Goal: Task Accomplishment & Management: Complete application form

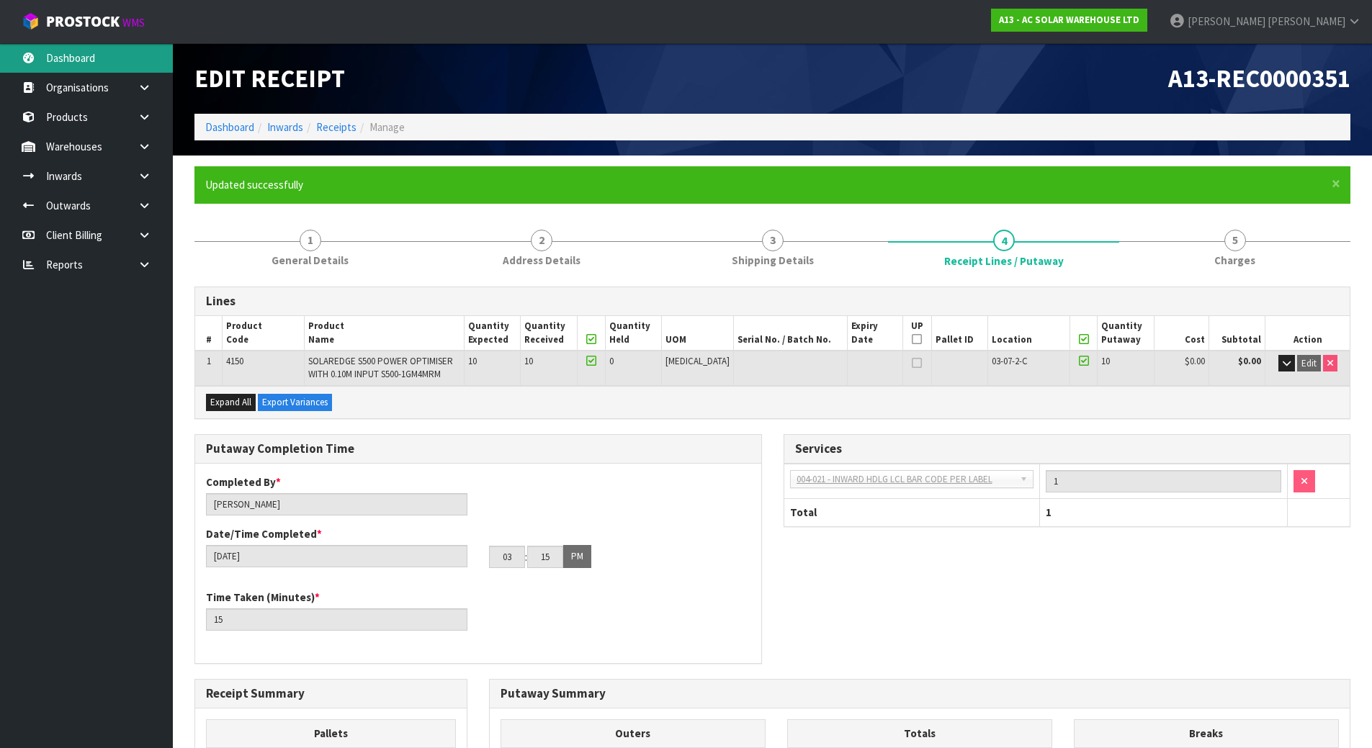
click at [98, 54] on link "Dashboard" at bounding box center [86, 58] width 173 height 30
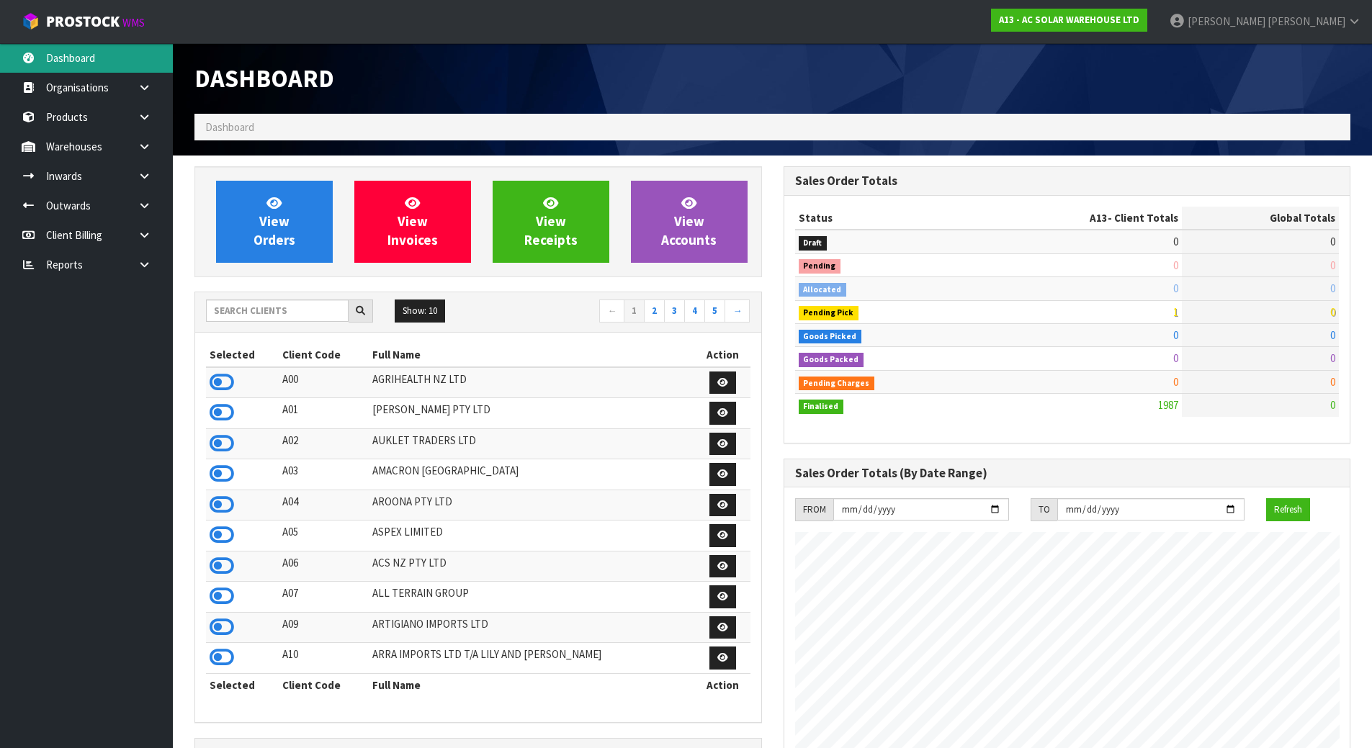
scroll to position [1168, 588]
click at [282, 298] on div "Show: 10 5 10 25 50 ← 1 2 3 4 5 →" at bounding box center [478, 312] width 566 height 40
click at [282, 305] on input "text" at bounding box center [277, 311] width 143 height 22
click at [253, 310] on input "text" at bounding box center [277, 311] width 143 height 22
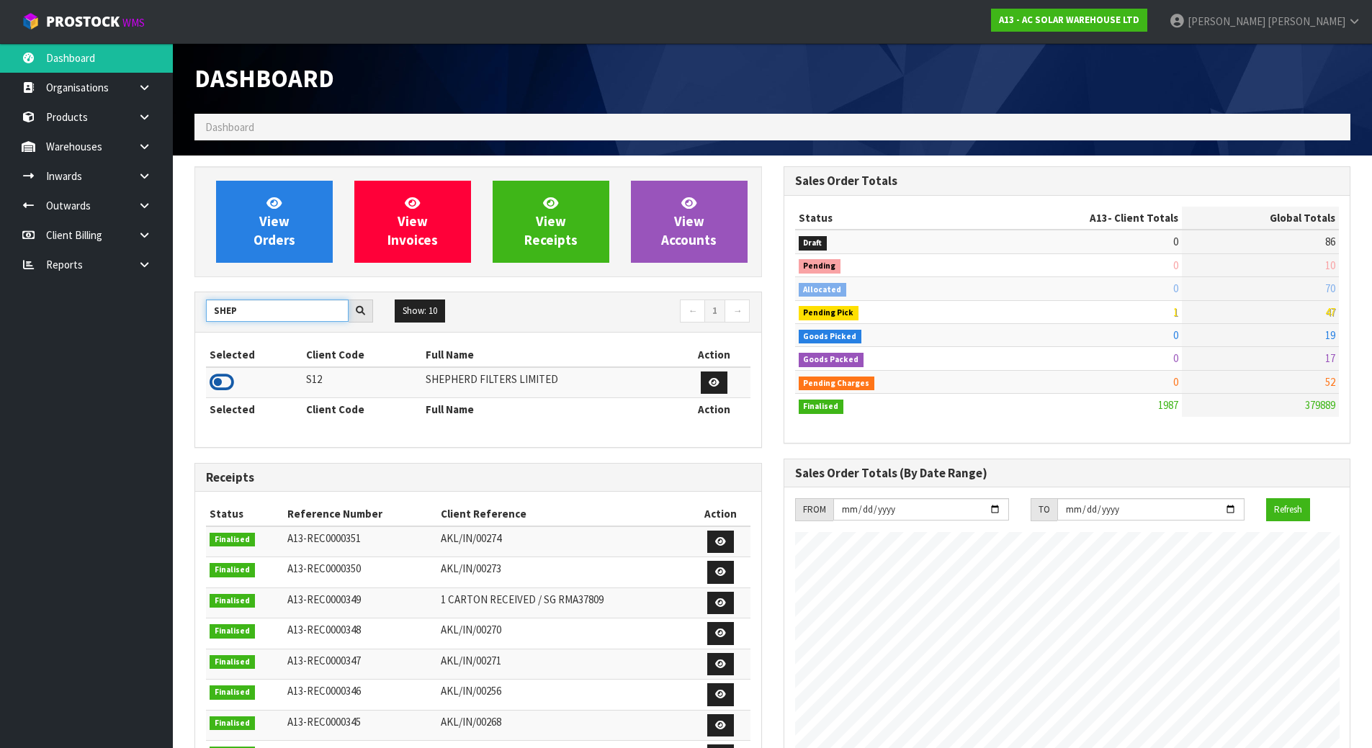
type input "SHEP"
click at [223, 382] on icon at bounding box center [222, 383] width 24 height 22
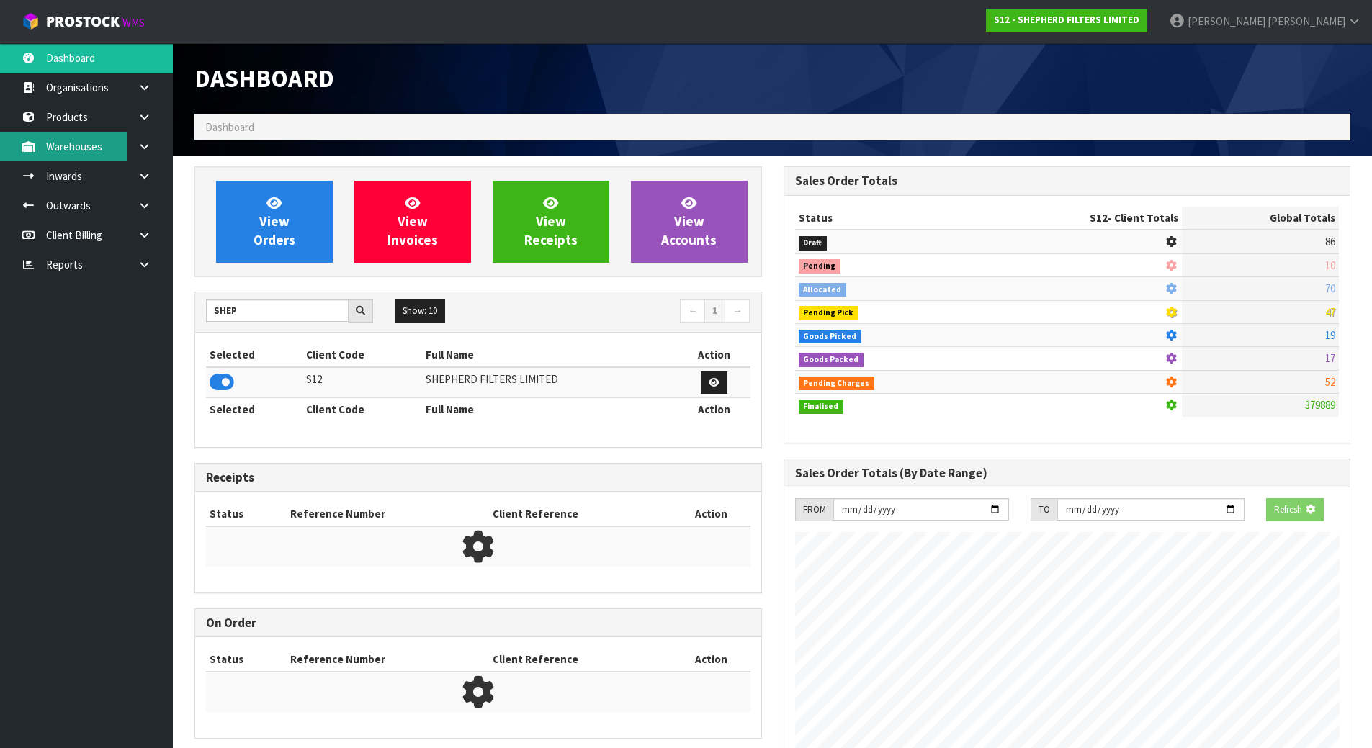
scroll to position [898, 588]
click at [94, 177] on link "Inwards" at bounding box center [86, 176] width 173 height 30
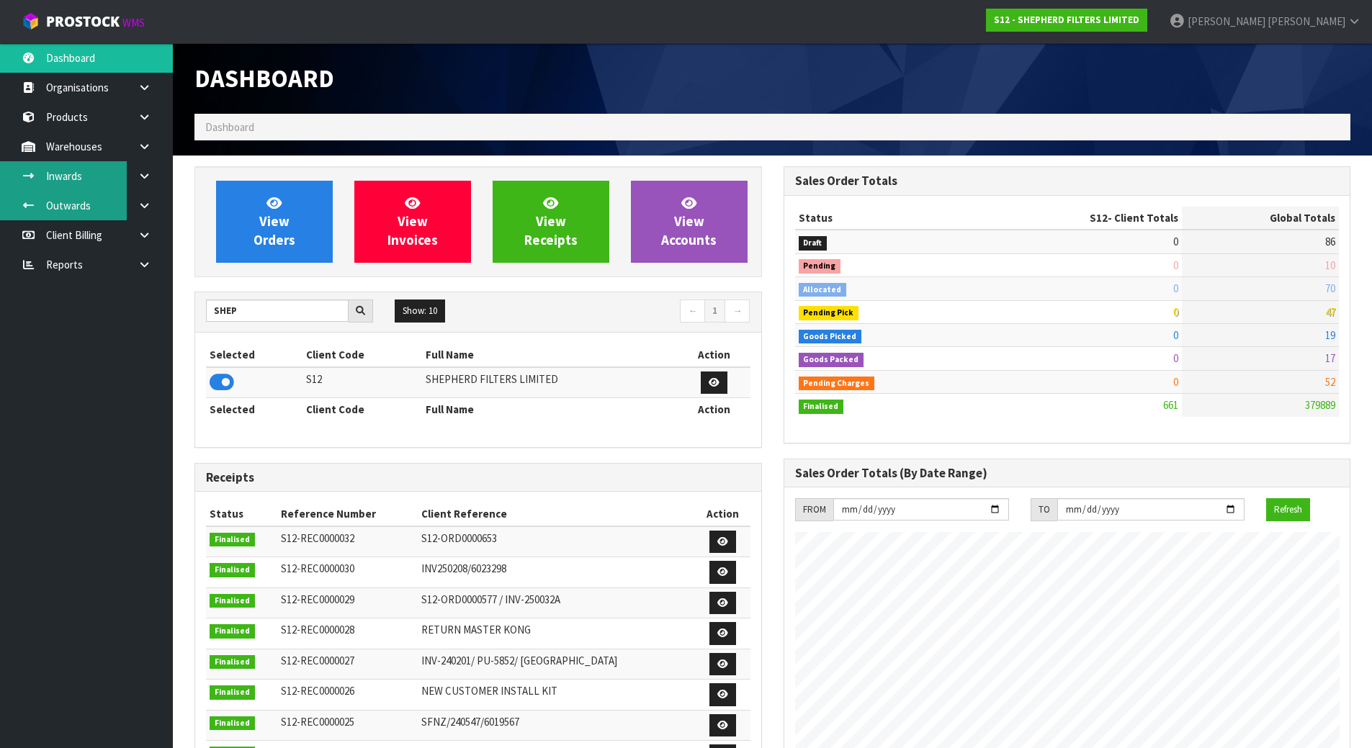
scroll to position [904, 588]
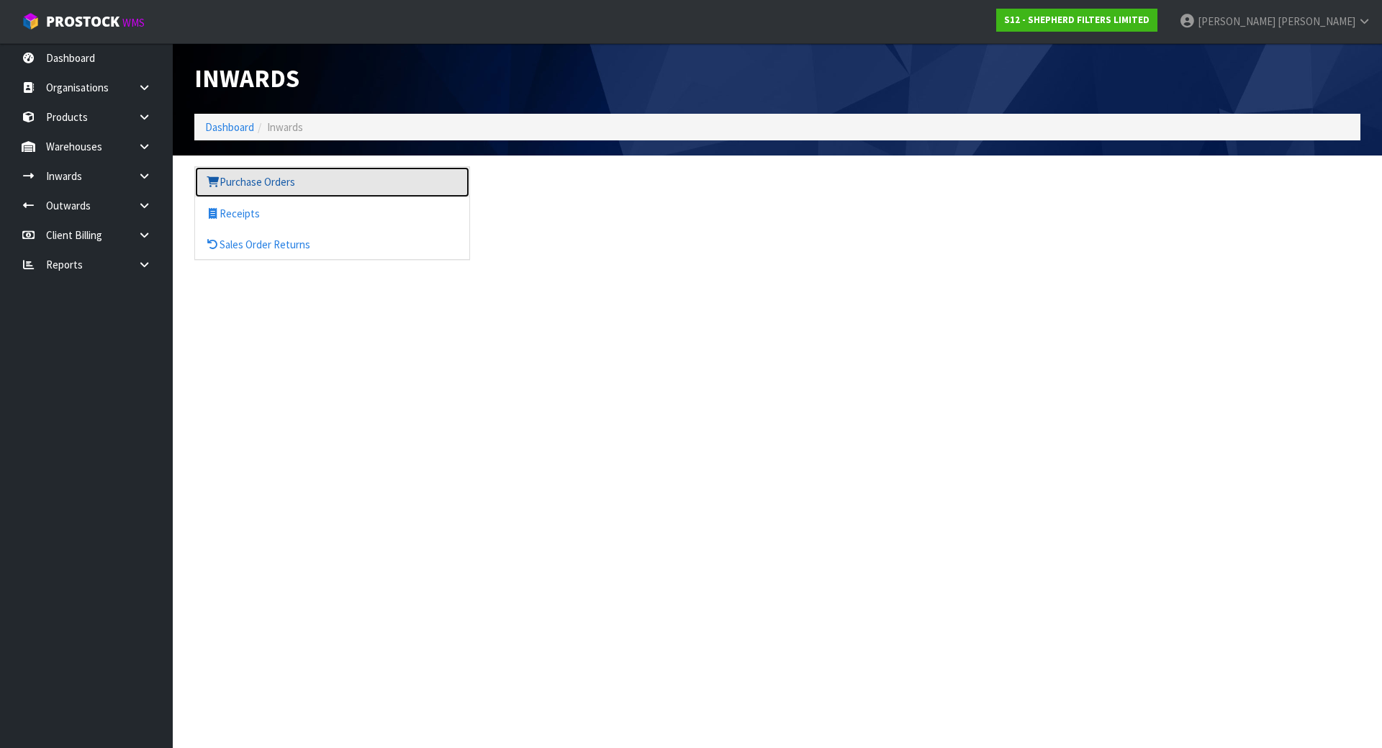
click at [279, 190] on link "Purchase Orders" at bounding box center [332, 182] width 274 height 30
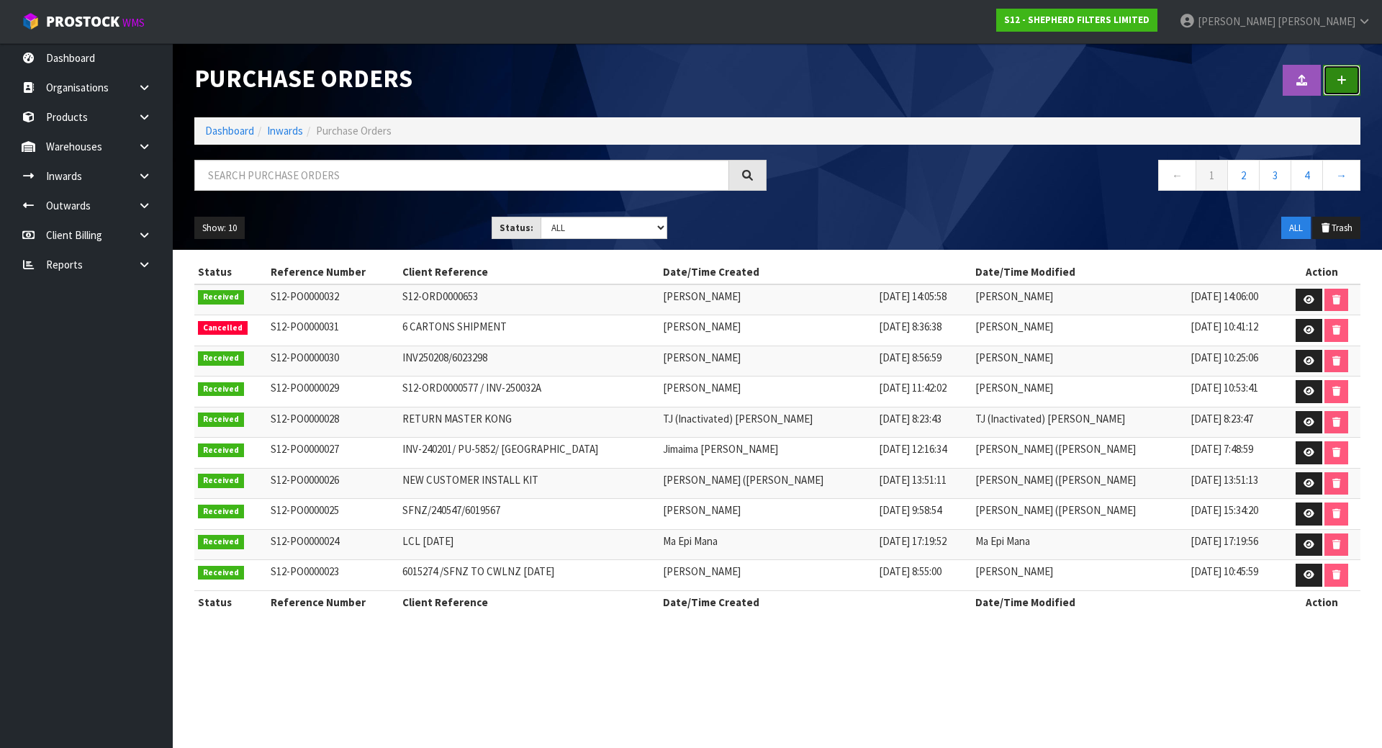
click at [1352, 89] on link at bounding box center [1341, 80] width 37 height 31
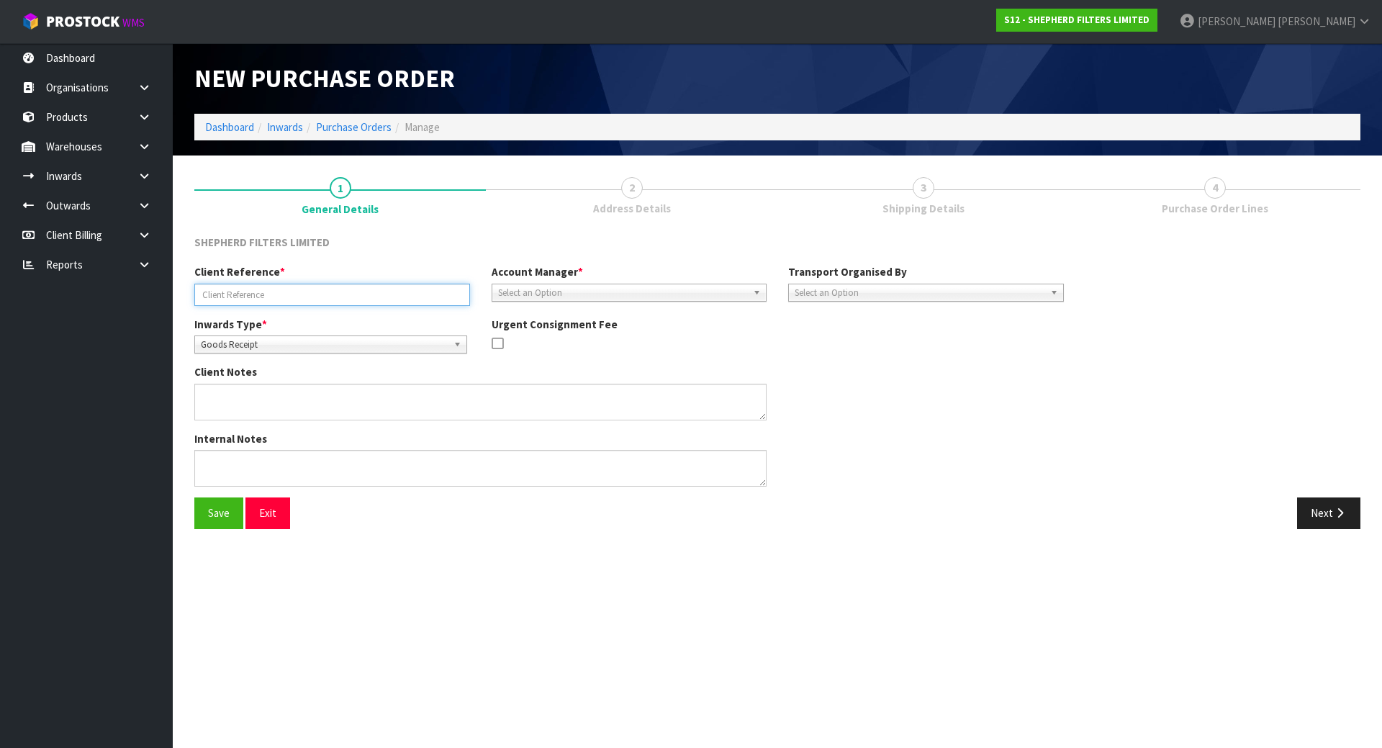
click at [447, 294] on input "text" at bounding box center [332, 295] width 276 height 22
click at [452, 258] on div "SHEPHERD FILTERS LIMITED" at bounding box center [778, 250] width 1188 height 30
click at [405, 292] on input "text" at bounding box center [332, 295] width 276 height 22
click at [387, 297] on input "text" at bounding box center [332, 295] width 276 height 22
paste input "250784"
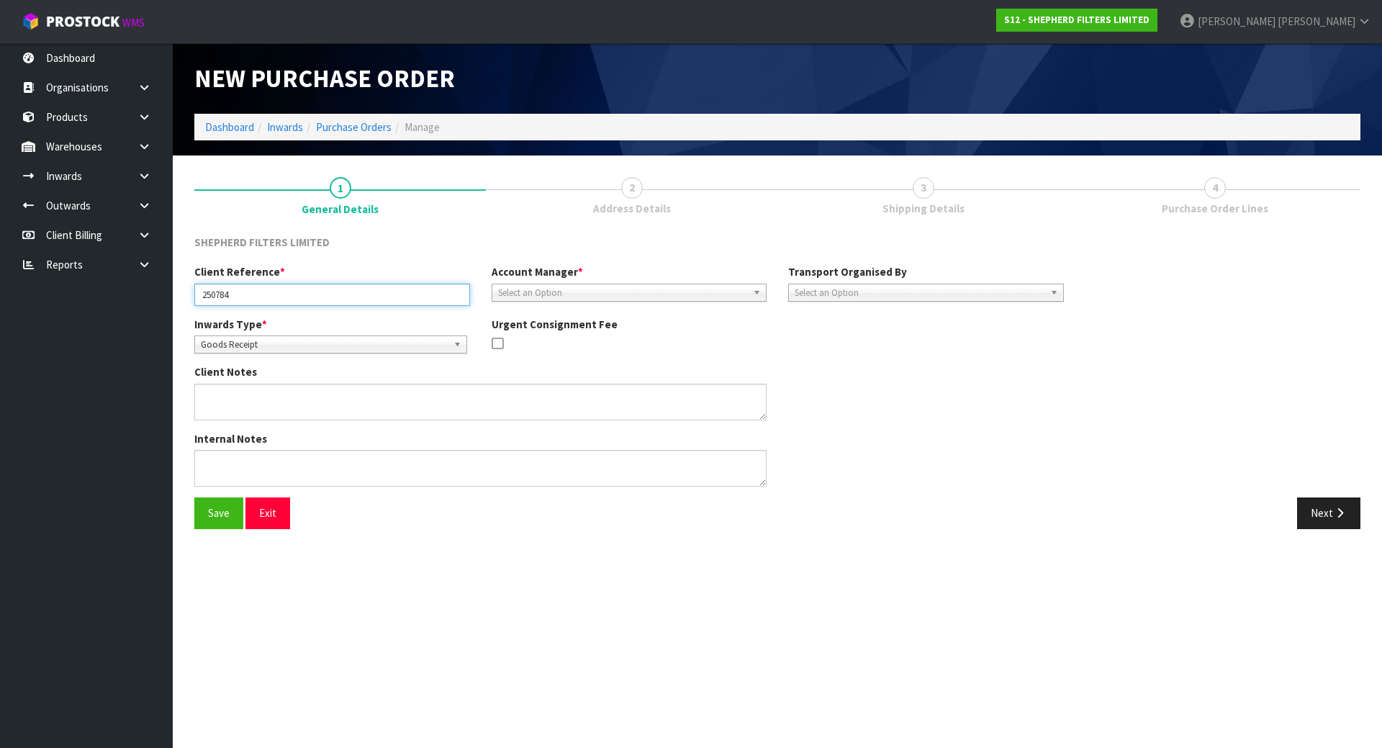
type input "250784"
click at [554, 250] on div "SHEPHERD FILTERS LIMITED" at bounding box center [778, 250] width 1188 height 30
click at [557, 289] on span "Select an Option" at bounding box center [623, 292] width 250 height 17
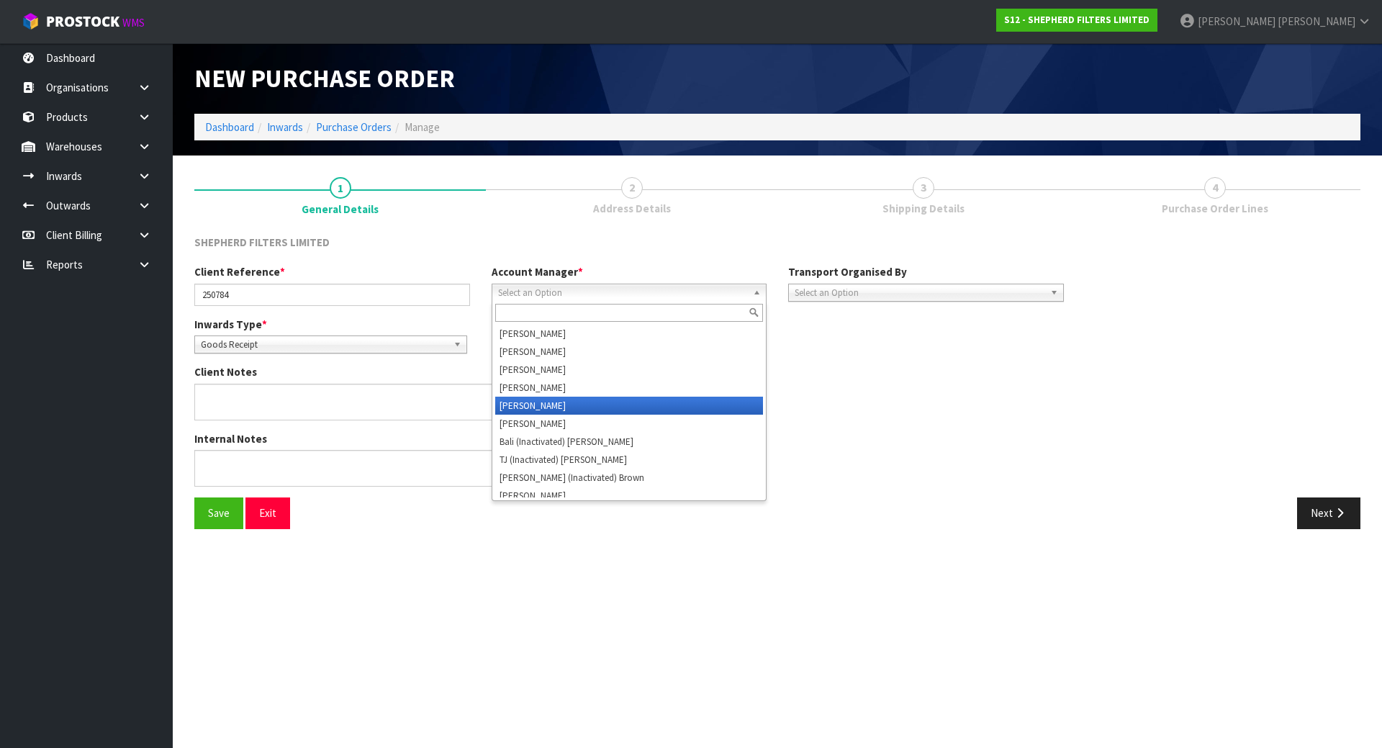
click at [551, 400] on li "[PERSON_NAME]" at bounding box center [629, 406] width 269 height 18
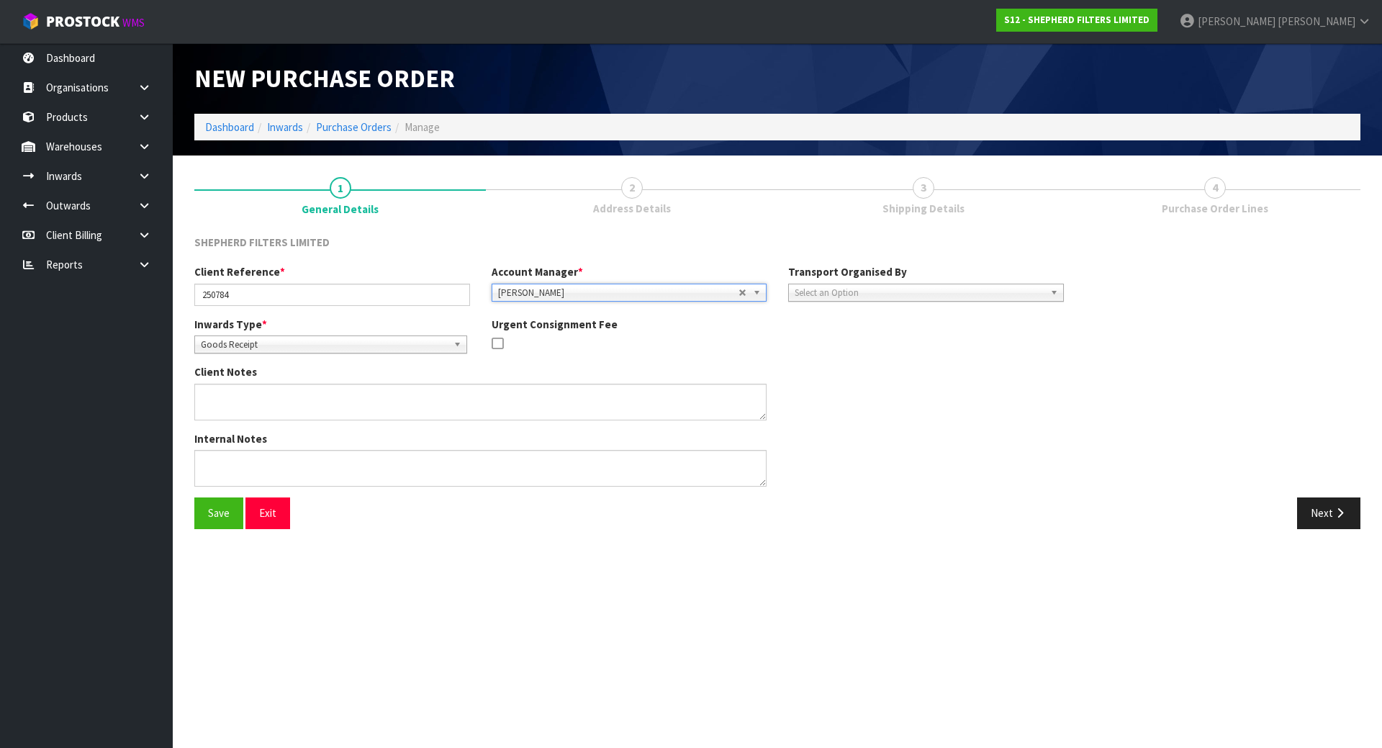
drag, startPoint x: 796, startPoint y: 372, endPoint x: 827, endPoint y: 351, distance: 37.8
click at [797, 372] on div "Client Notes" at bounding box center [629, 397] width 891 height 66
click at [842, 296] on span "Select an Option" at bounding box center [920, 292] width 250 height 17
click at [780, 239] on div "SHEPHERD FILTERS LIMITED" at bounding box center [778, 250] width 1188 height 30
click at [1320, 515] on button "Next" at bounding box center [1328, 513] width 63 height 31
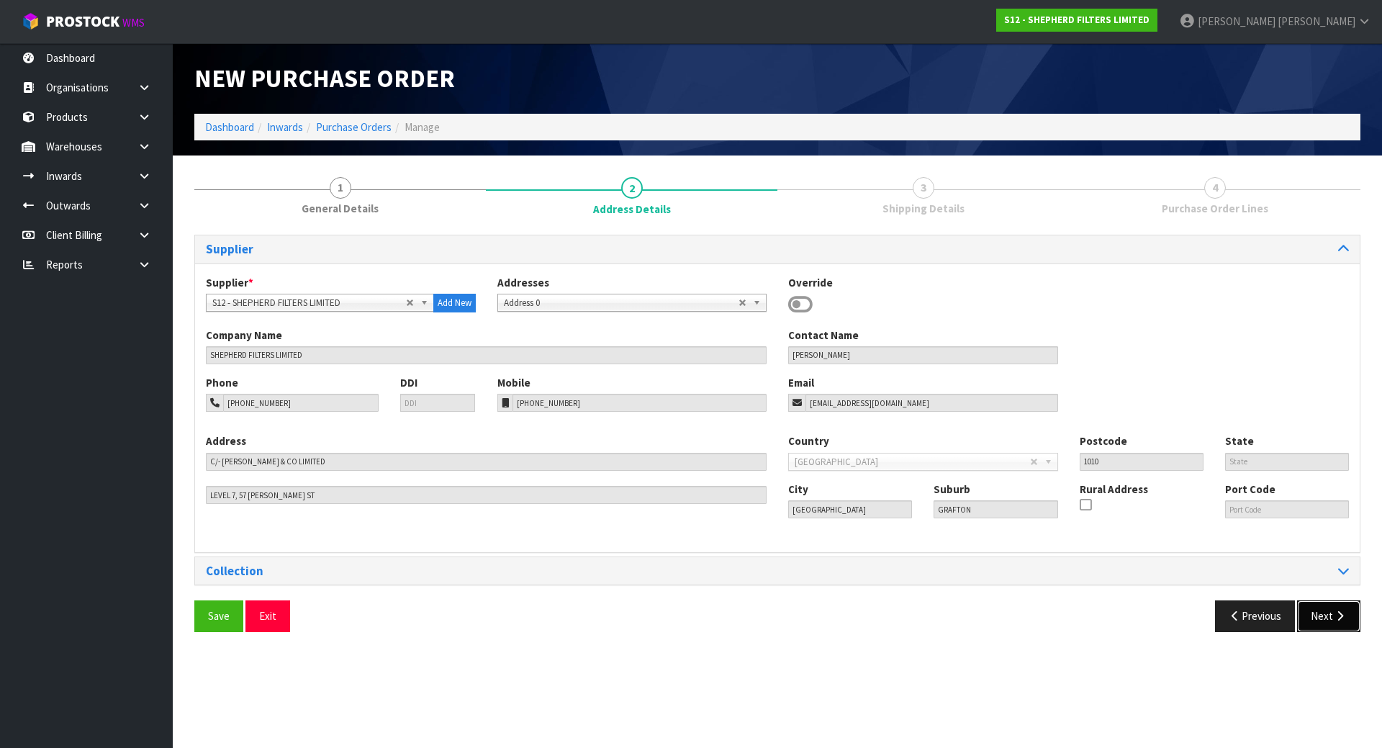
click at [1337, 620] on icon "button" at bounding box center [1340, 616] width 14 height 11
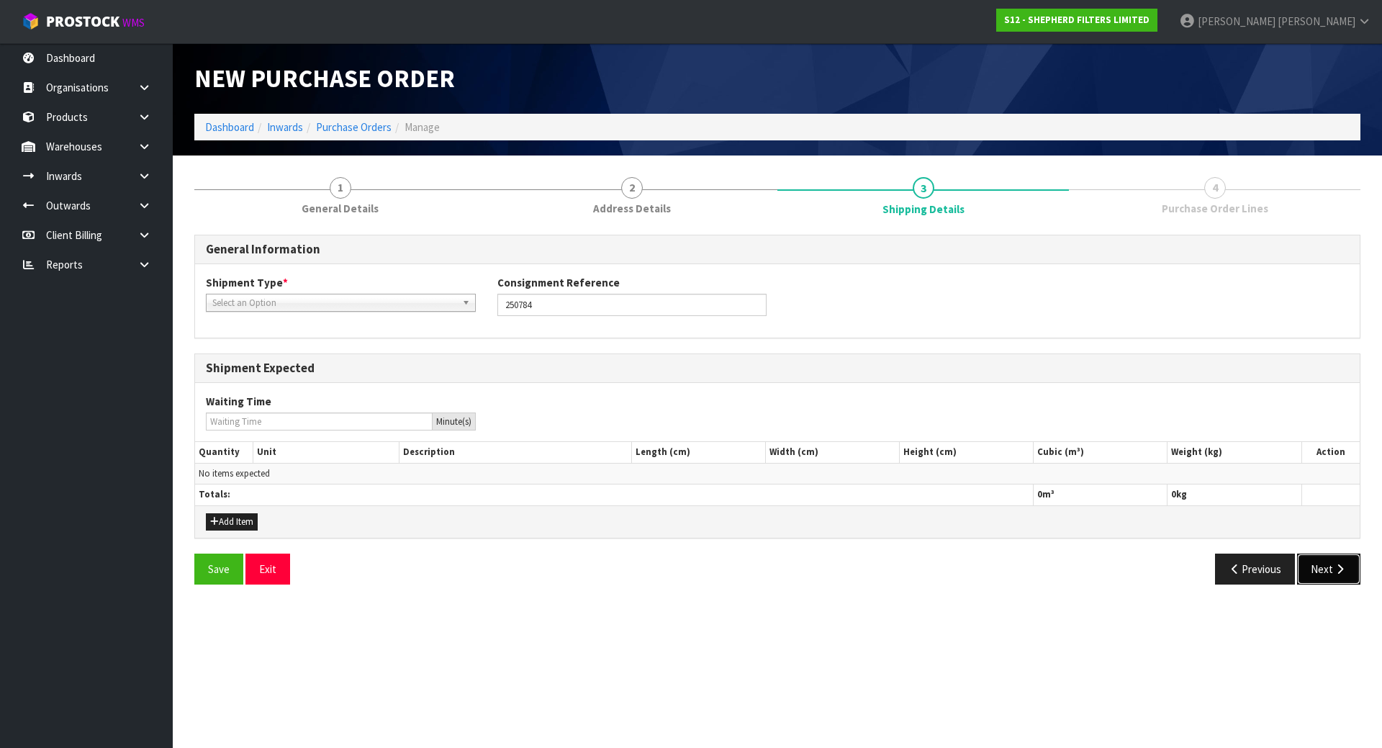
click at [1340, 573] on icon "button" at bounding box center [1340, 569] width 14 height 11
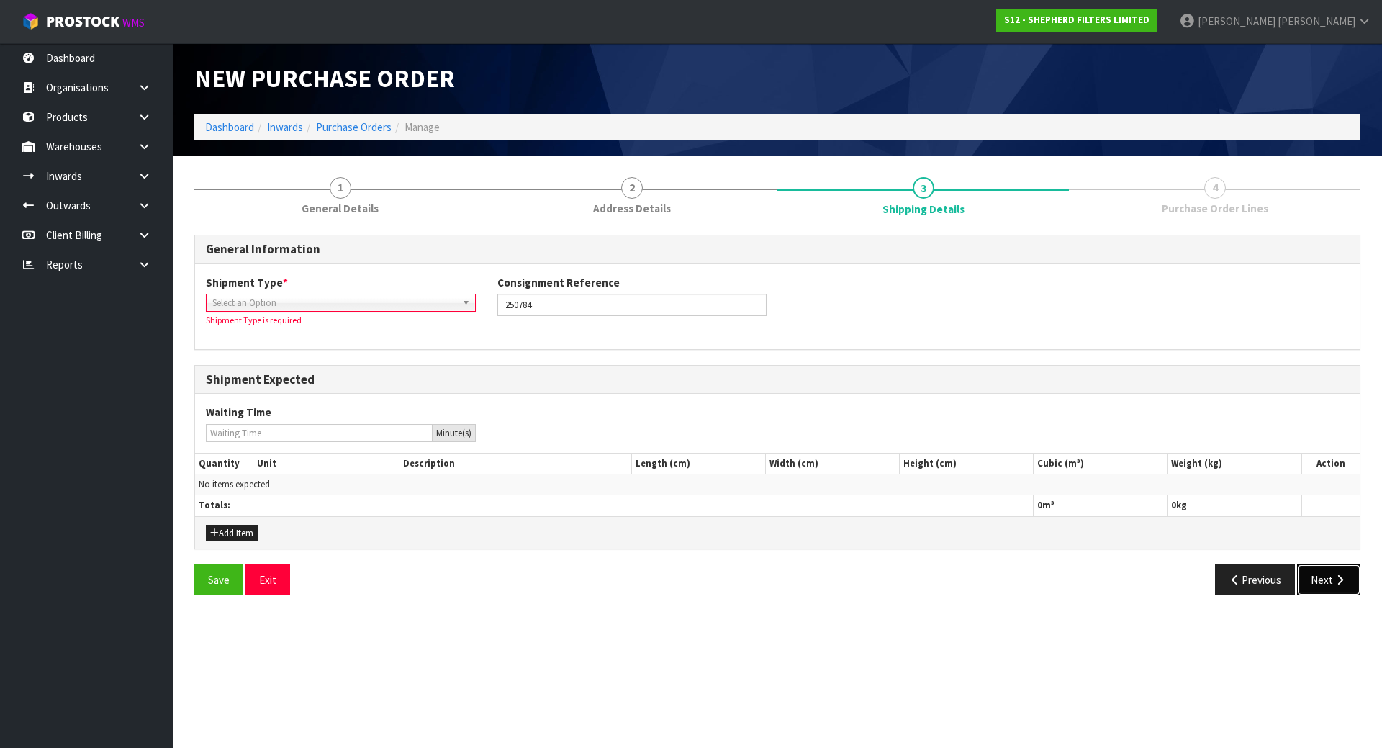
click at [1349, 575] on button "Next" at bounding box center [1328, 579] width 63 height 31
click at [384, 308] on span "Select an Option" at bounding box center [334, 302] width 244 height 17
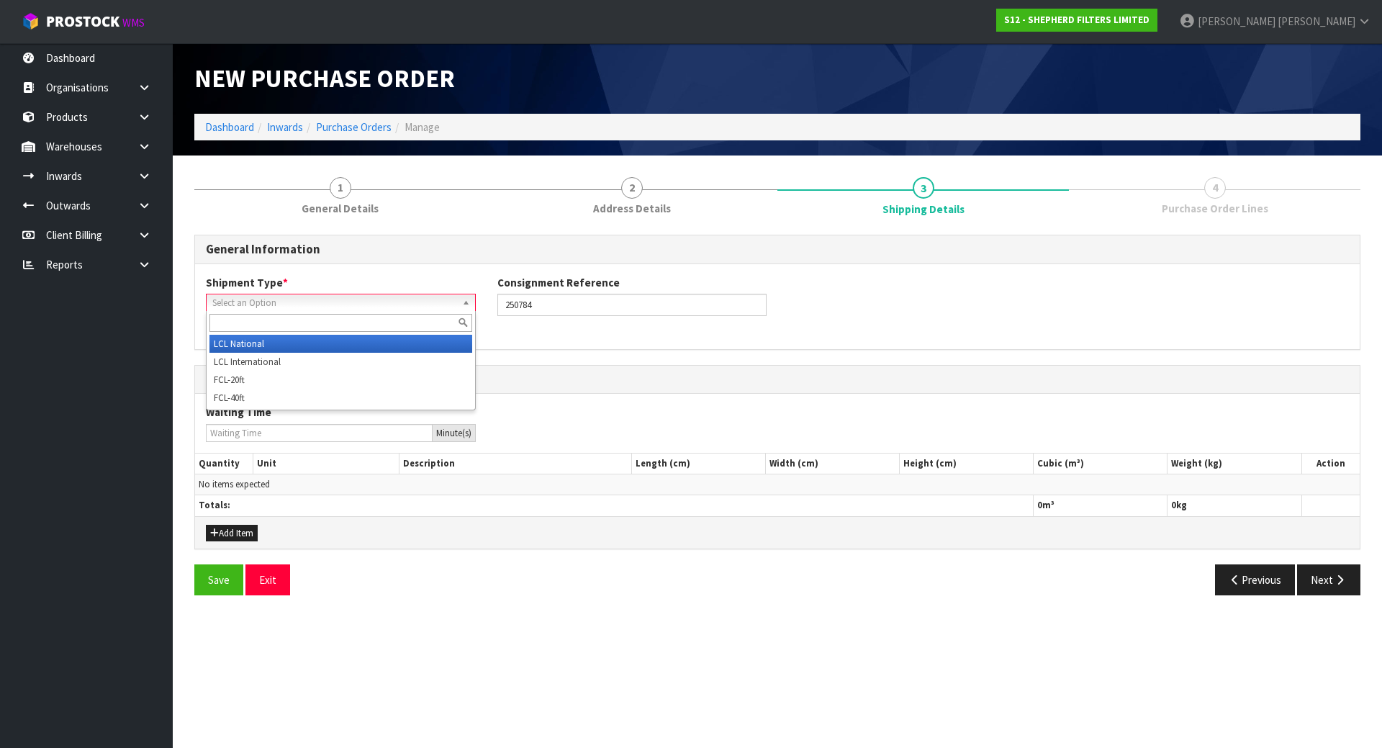
click at [363, 343] on li "LCL National" at bounding box center [341, 344] width 263 height 18
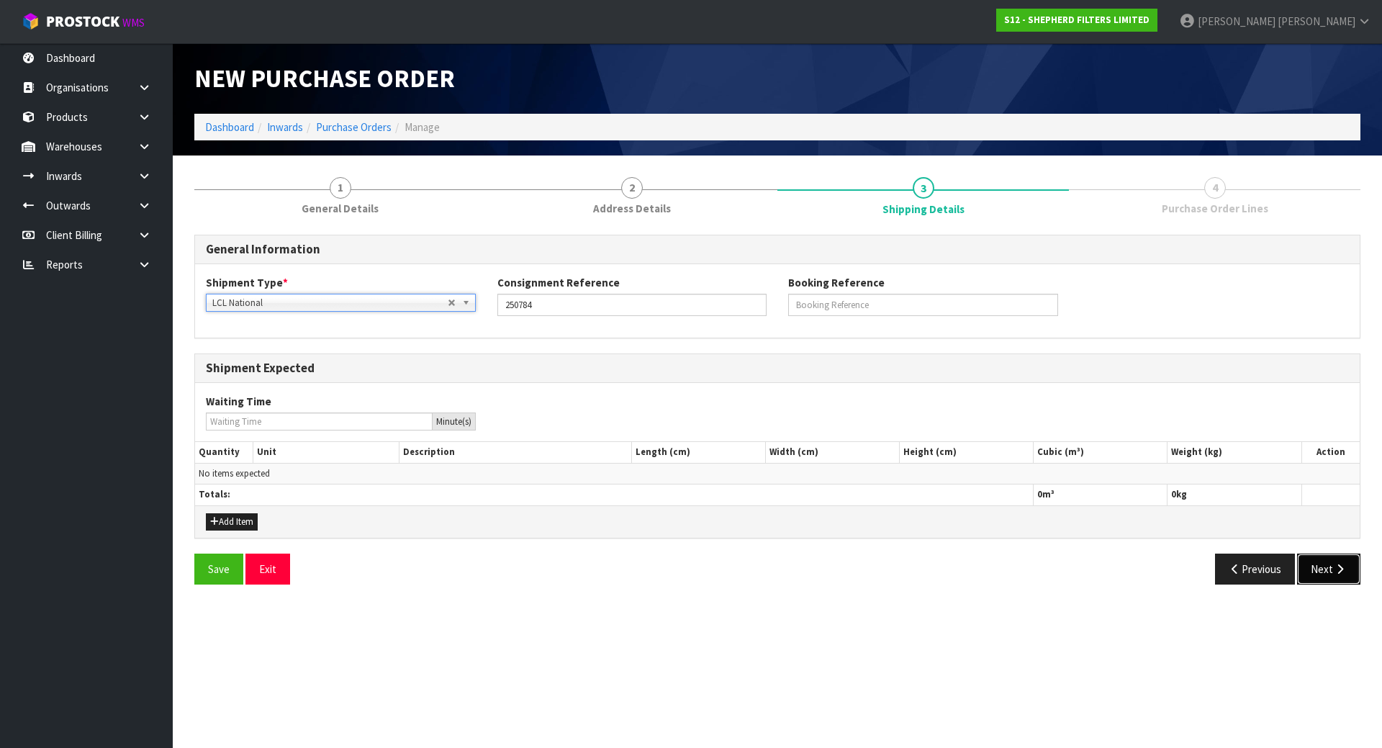
click at [1304, 568] on button "Next" at bounding box center [1328, 569] width 63 height 31
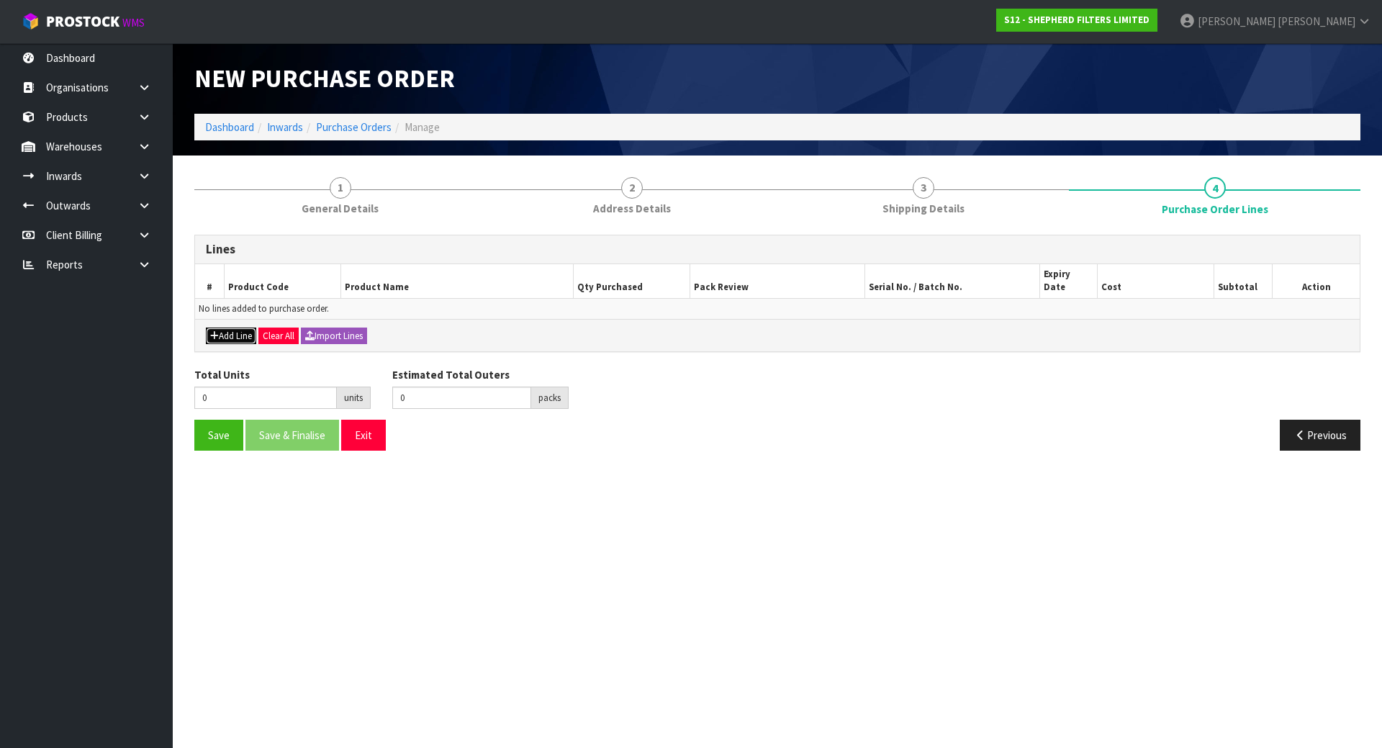
click at [233, 328] on button "Add Line" at bounding box center [231, 336] width 50 height 17
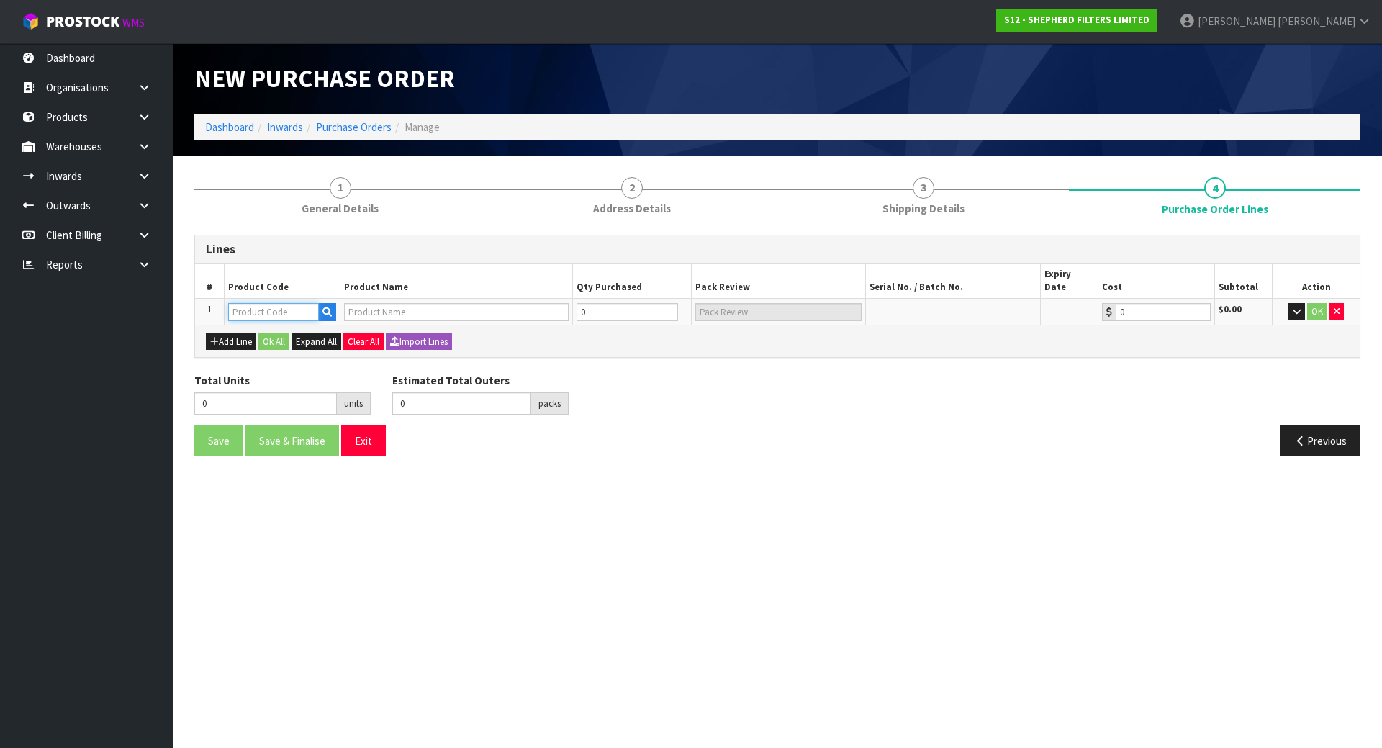
click at [235, 303] on input "text" at bounding box center [273, 312] width 91 height 18
paste input "SF550550"
type input "SF550550"
type input "SHEPHERD FILTERS 550 X 550 - CODE SF550550"
type input "0.00"
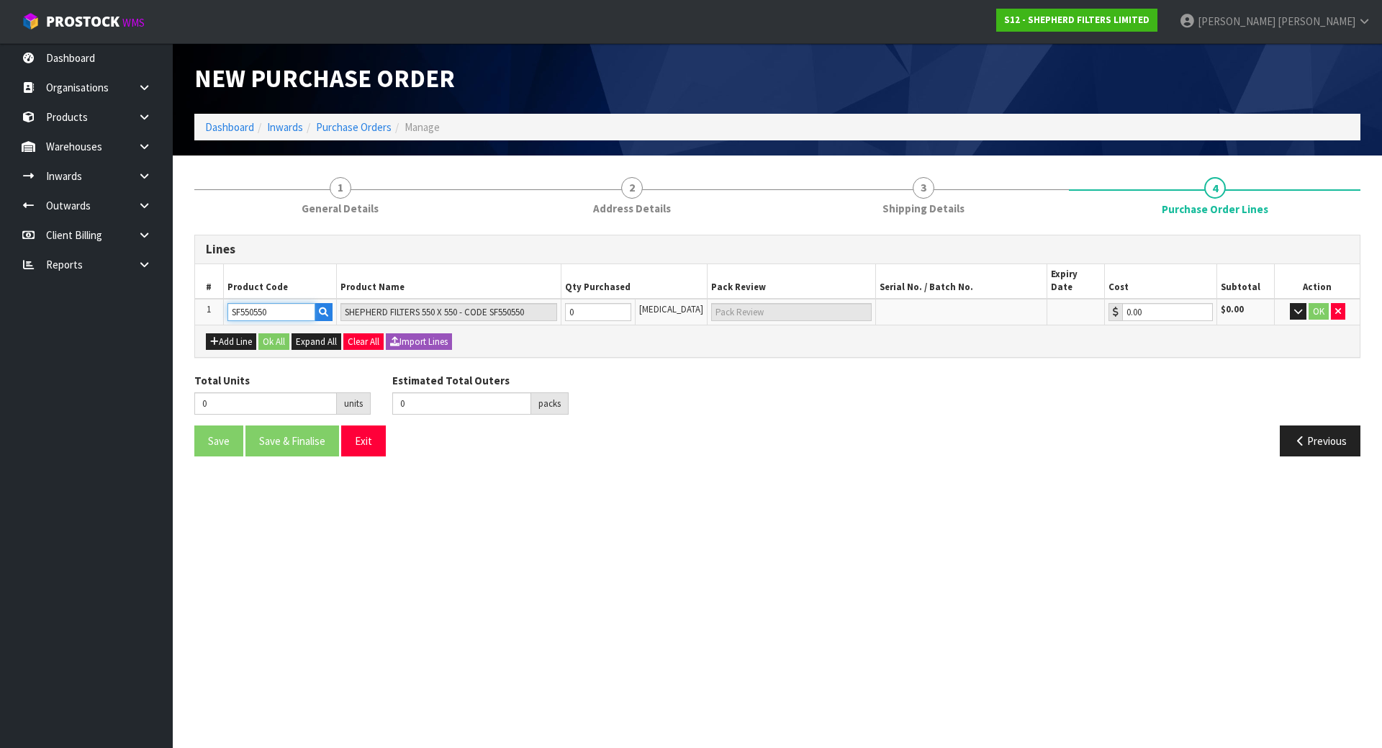
type input "SF550550"
click at [248, 359] on div "Lines # Product Code Product Name Qty Purchased Pack Review Serial No. / Batch …" at bounding box center [777, 351] width 1166 height 233
click at [228, 336] on button "Add Line" at bounding box center [231, 341] width 50 height 17
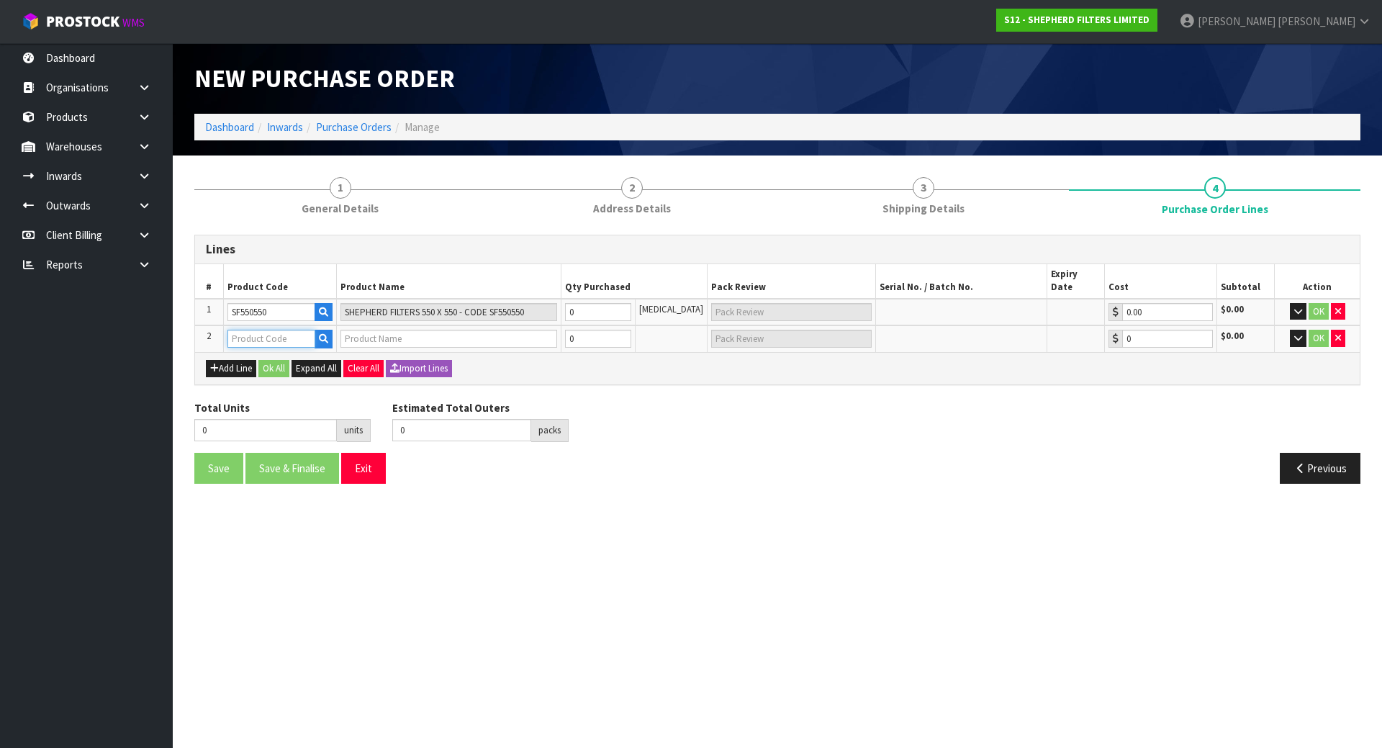
click at [245, 330] on input "text" at bounding box center [272, 339] width 88 height 18
click at [253, 334] on input "text" at bounding box center [272, 339] width 88 height 18
paste input "HS CODE WOOL"
type input "HS CODE WOOL"
click at [485, 363] on div "Add Line Ok All Expand All Clear All Import Lines" at bounding box center [777, 368] width 1143 height 17
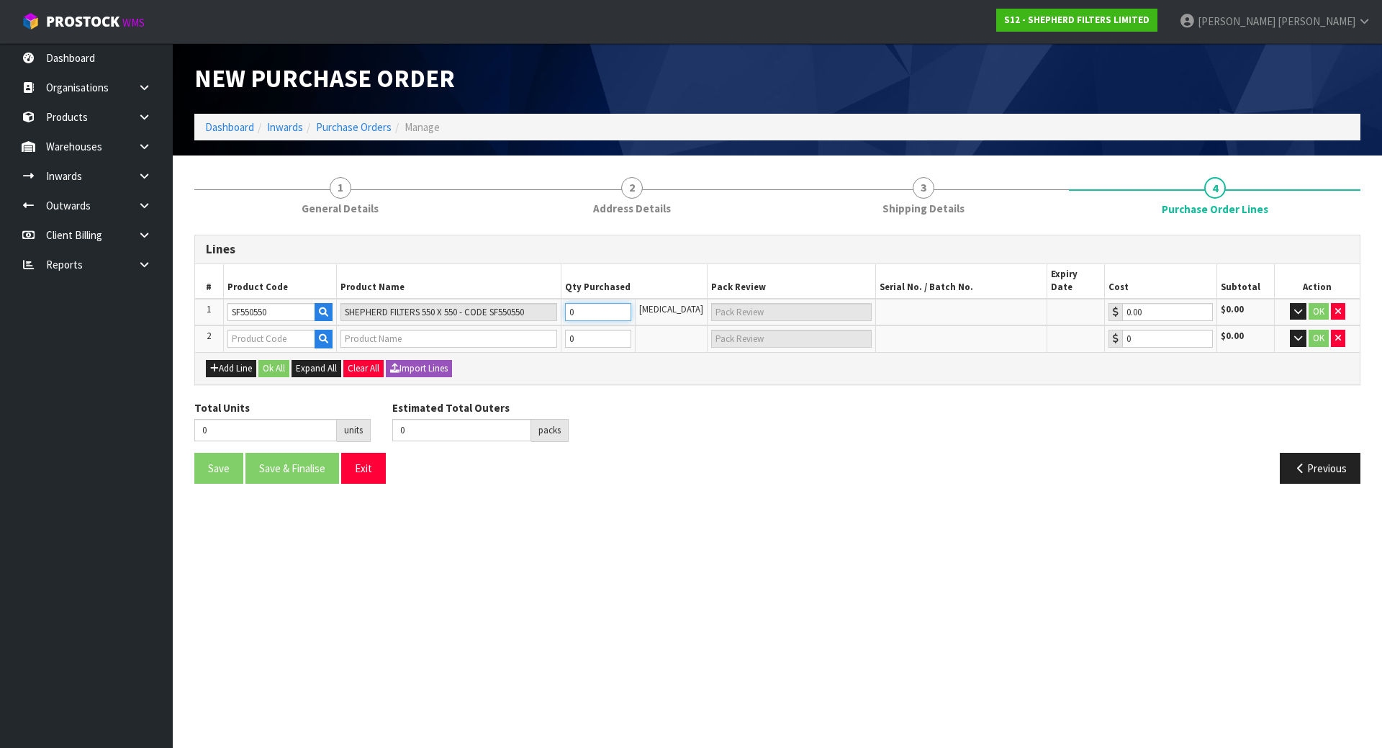
click at [407, 299] on tr "1 SF550550 SHEPHERD FILTERS 550 X 550 - CODE SF550550 0 [MEDICAL_DATA] 0.00 $0.…" at bounding box center [777, 312] width 1165 height 27
type input "2"
type input "2 [MEDICAL_DATA]"
type input "20"
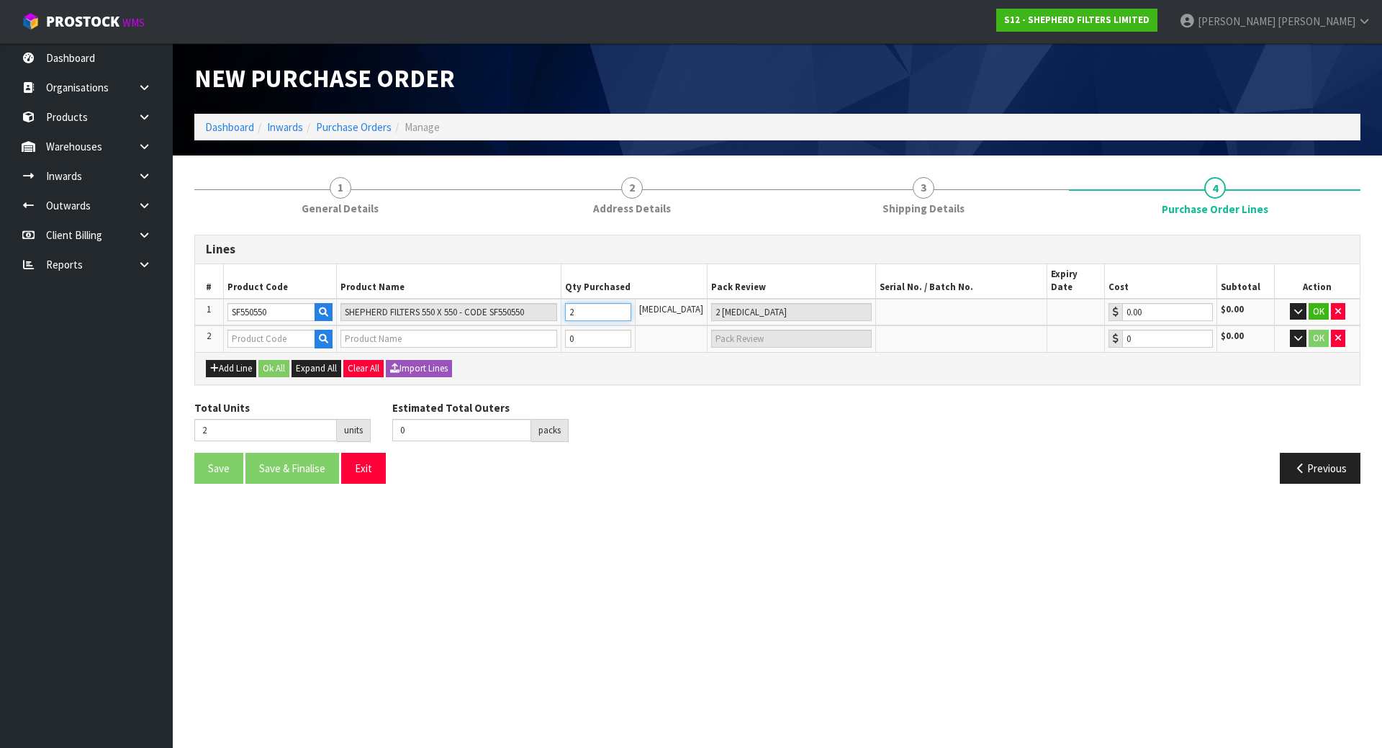
type input "20"
type input "20 [MEDICAL_DATA]"
type input "200"
type input "4"
type input "200"
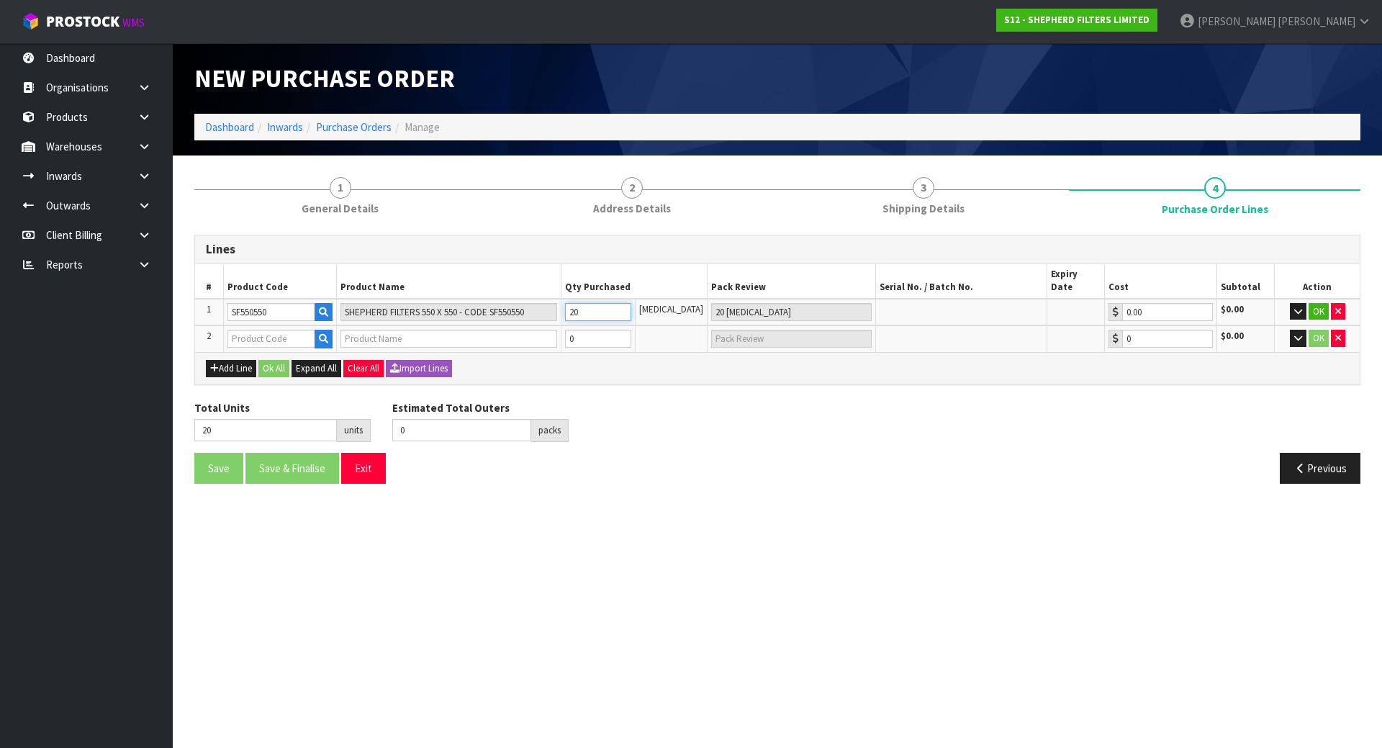
type input "4 BAG"
type input "2000"
type input "40"
type input "2000"
type input "40 BAG"
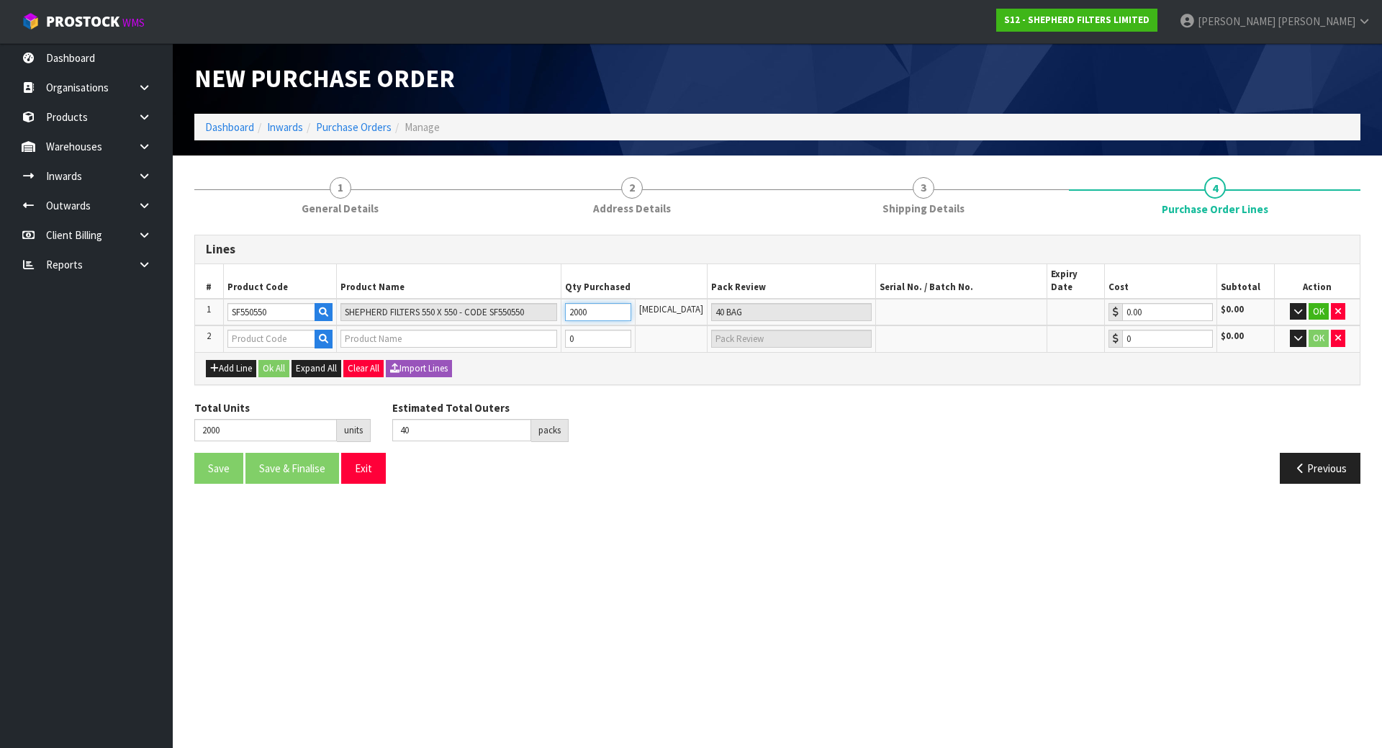
type input "2000"
click at [559, 400] on div "Estimated Total Outers 40 packs" at bounding box center [481, 421] width 198 height 42
click at [249, 330] on input "text" at bounding box center [272, 339] width 88 height 18
click at [325, 334] on icon "button" at bounding box center [323, 338] width 9 height 9
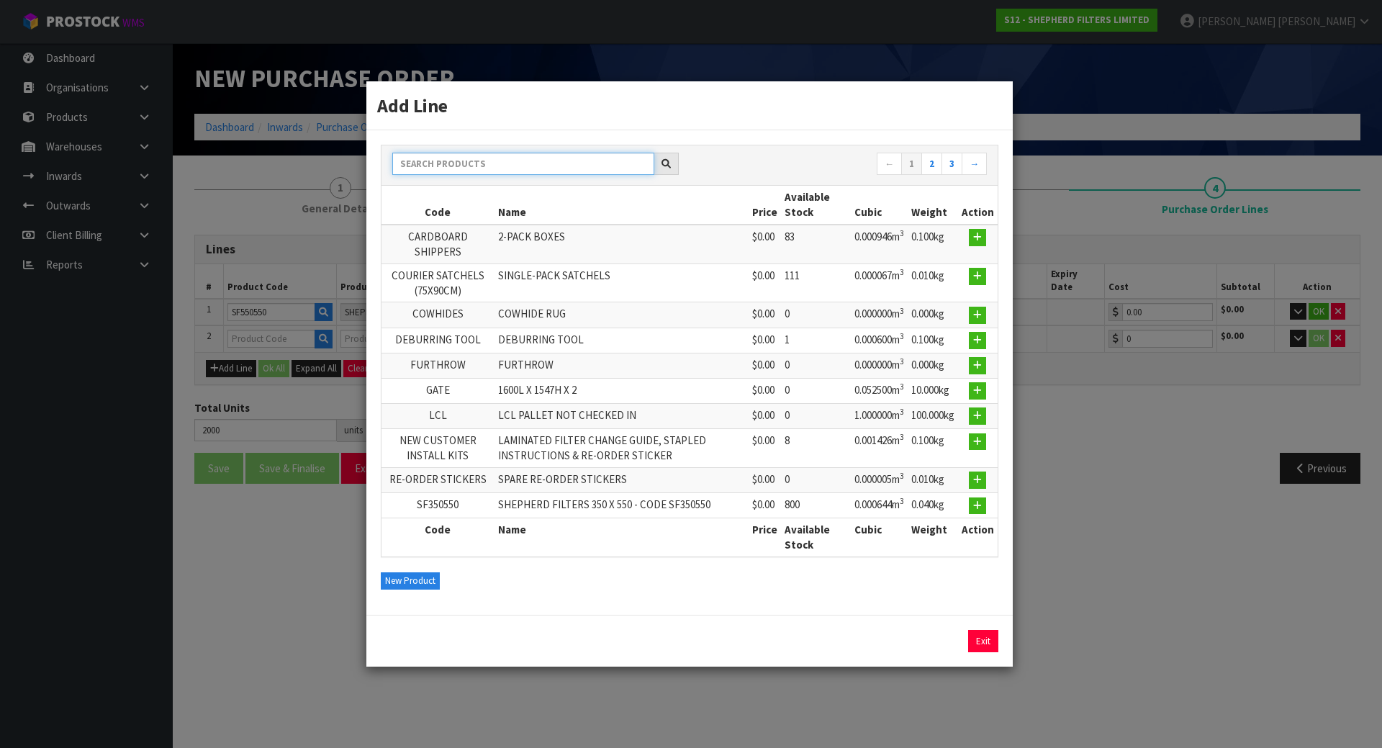
click at [481, 170] on input "text" at bounding box center [523, 164] width 262 height 22
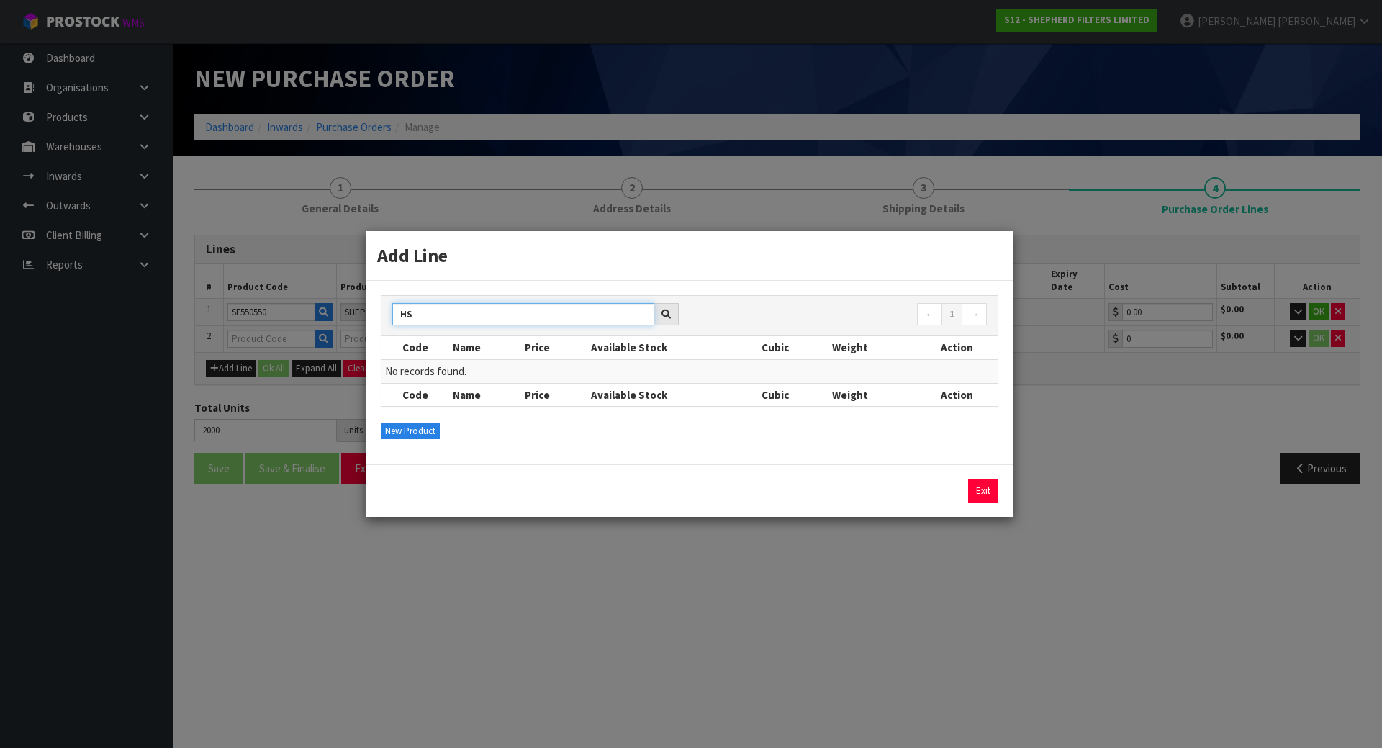
type input "HS"
click at [481, 170] on div "Add Line HS ← 1 → Code Name Price Available Stock Cubic Weight Action No record…" at bounding box center [691, 374] width 1382 height 748
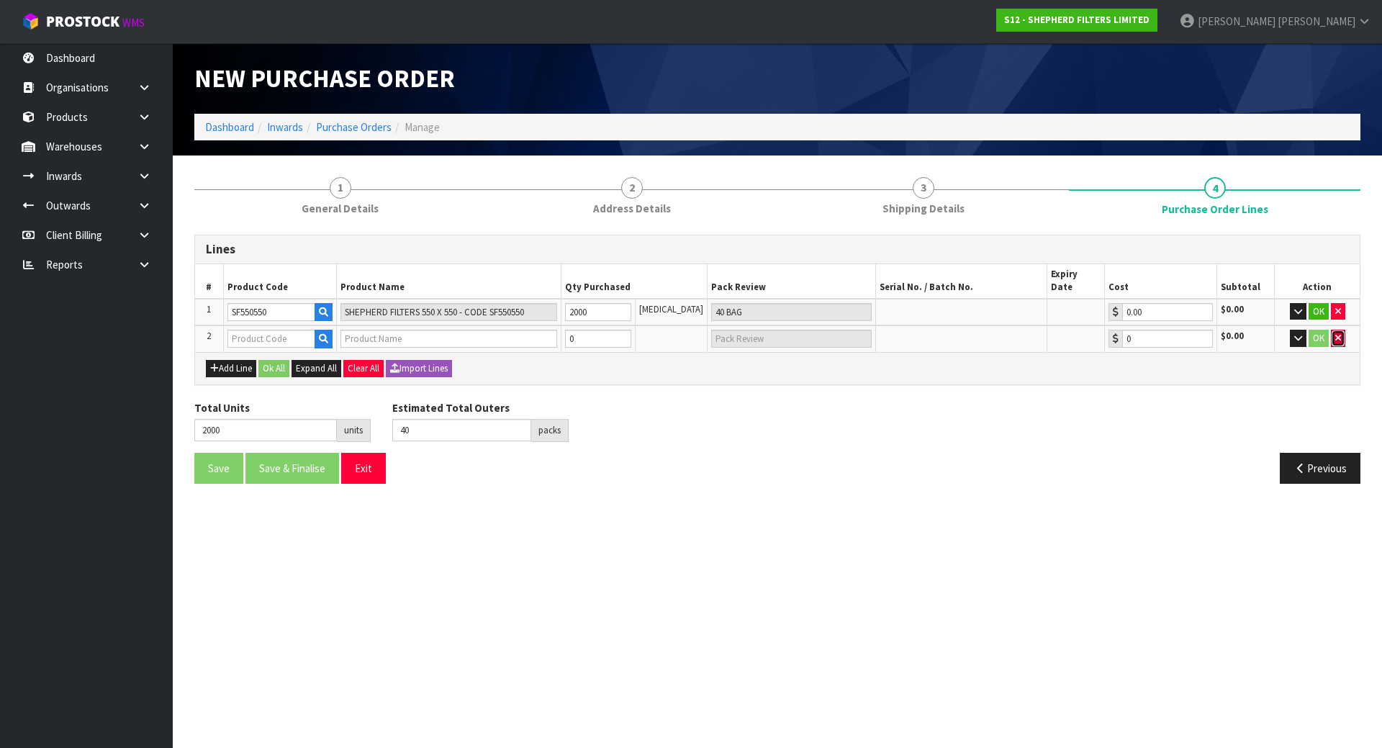
click at [1340, 330] on button "button" at bounding box center [1338, 338] width 14 height 17
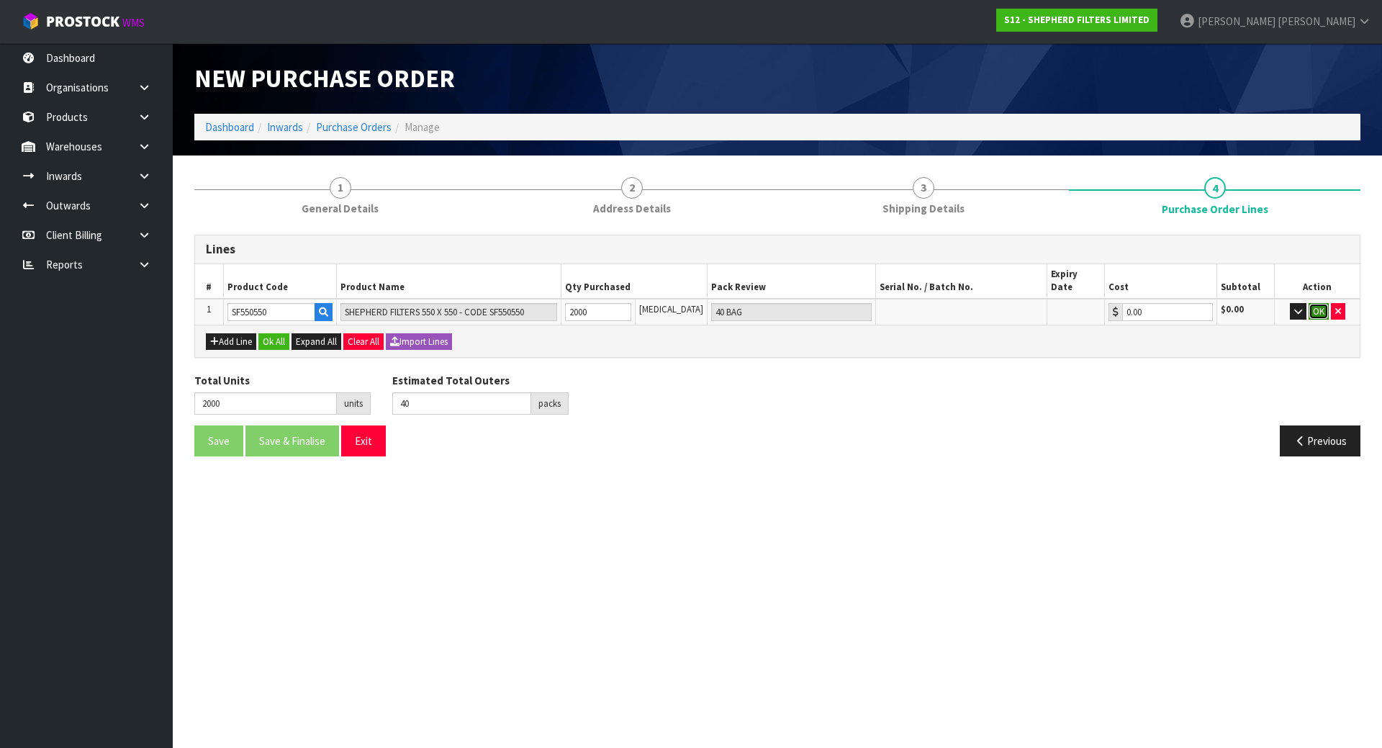
click at [1315, 303] on button "OK" at bounding box center [1319, 311] width 20 height 17
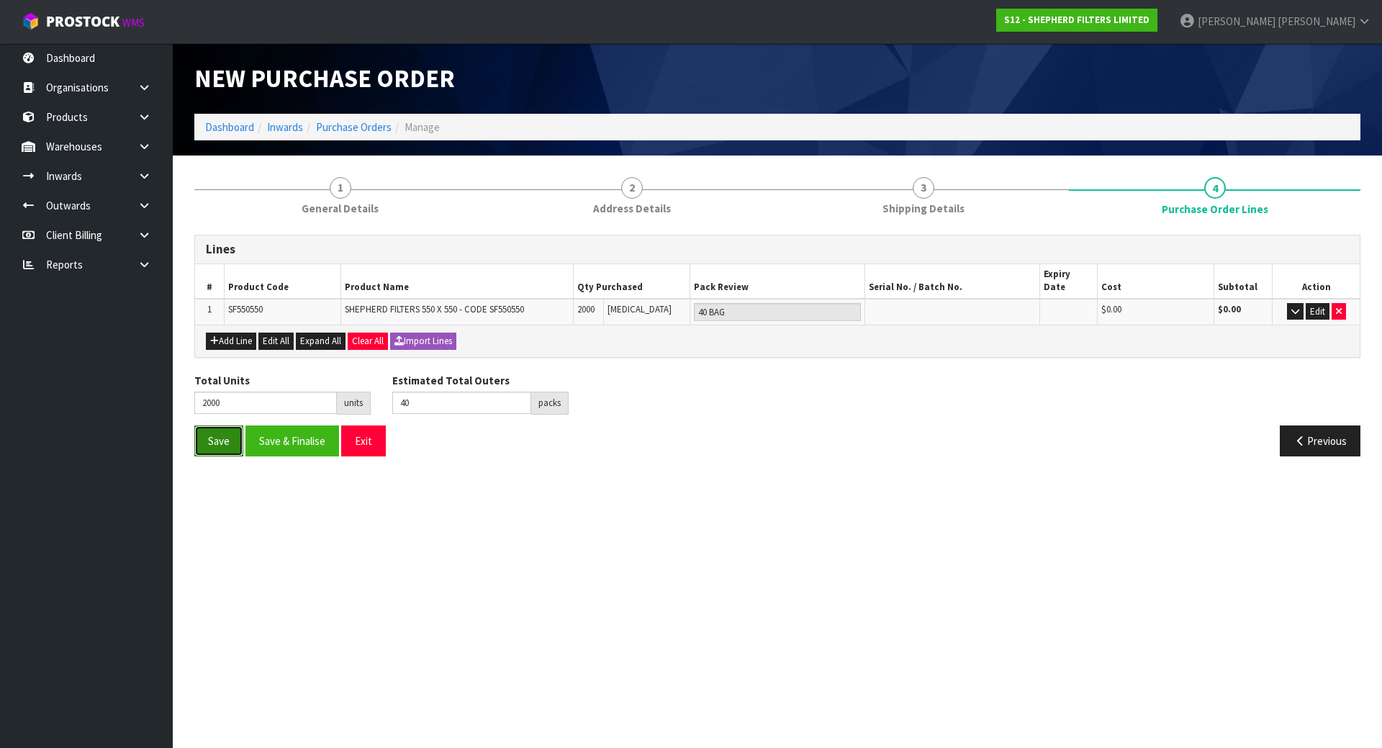
click at [211, 426] on button "Save" at bounding box center [218, 441] width 49 height 31
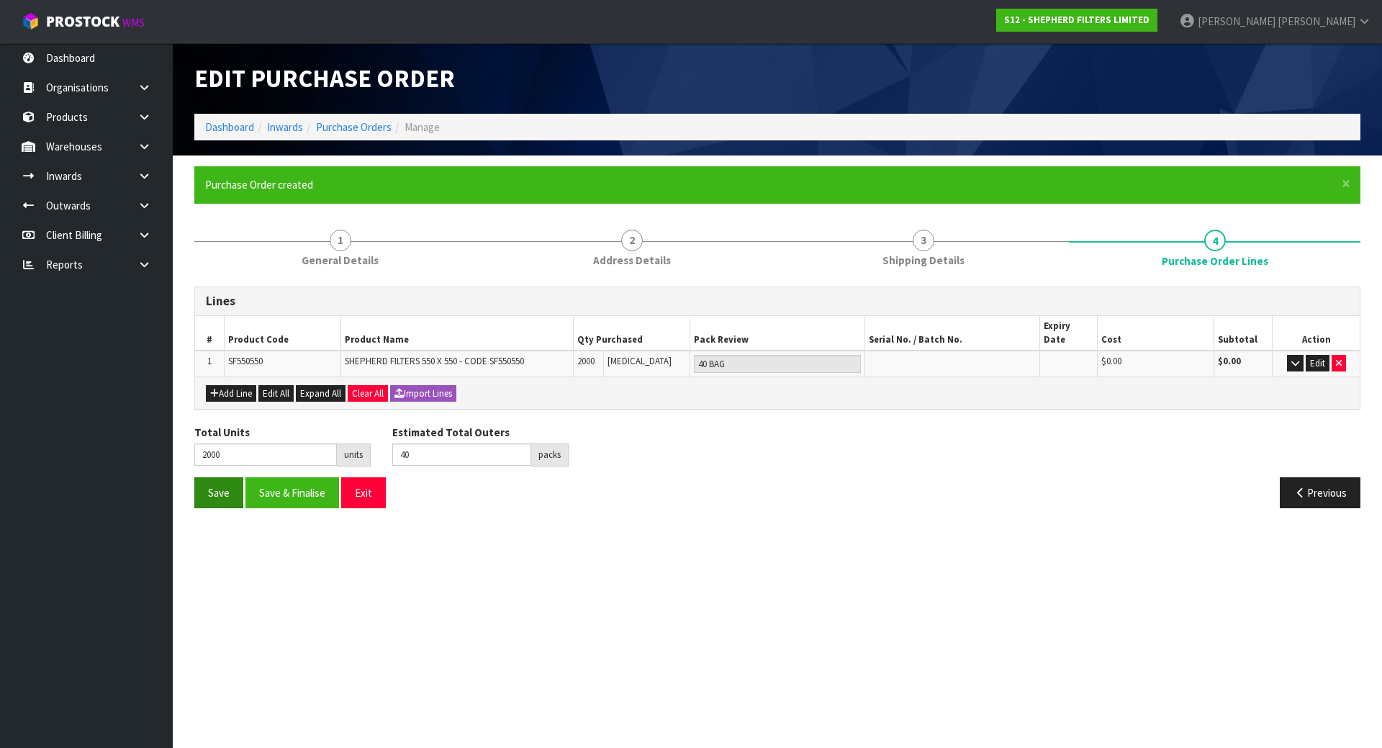
type input "0"
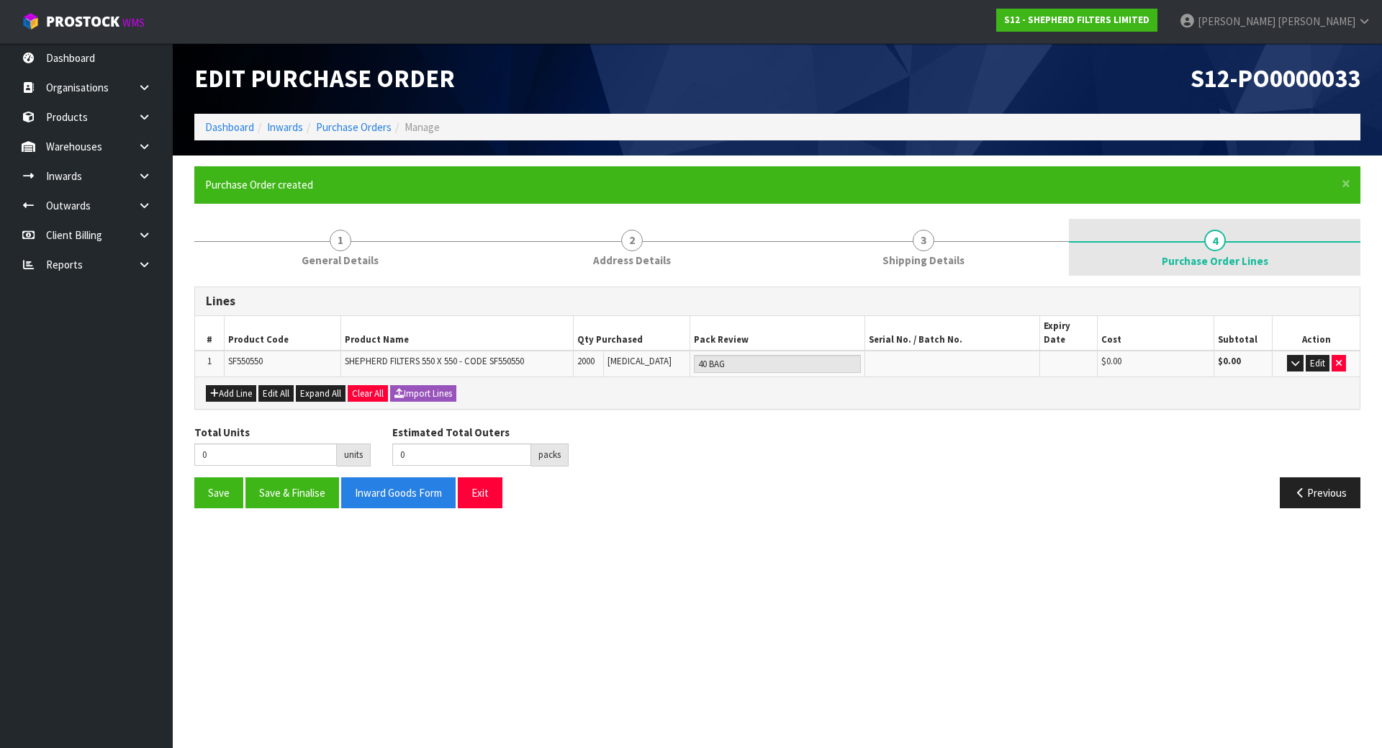
click at [1081, 253] on link "4 Purchase Order Lines" at bounding box center [1215, 248] width 292 height 58
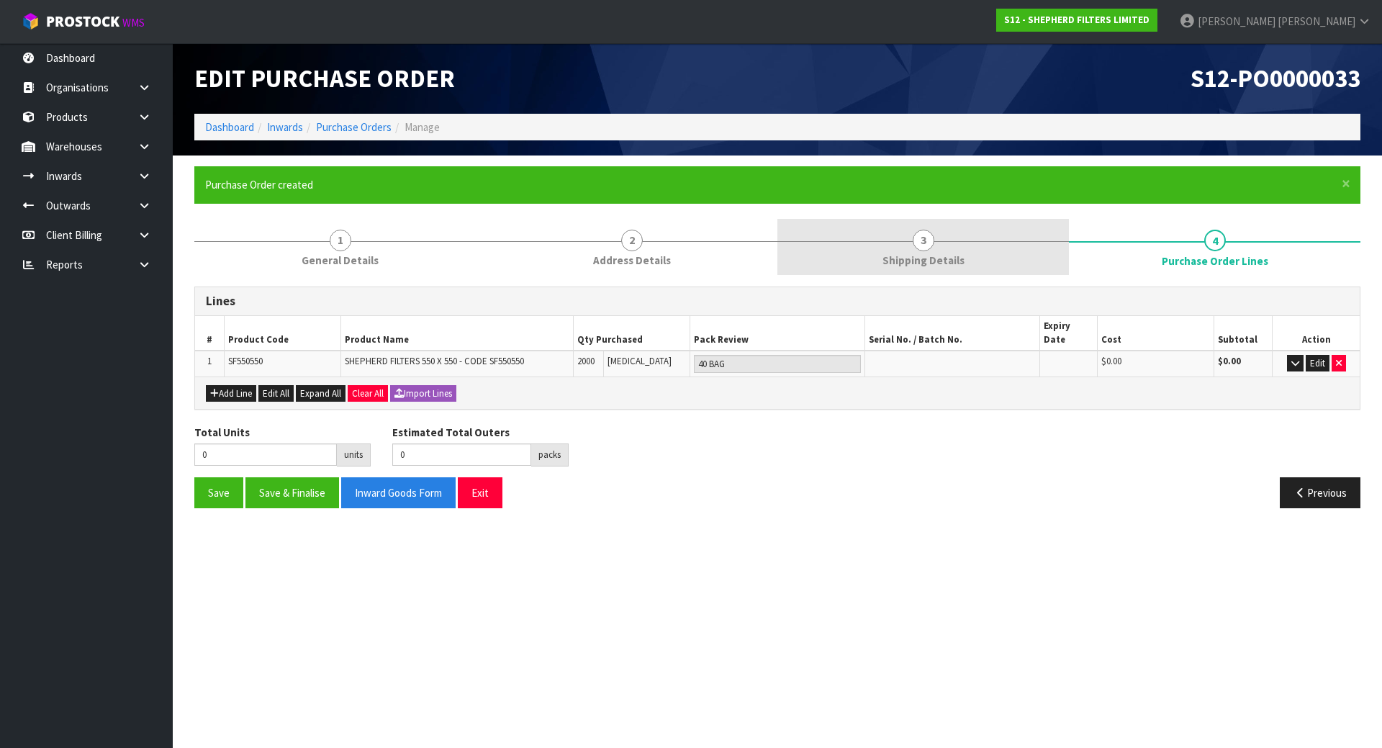
click at [929, 251] on link "3 Shipping Details" at bounding box center [924, 247] width 292 height 57
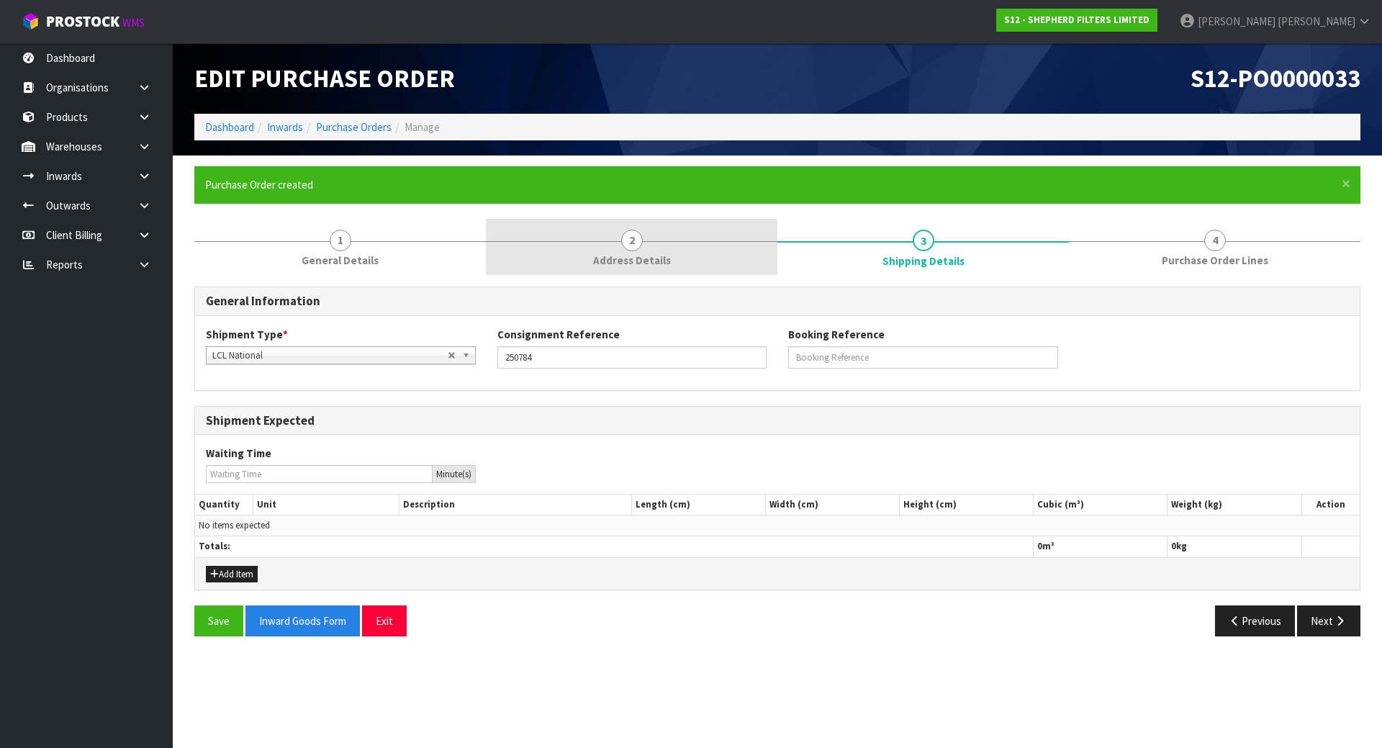
click at [671, 246] on link "2 Address Details" at bounding box center [632, 247] width 292 height 57
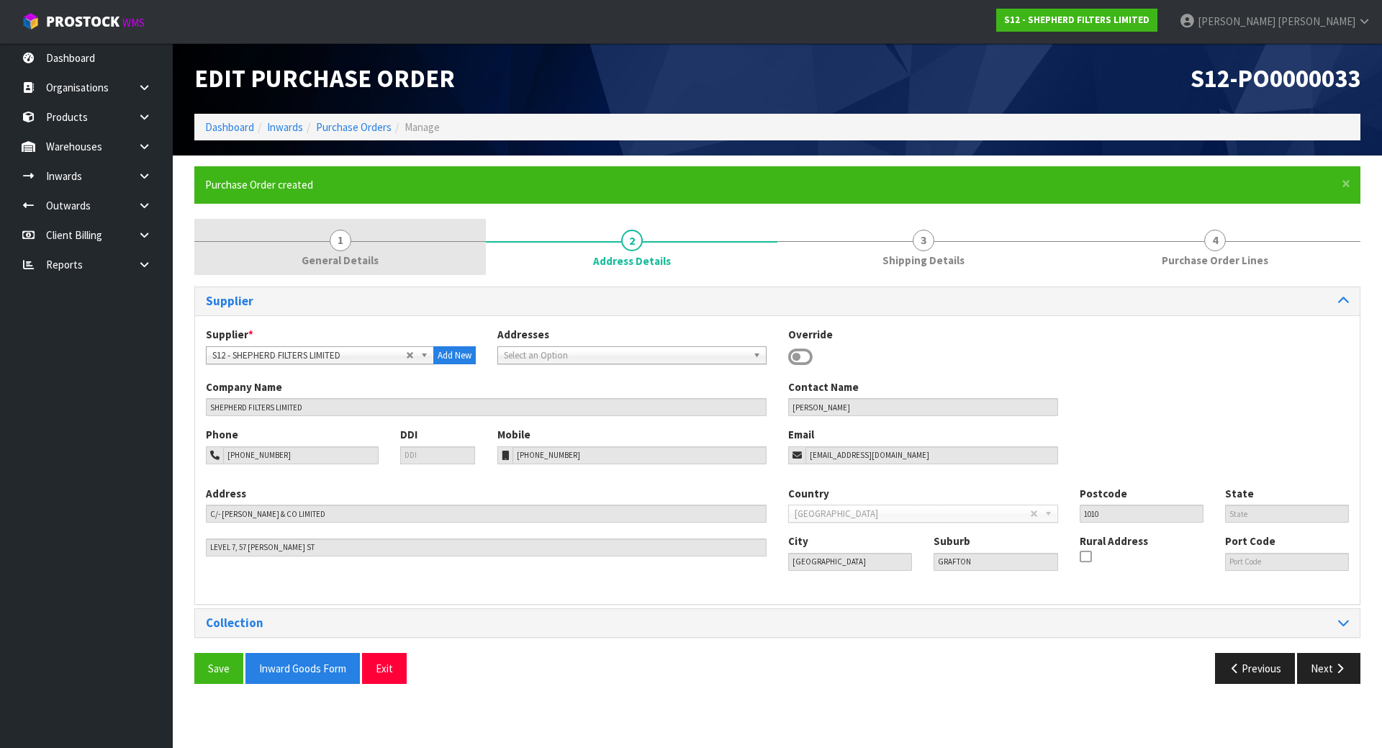
click at [423, 248] on link "1 General Details" at bounding box center [340, 247] width 292 height 57
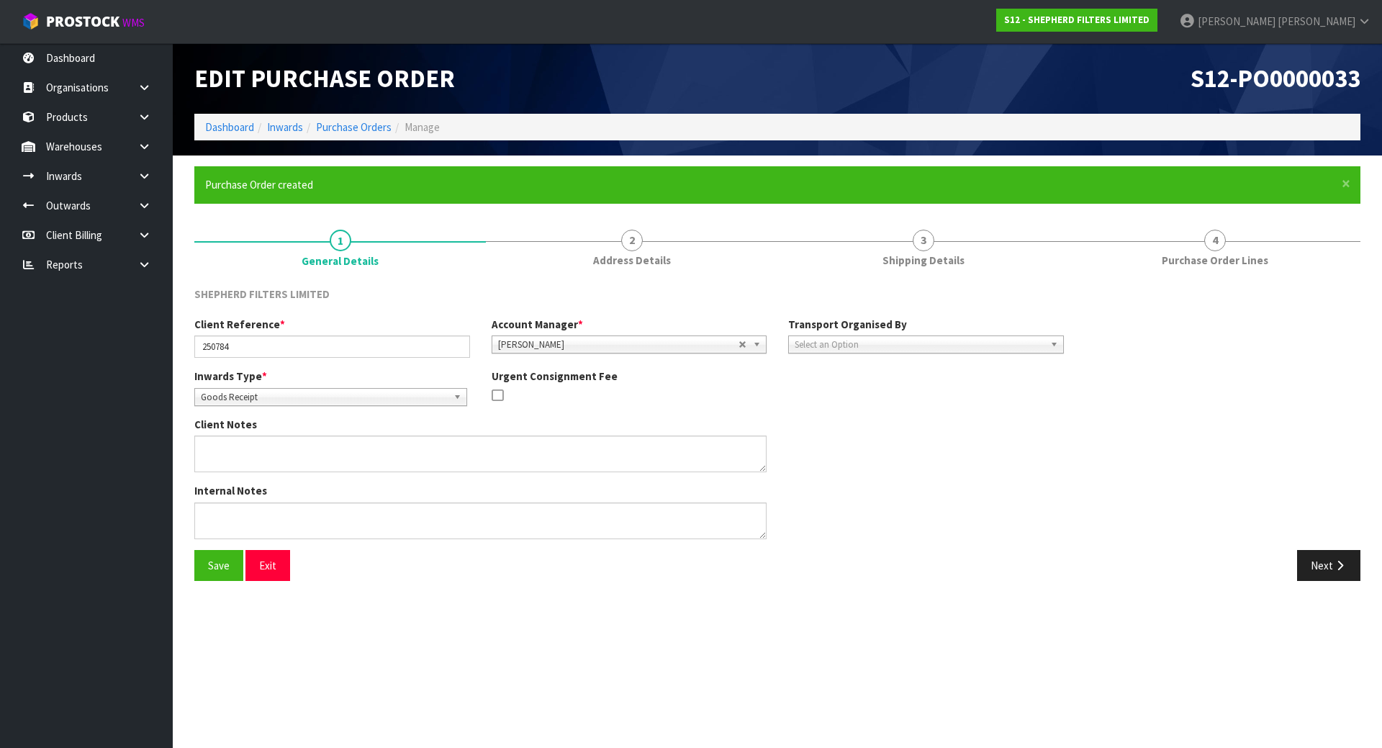
click at [895, 500] on div "Internal Notes" at bounding box center [629, 516] width 891 height 66
click at [82, 55] on link "Dashboard" at bounding box center [86, 58] width 173 height 30
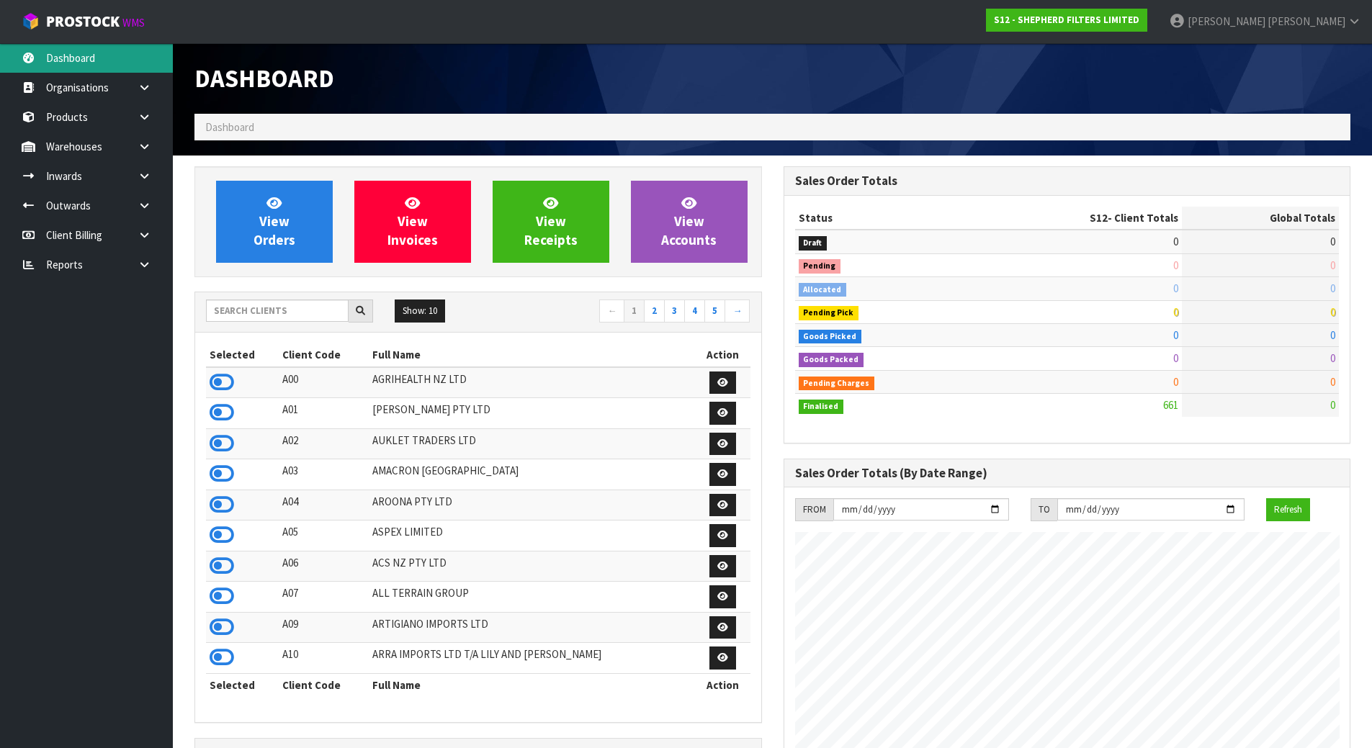
scroll to position [904, 588]
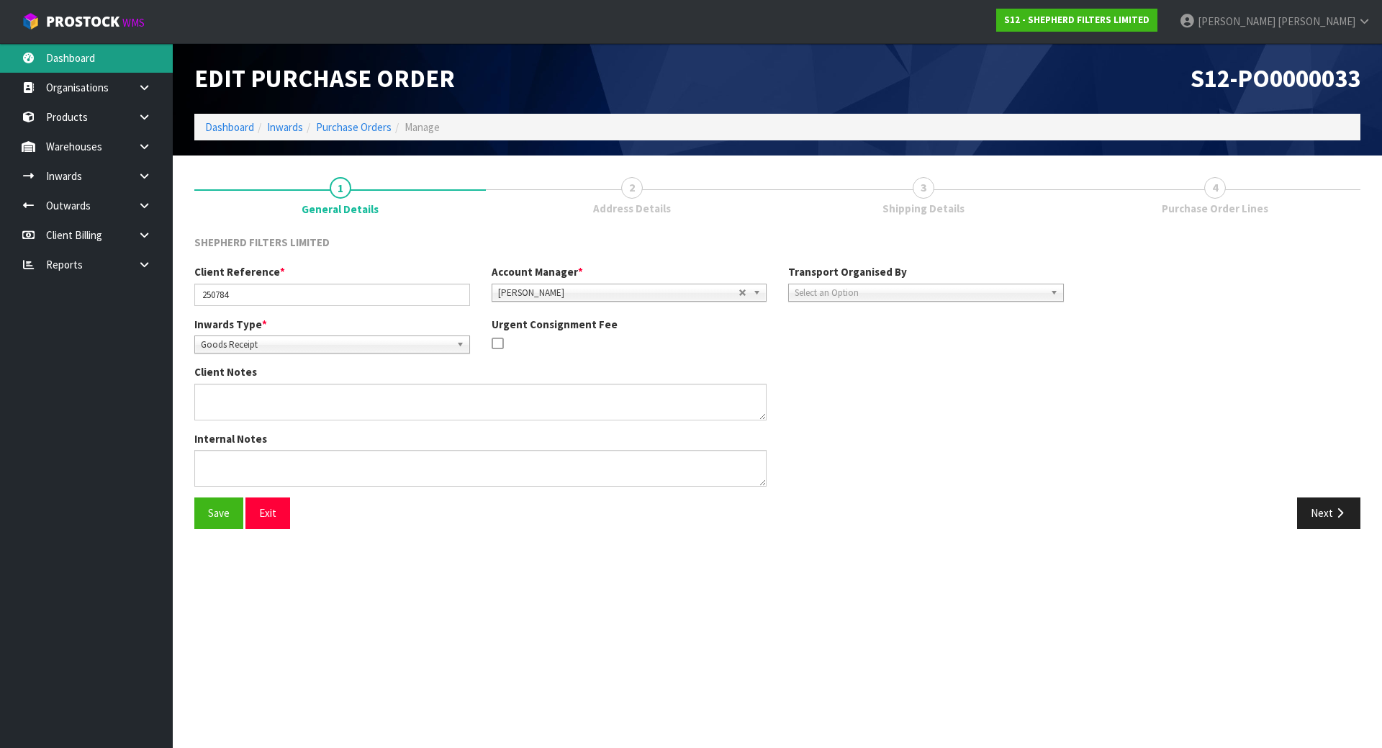
click at [68, 50] on link "Dashboard" at bounding box center [86, 58] width 173 height 30
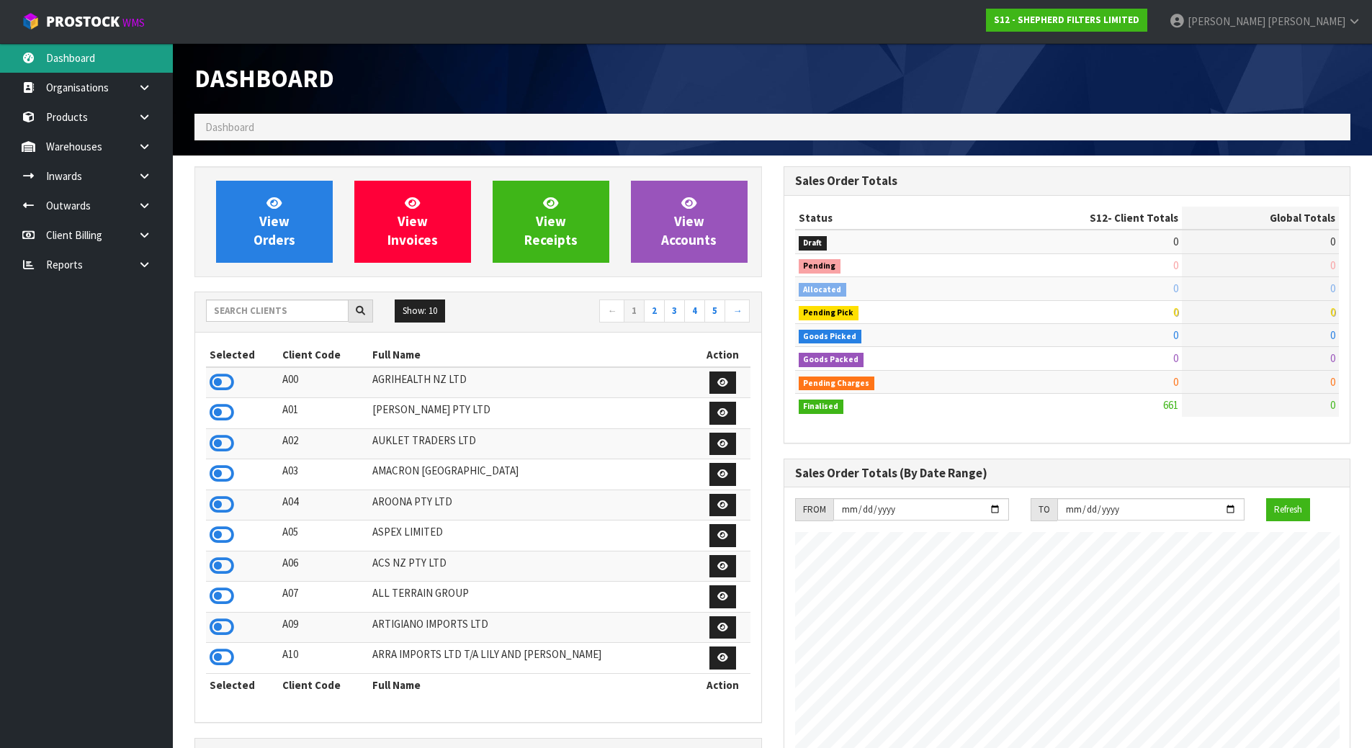
scroll to position [904, 588]
click at [272, 305] on input "text" at bounding box center [277, 311] width 143 height 22
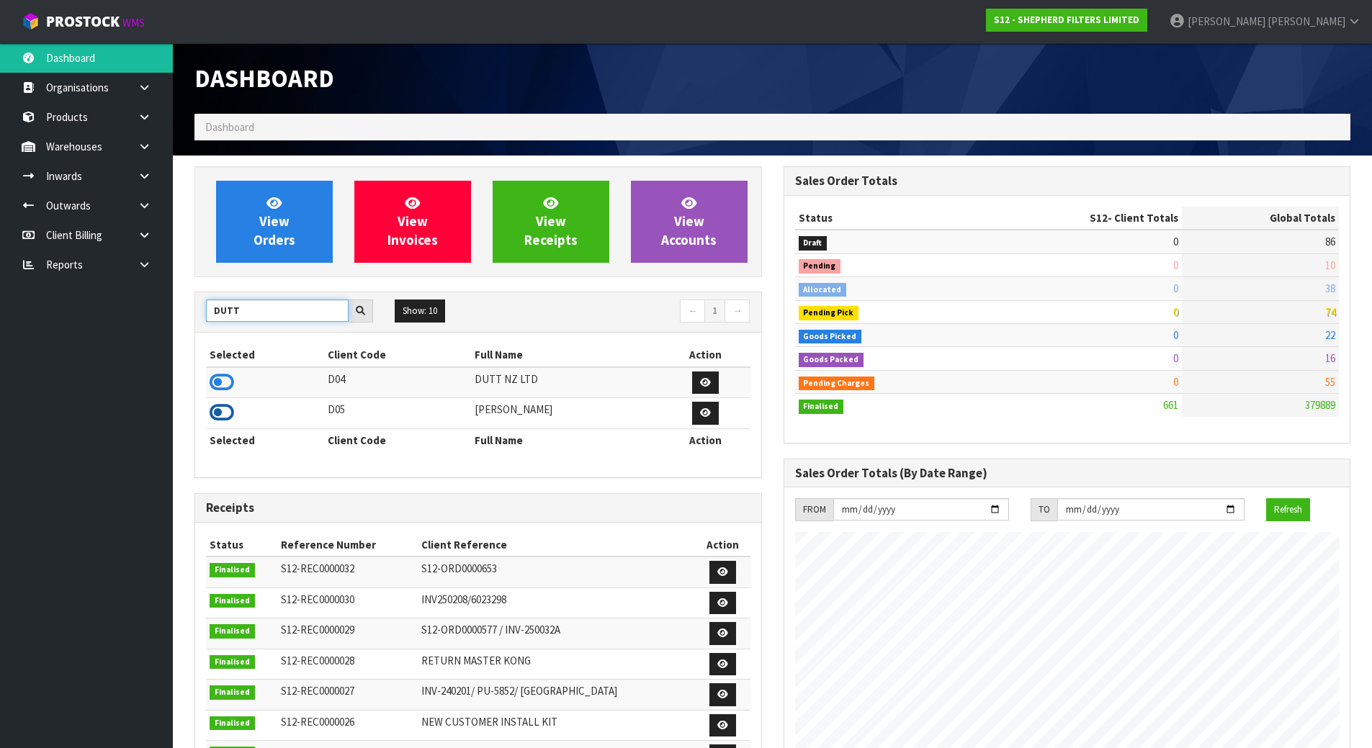
type input "DUTT"
click at [227, 405] on icon at bounding box center [222, 413] width 24 height 22
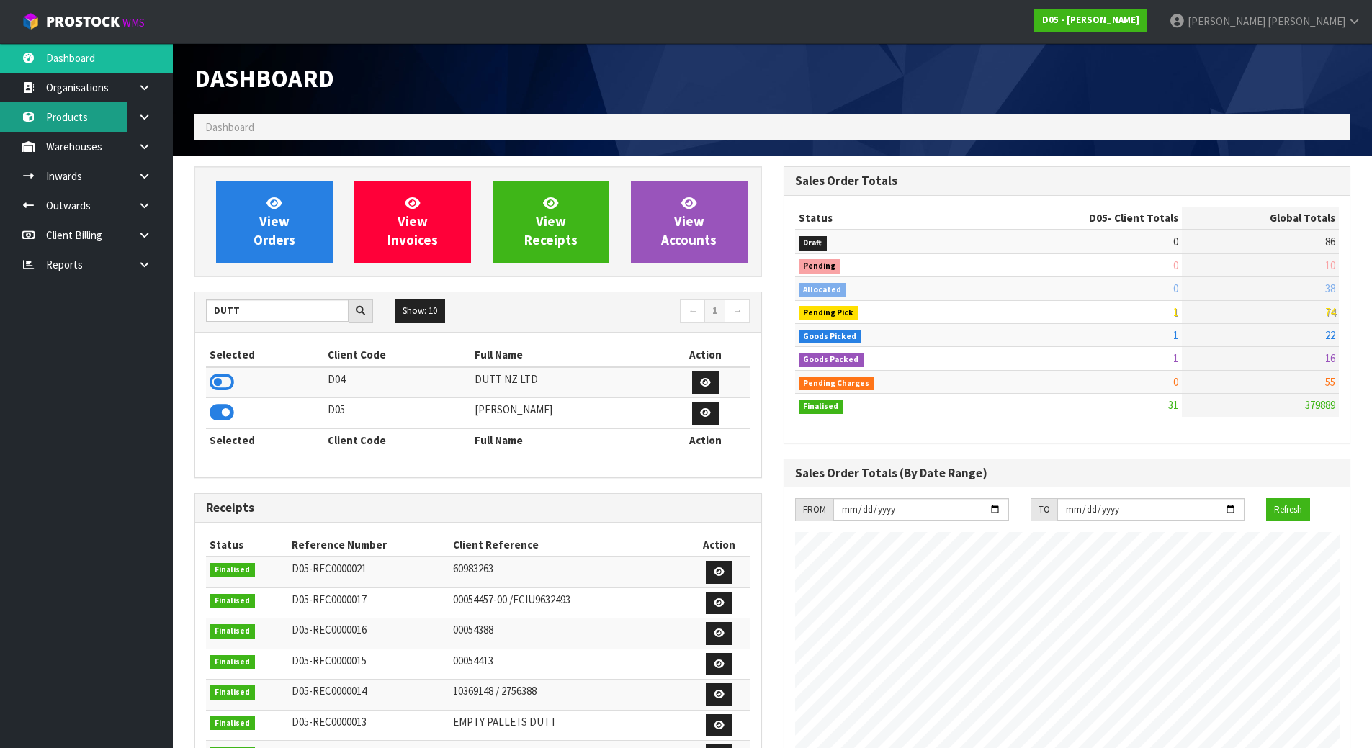
scroll to position [1035, 588]
click at [145, 126] on link at bounding box center [150, 117] width 46 height 30
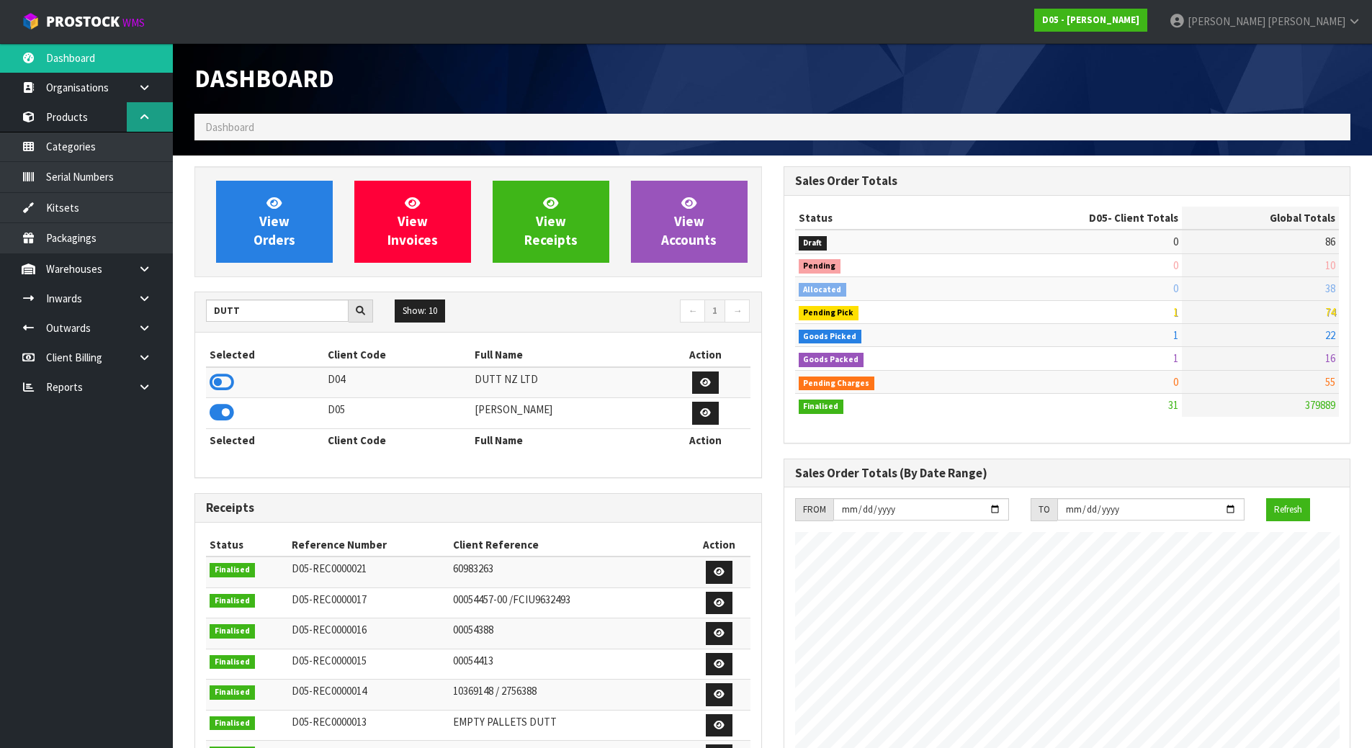
click at [145, 126] on link at bounding box center [150, 117] width 46 height 30
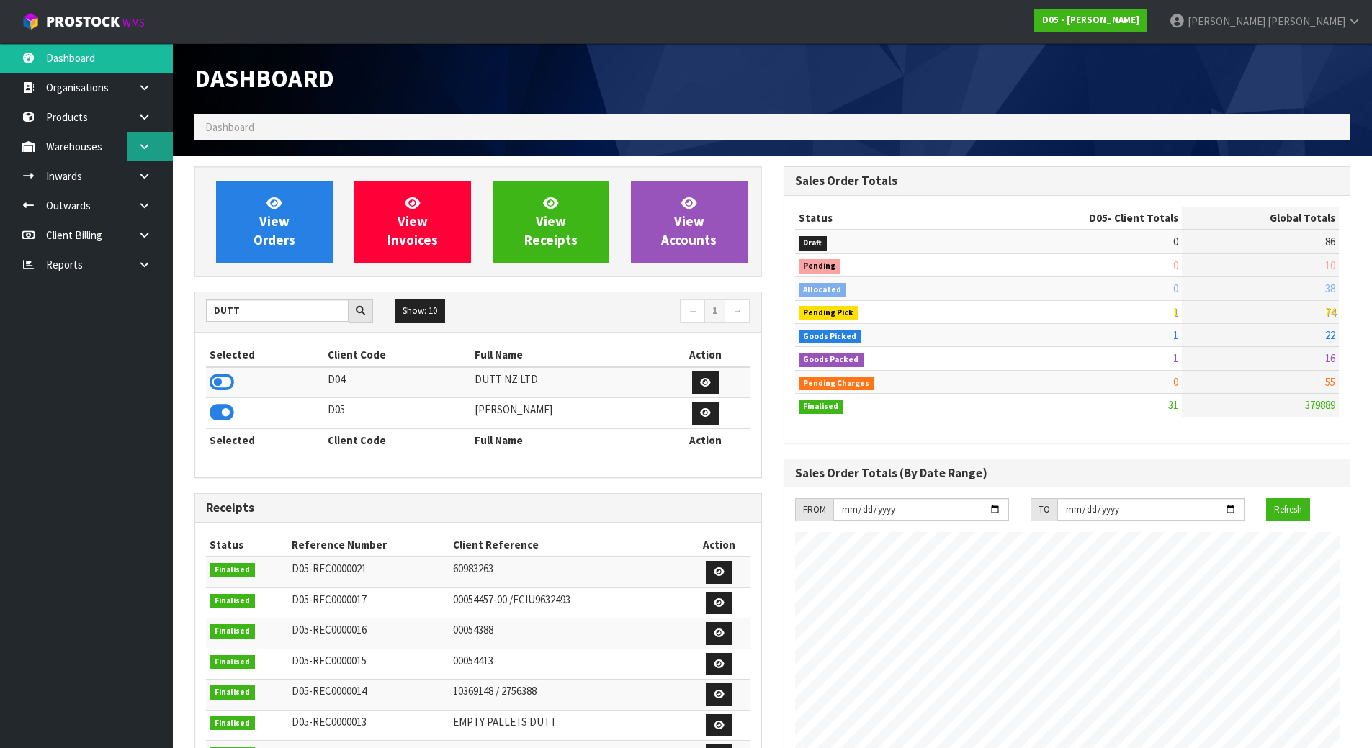
click at [143, 146] on icon at bounding box center [145, 146] width 14 height 11
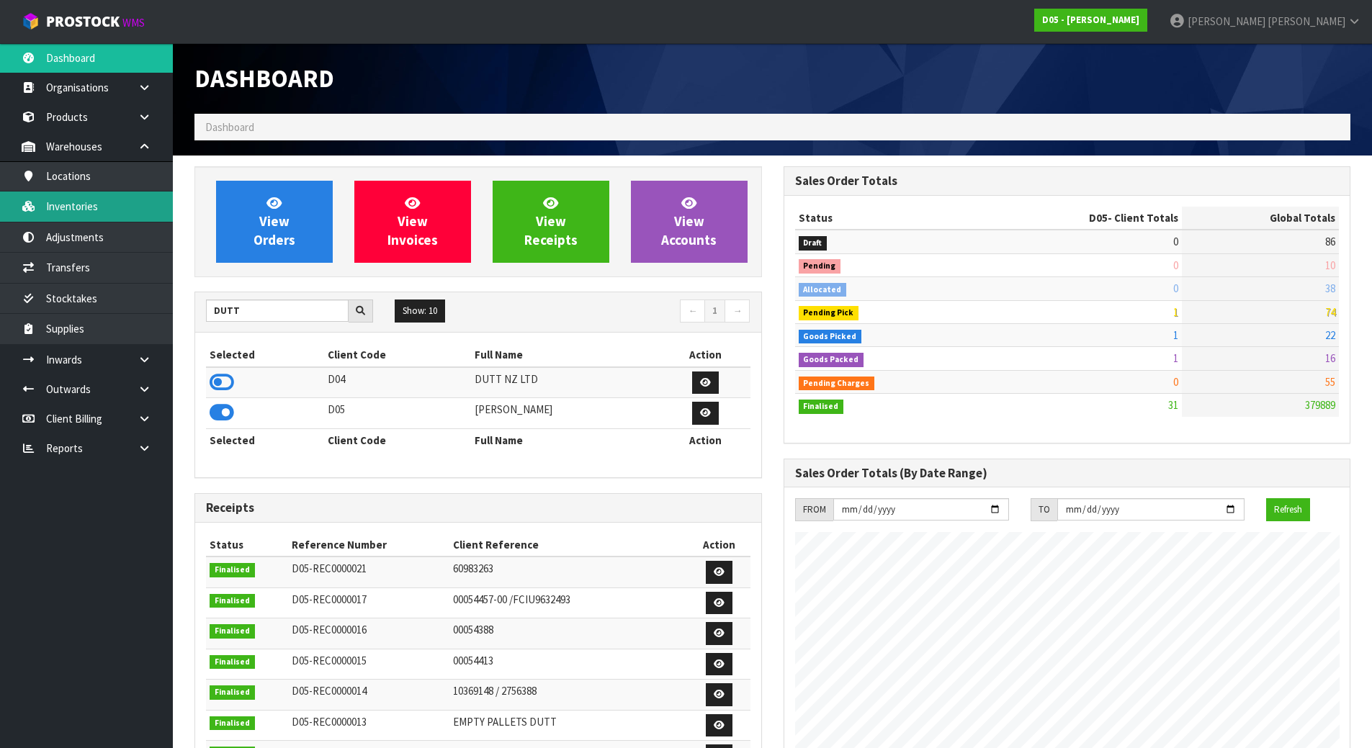
click at [94, 197] on link "Inventories" at bounding box center [86, 207] width 173 height 30
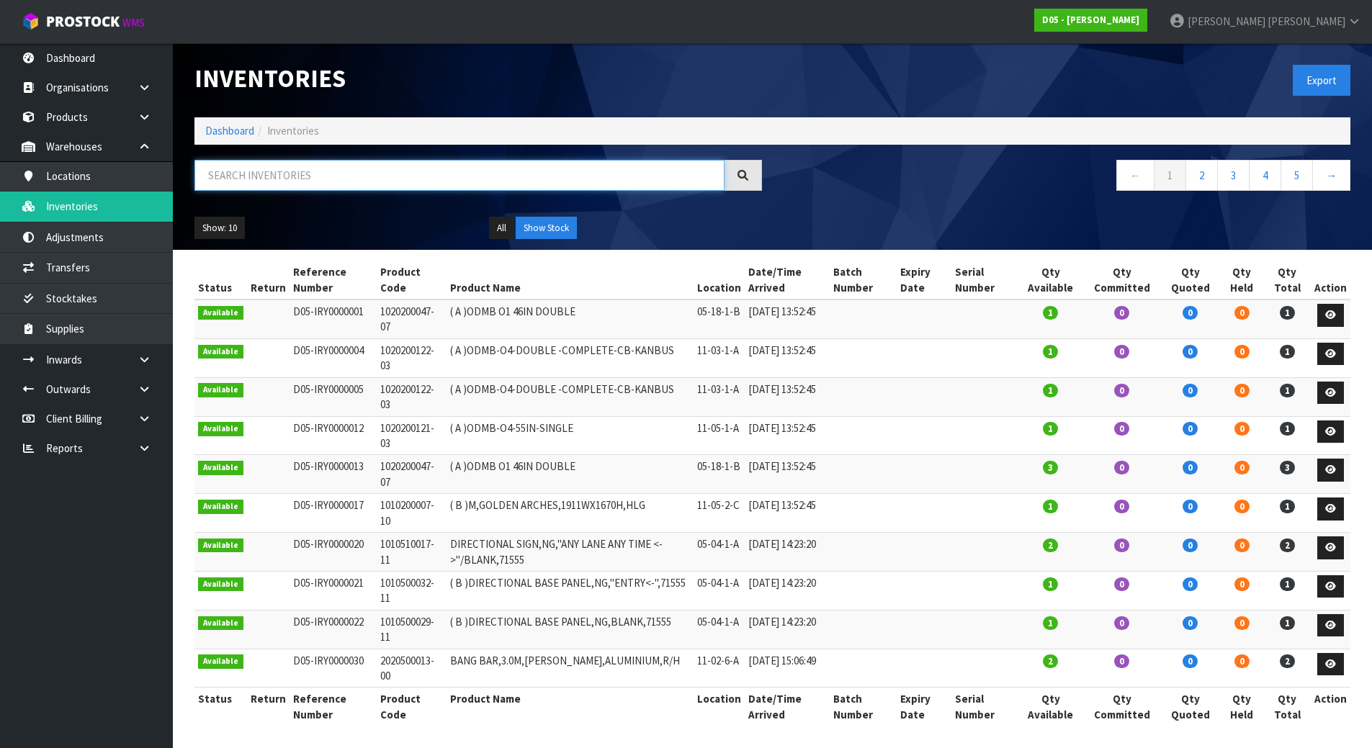
click at [302, 184] on input "text" at bounding box center [459, 175] width 530 height 31
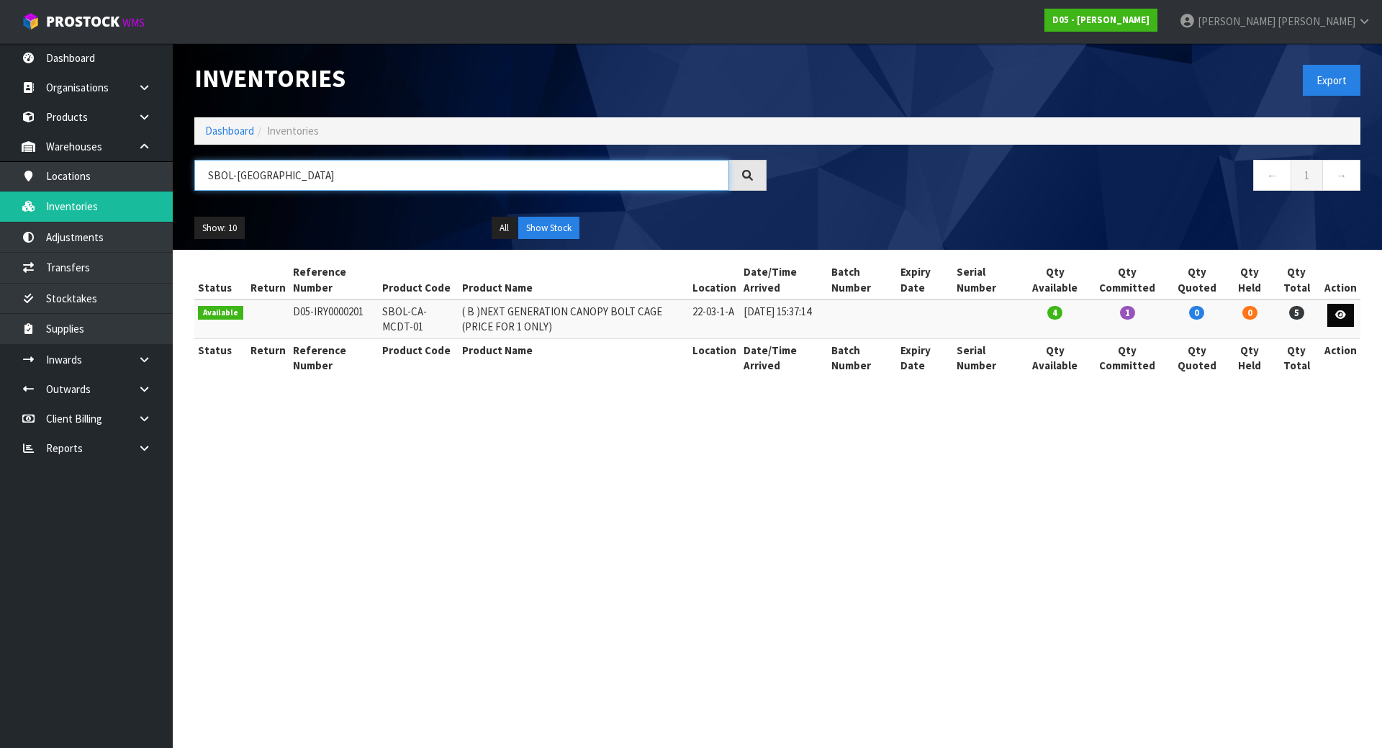
type input "SBOL-CA"
click at [1345, 312] on icon at bounding box center [1341, 314] width 11 height 9
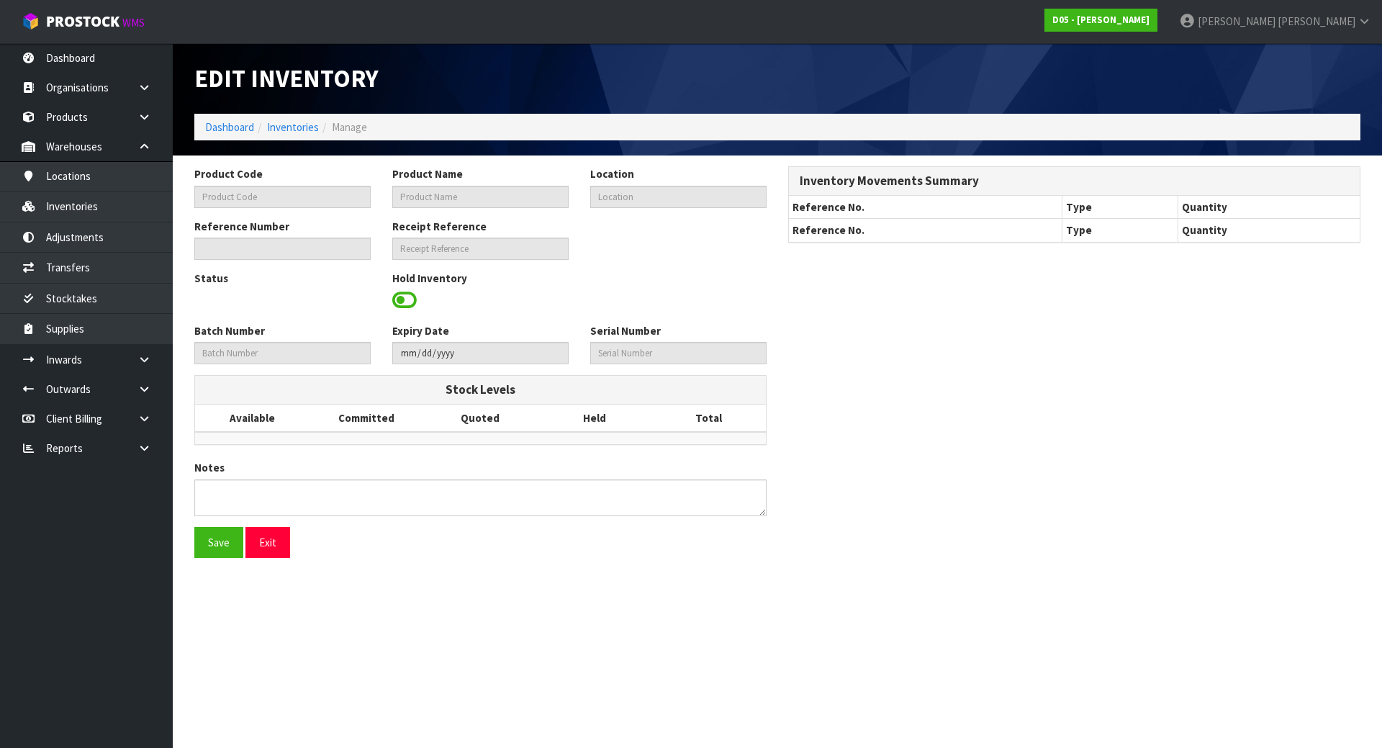
type input "SBOL-CA-MCDT-01"
type input "( B )NEXT GENERATION CANOPY BOLT CAGE (PRICE FOR 1 ONLY)"
type input "22-03-1-A"
type input "D05-IRY0000201"
type input "D05-REC0000011"
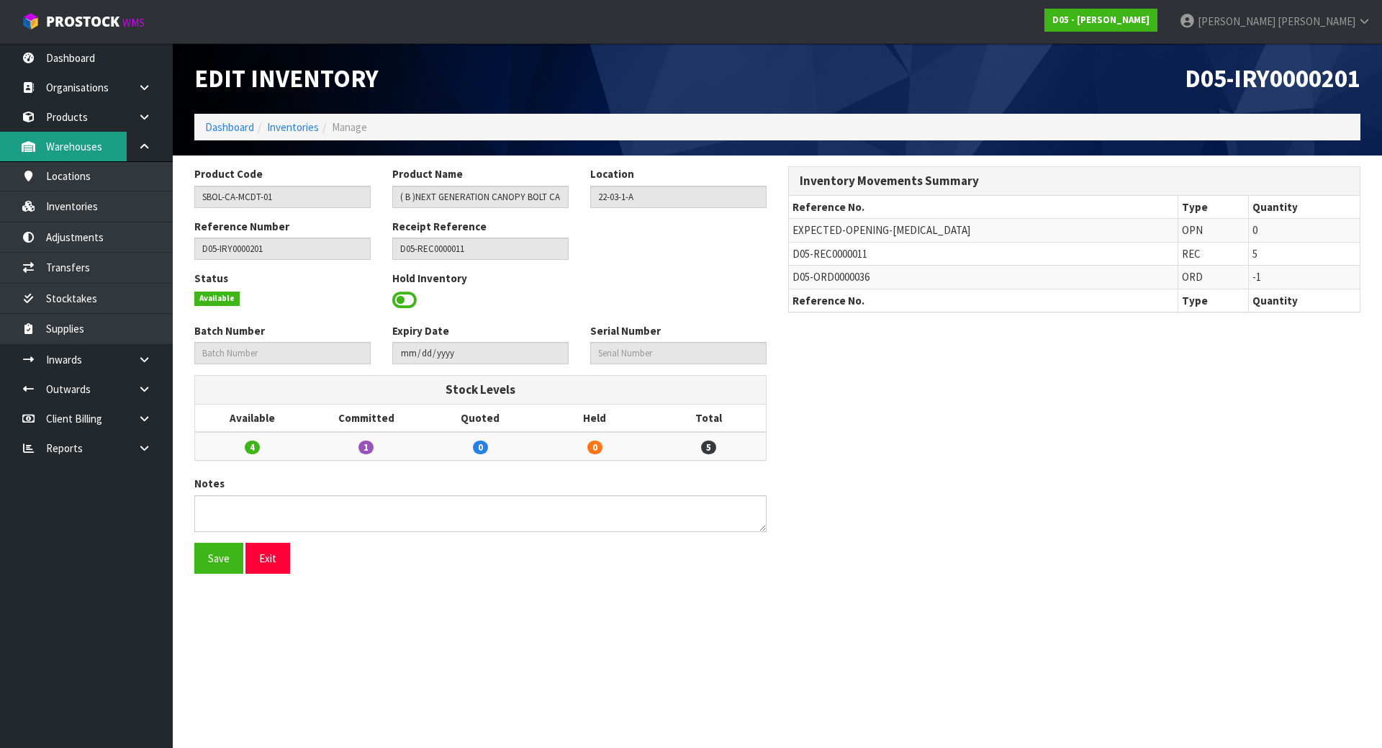
click at [107, 147] on link "Warehouses" at bounding box center [86, 147] width 173 height 30
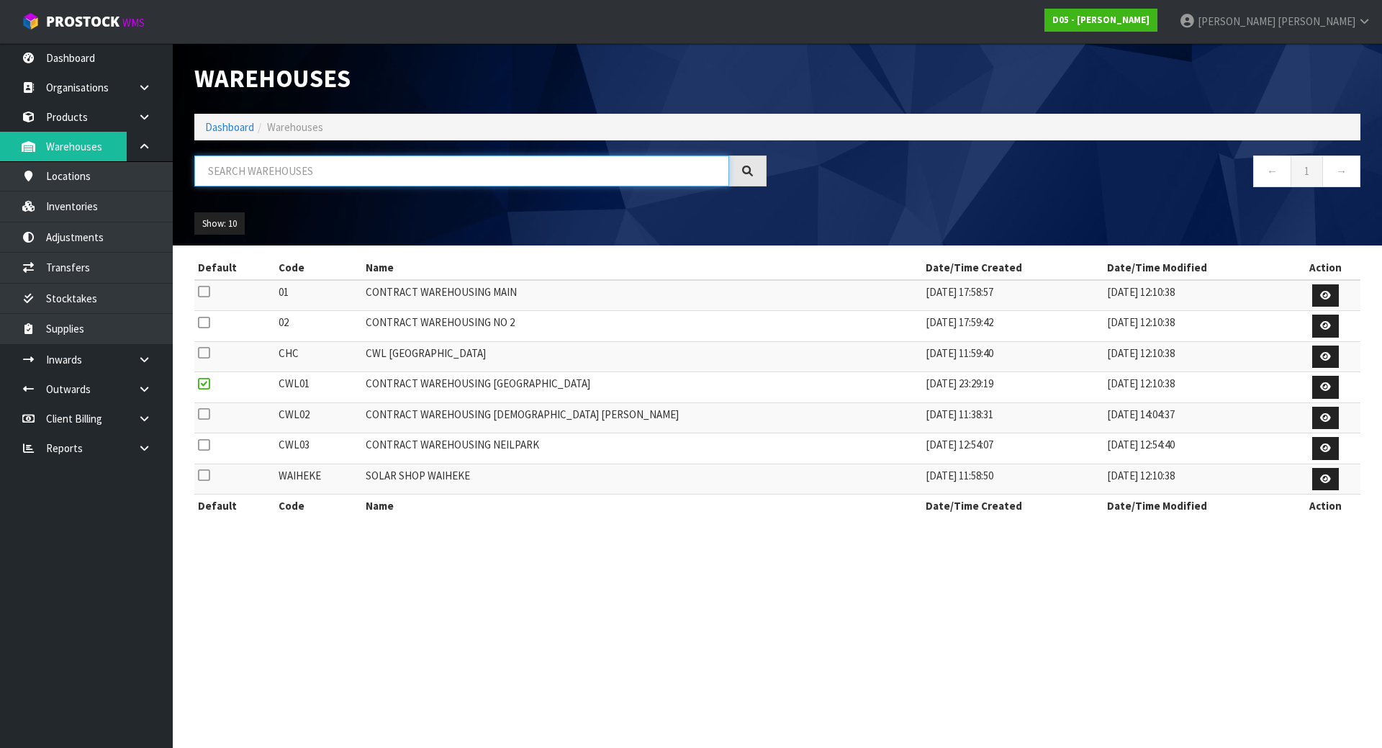
click at [379, 184] on input "text" at bounding box center [461, 171] width 535 height 31
click at [78, 217] on link "Inventories" at bounding box center [86, 207] width 173 height 30
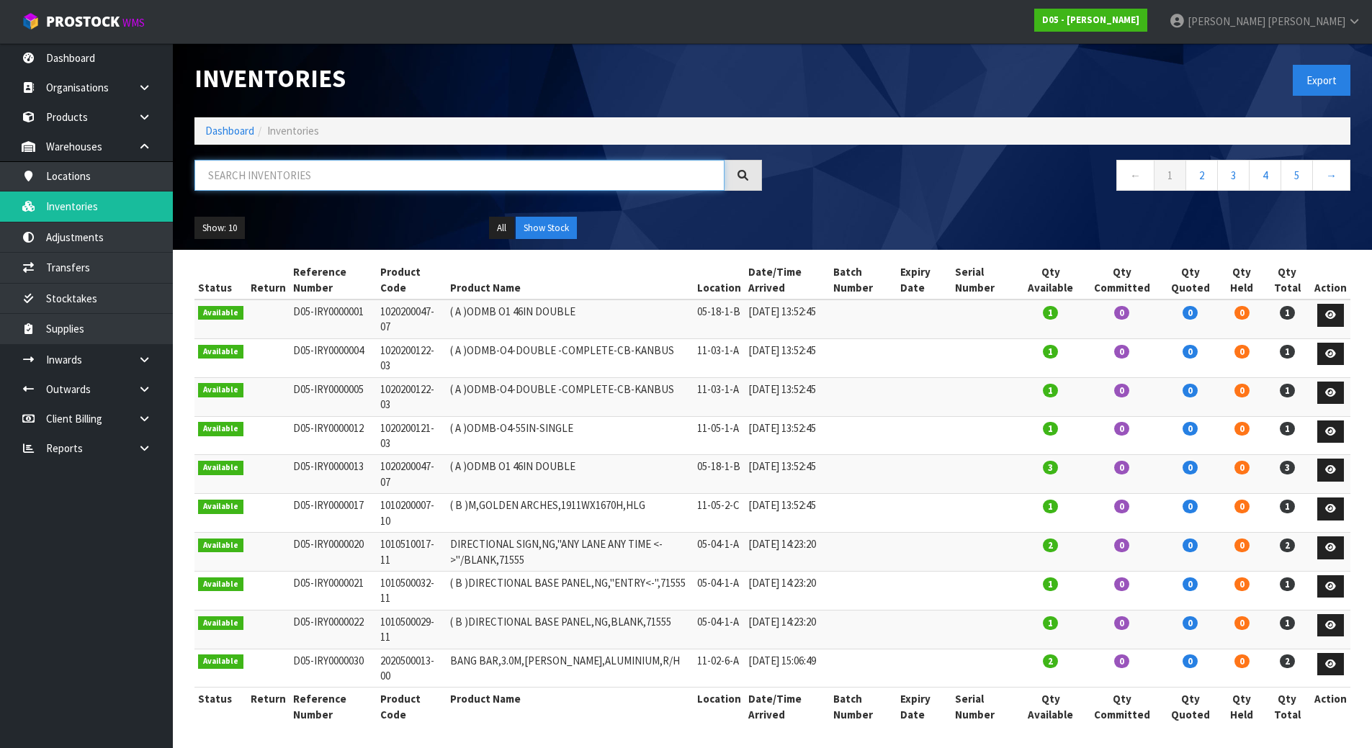
click at [280, 169] on input "text" at bounding box center [459, 175] width 530 height 31
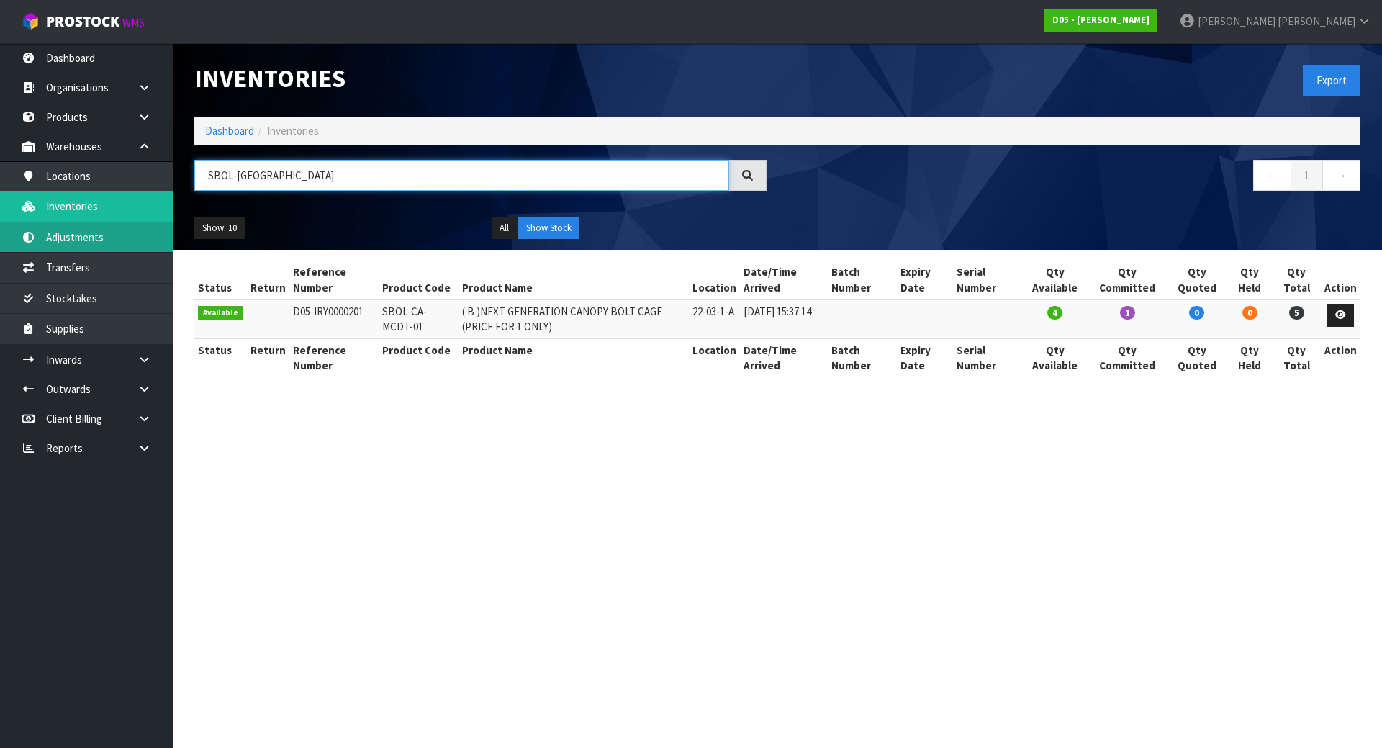
type input "SBOL-CA"
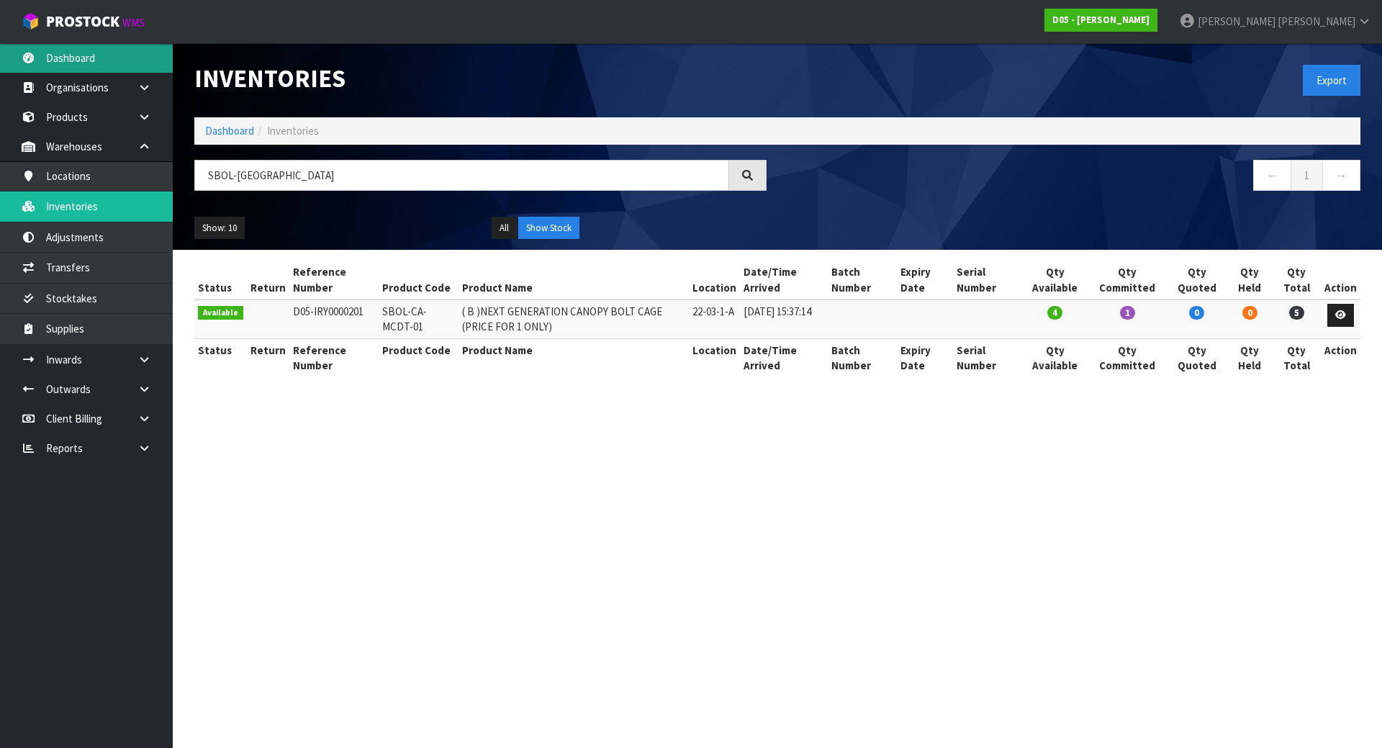
click at [46, 62] on link "Dashboard" at bounding box center [86, 58] width 173 height 30
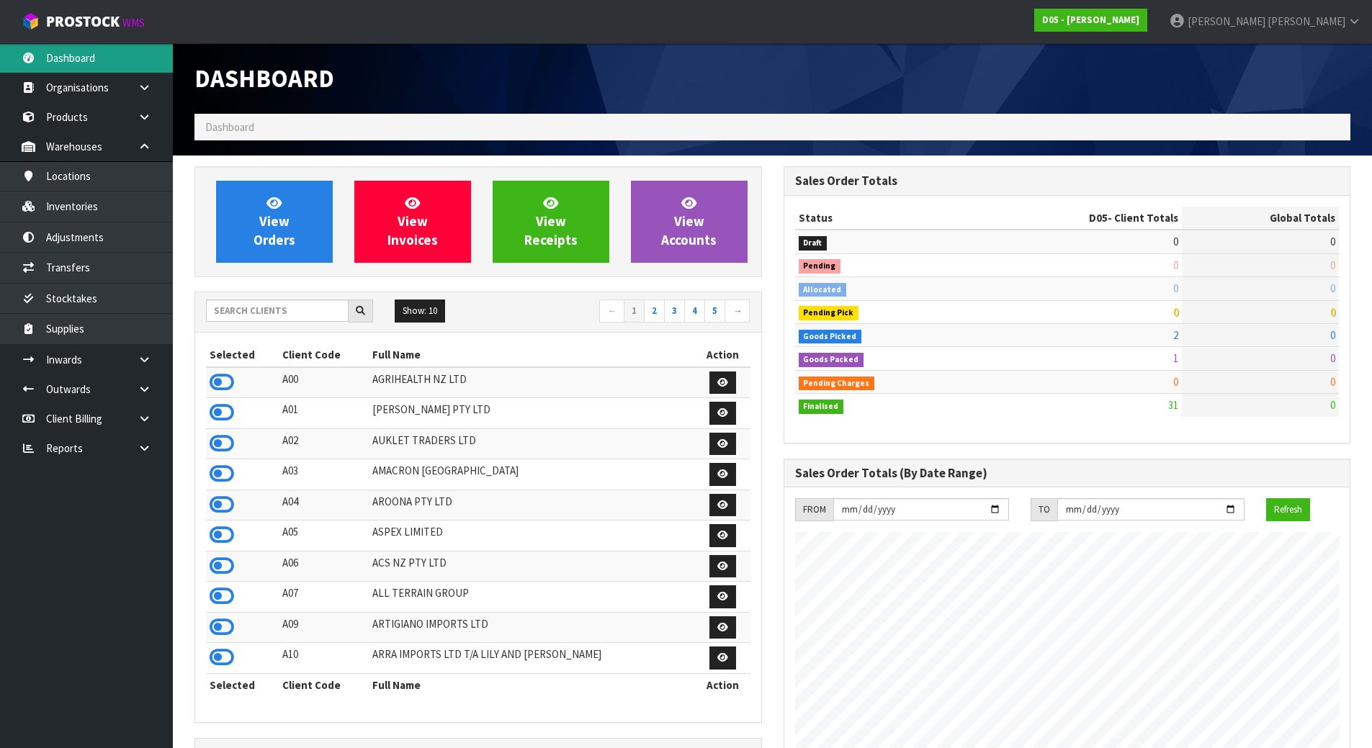
scroll to position [1035, 588]
click at [255, 310] on input "text" at bounding box center [277, 311] width 143 height 22
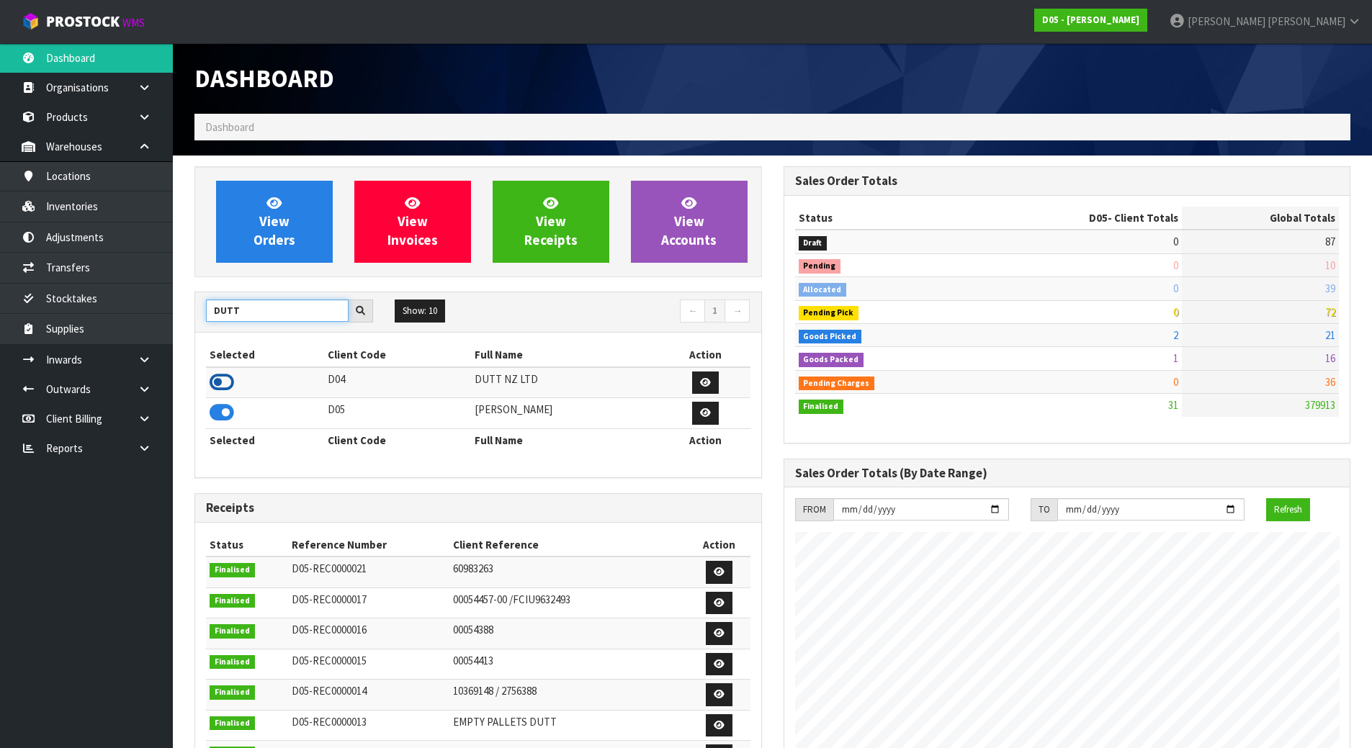
type input "DUTT"
click at [220, 387] on icon at bounding box center [222, 383] width 24 height 22
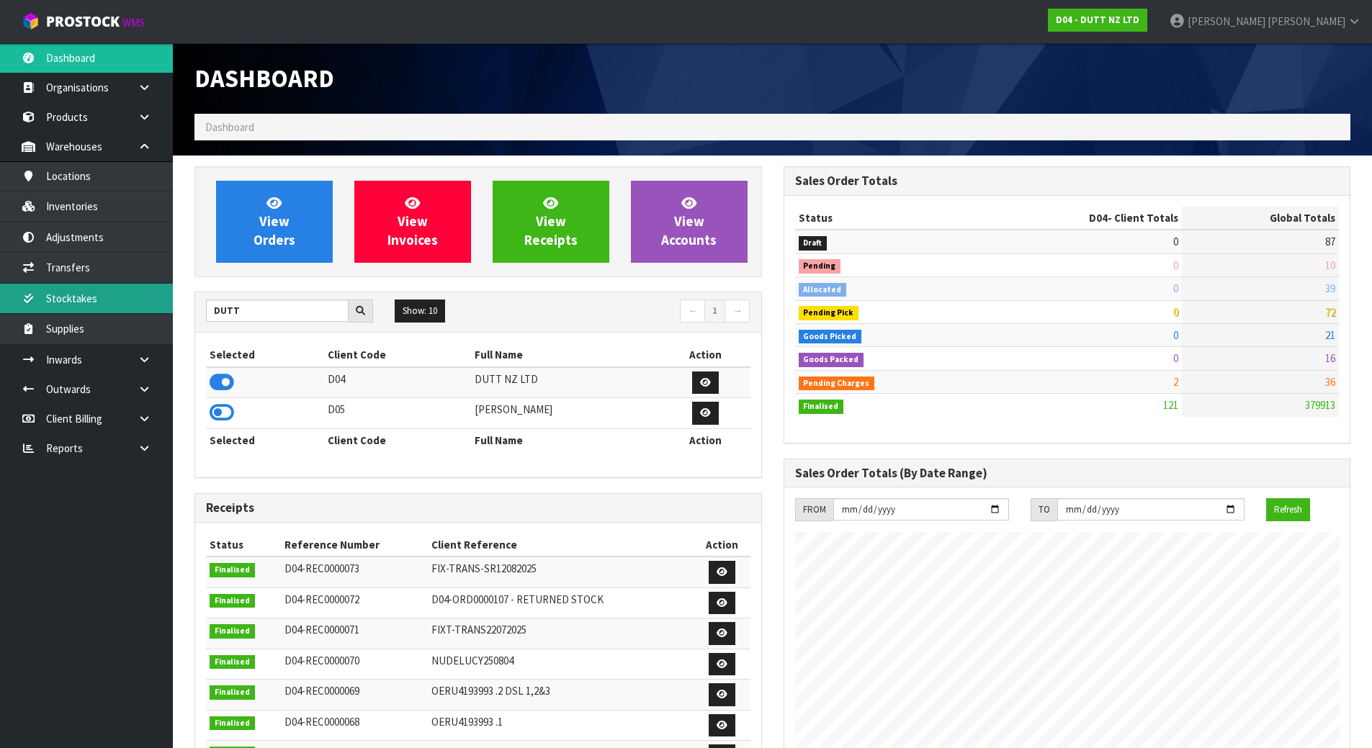
scroll to position [998, 588]
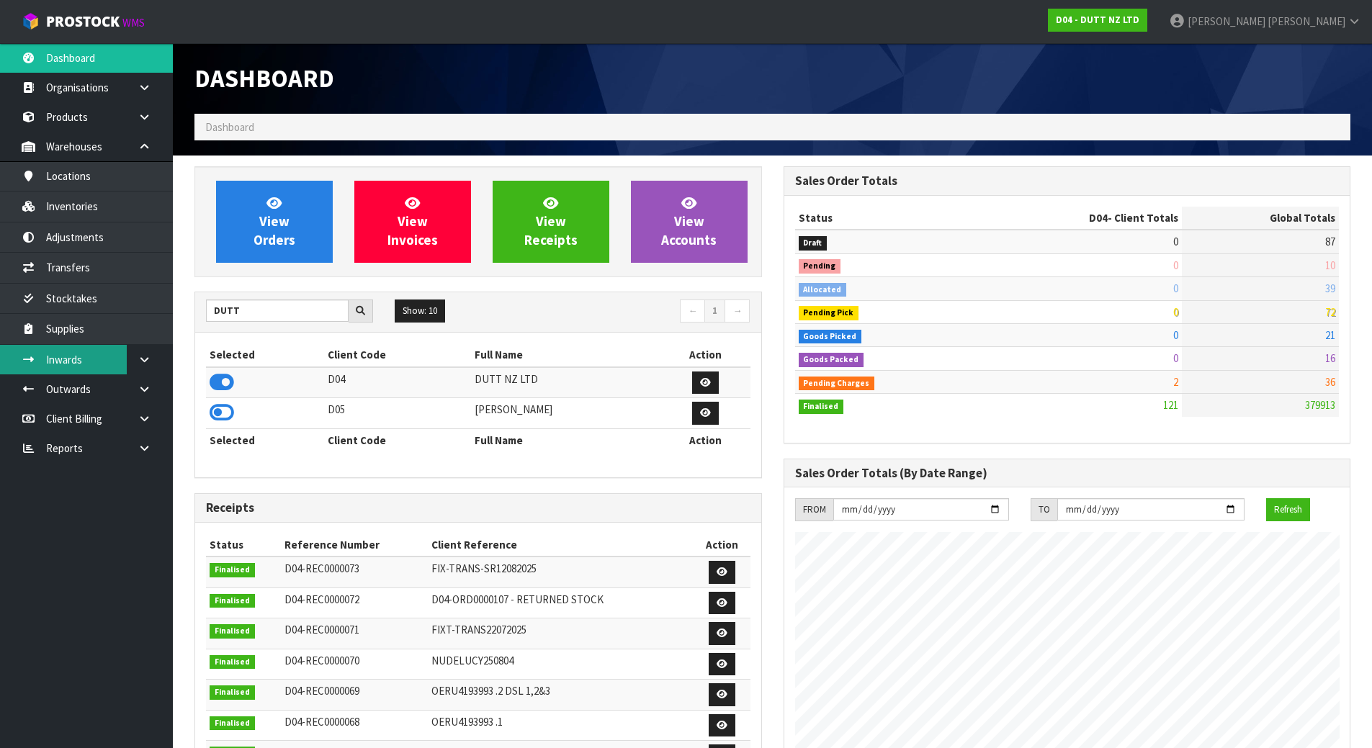
click at [114, 366] on link "Inwards" at bounding box center [86, 360] width 173 height 30
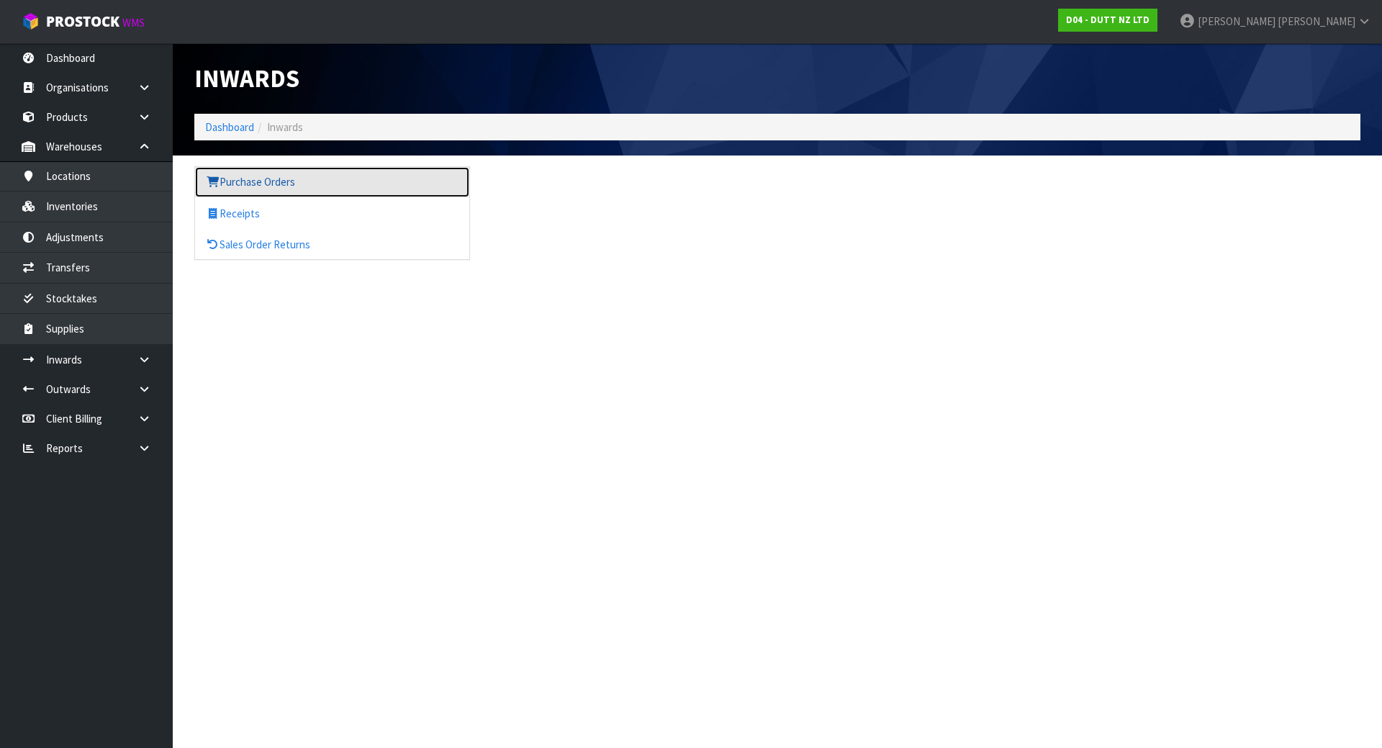
click at [274, 191] on link "Purchase Orders" at bounding box center [332, 182] width 274 height 30
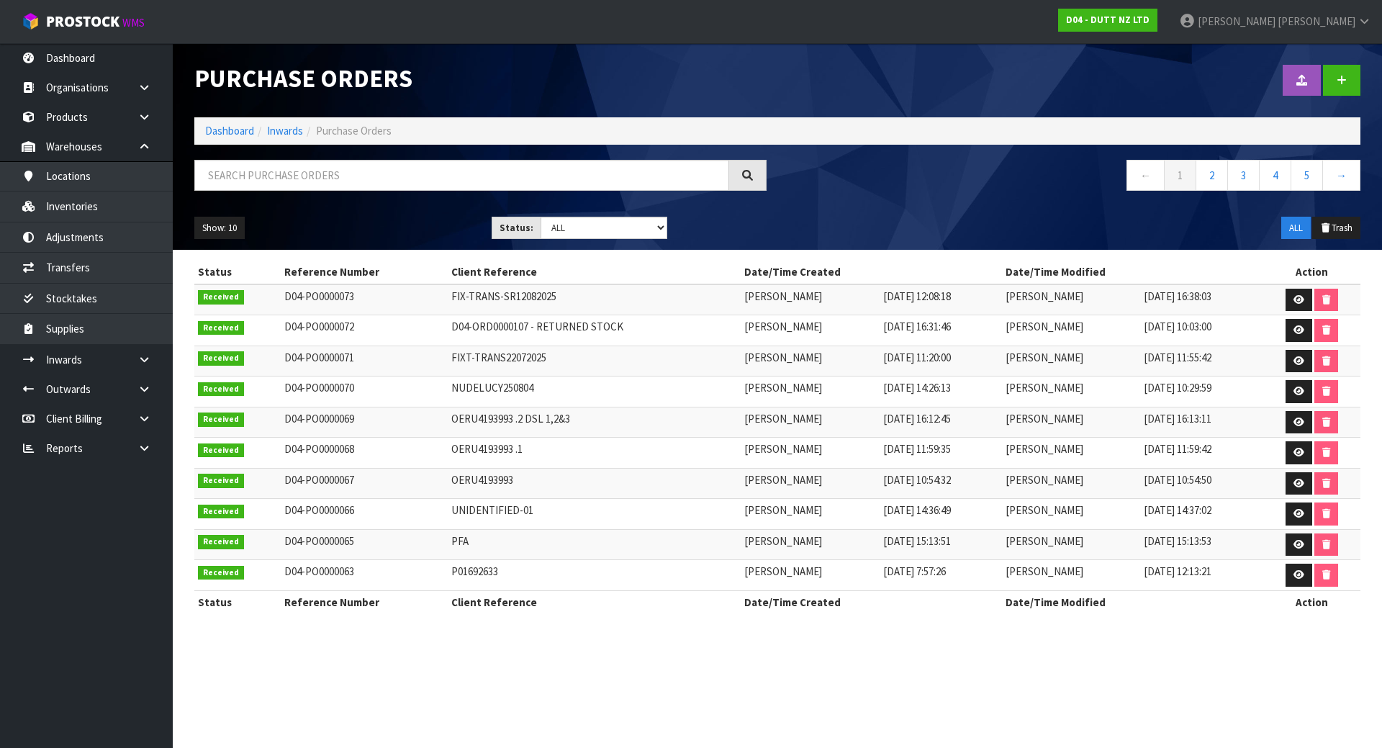
click at [513, 63] on div "Purchase Orders" at bounding box center [481, 78] width 594 height 71
click at [510, 66] on h1 "Purchase Orders" at bounding box center [480, 78] width 572 height 27
click at [88, 354] on link "Inwards" at bounding box center [86, 360] width 173 height 30
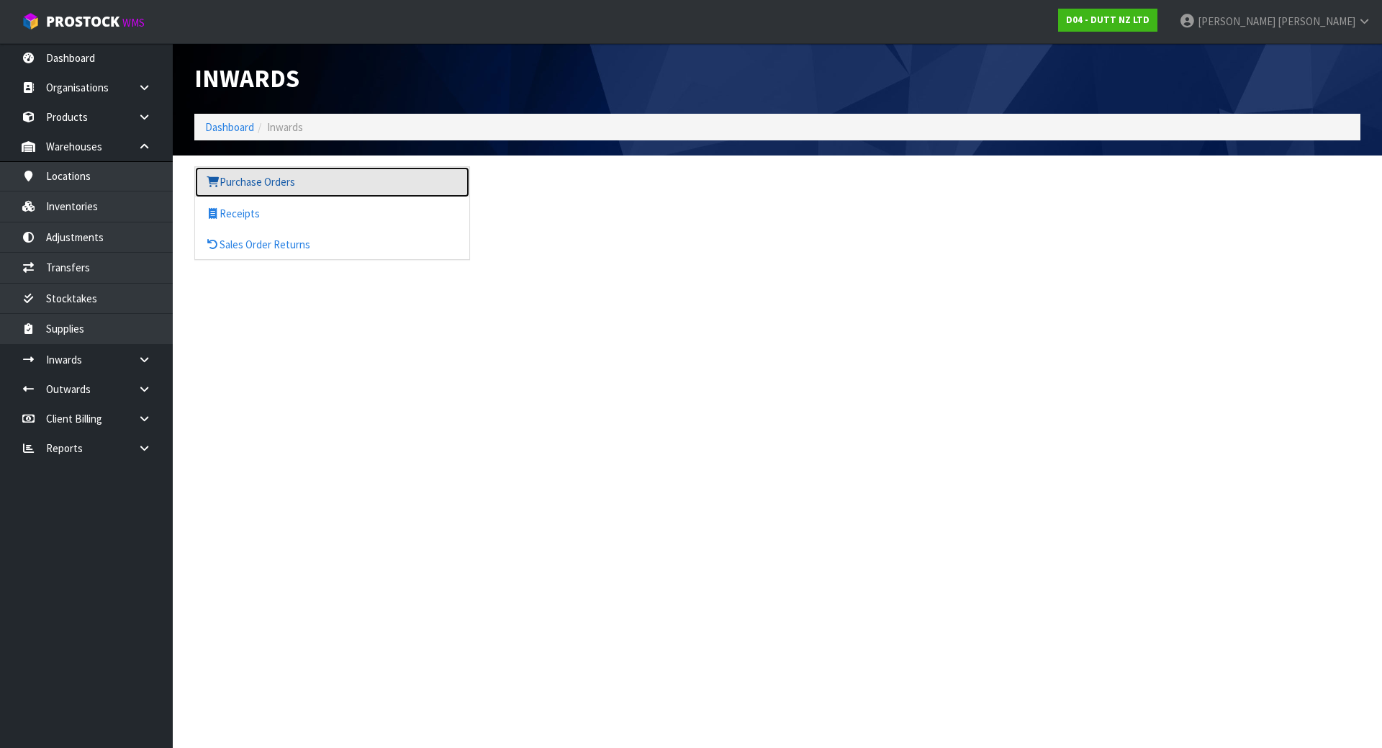
click at [222, 172] on link "Purchase Orders" at bounding box center [332, 182] width 274 height 30
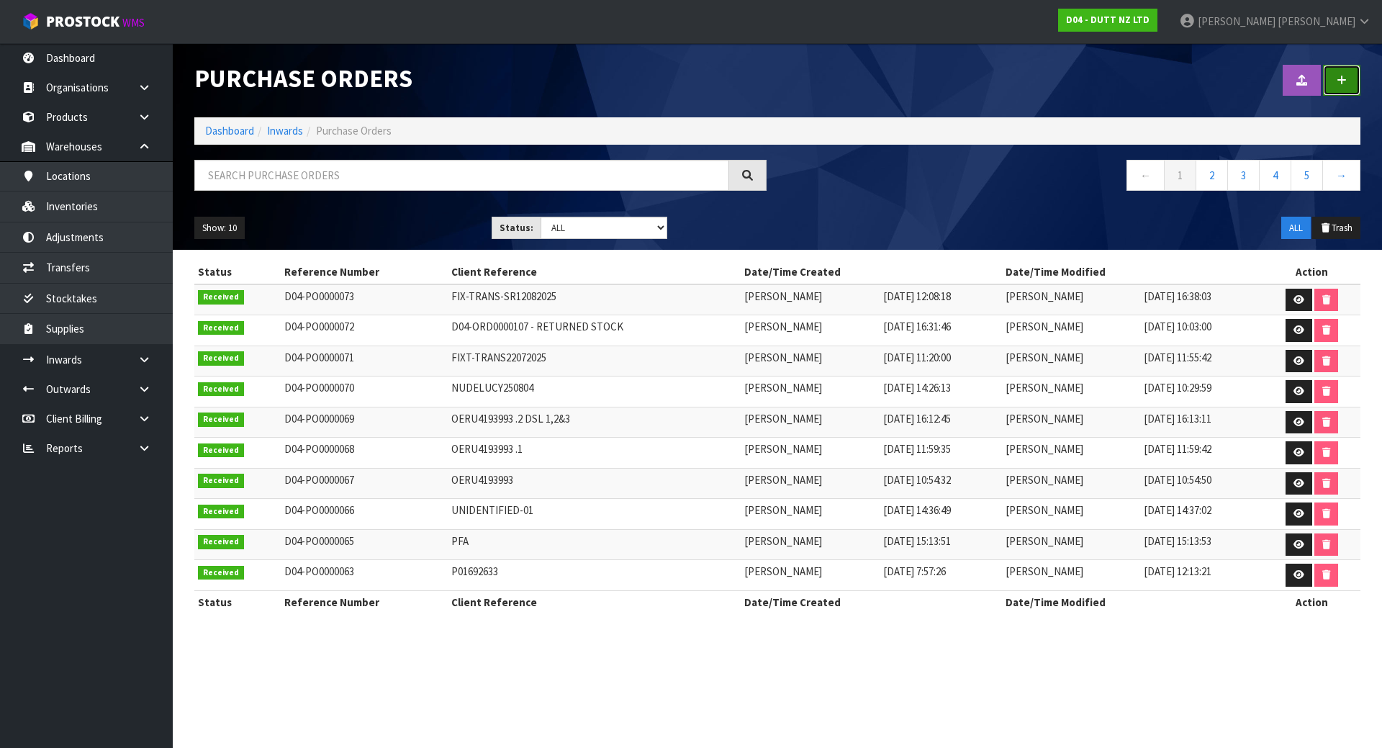
click at [1346, 76] on icon at bounding box center [1342, 80] width 10 height 11
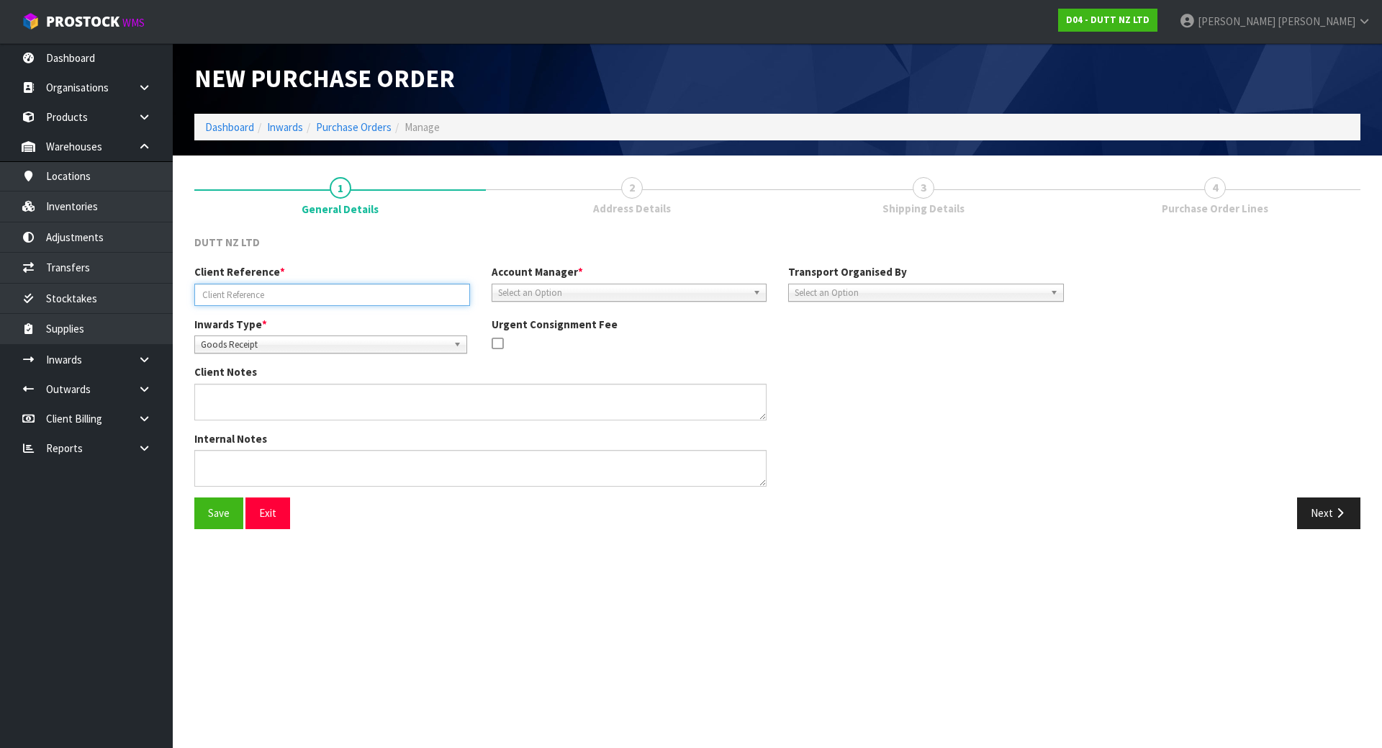
drag, startPoint x: 275, startPoint y: 287, endPoint x: 266, endPoint y: 292, distance: 9.7
click at [275, 287] on input "text" at bounding box center [332, 295] width 276 height 22
click at [283, 294] on input "text" at bounding box center [332, 295] width 276 height 22
click at [423, 292] on input "text" at bounding box center [332, 295] width 276 height 22
paste input "CAIU7334845"
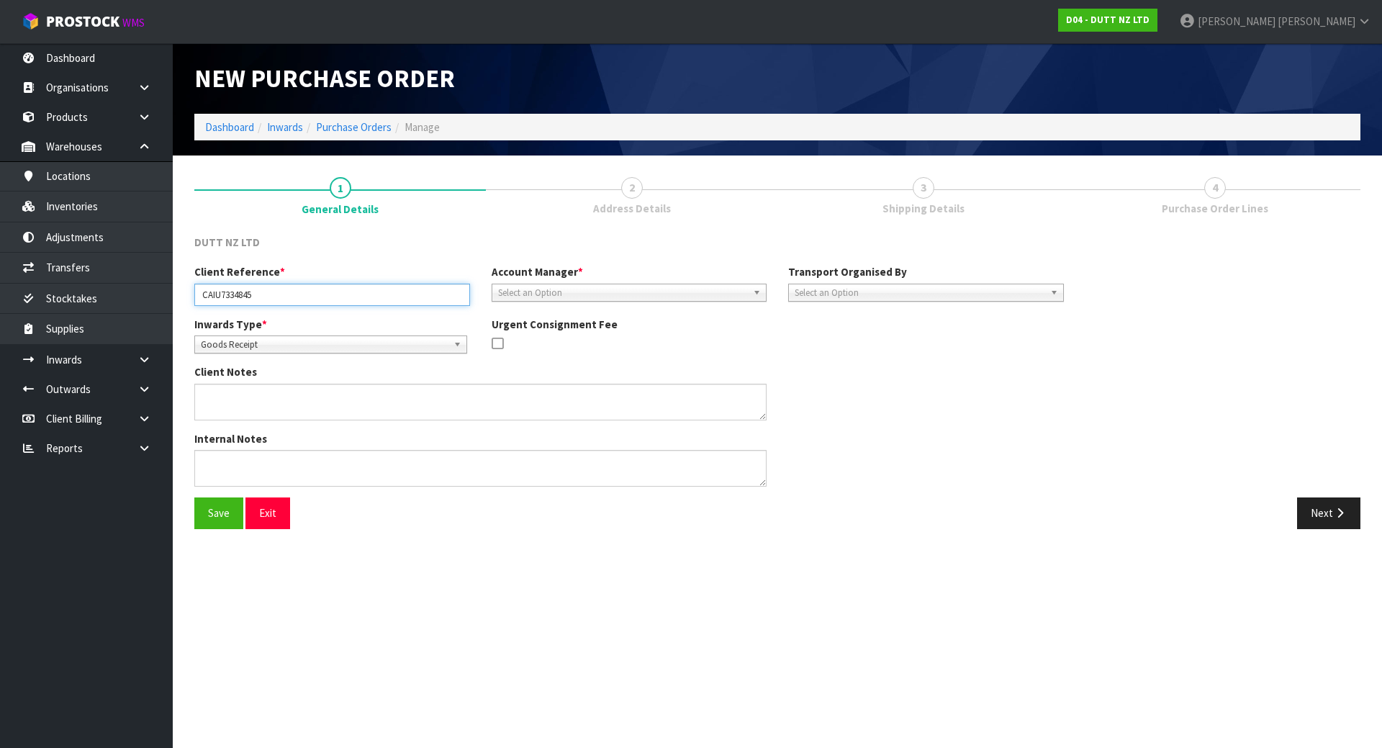
type input "CAIU7334845"
click at [504, 258] on div "DUTT NZ LTD" at bounding box center [778, 250] width 1188 height 30
click at [624, 181] on span "2" at bounding box center [632, 188] width 22 height 22
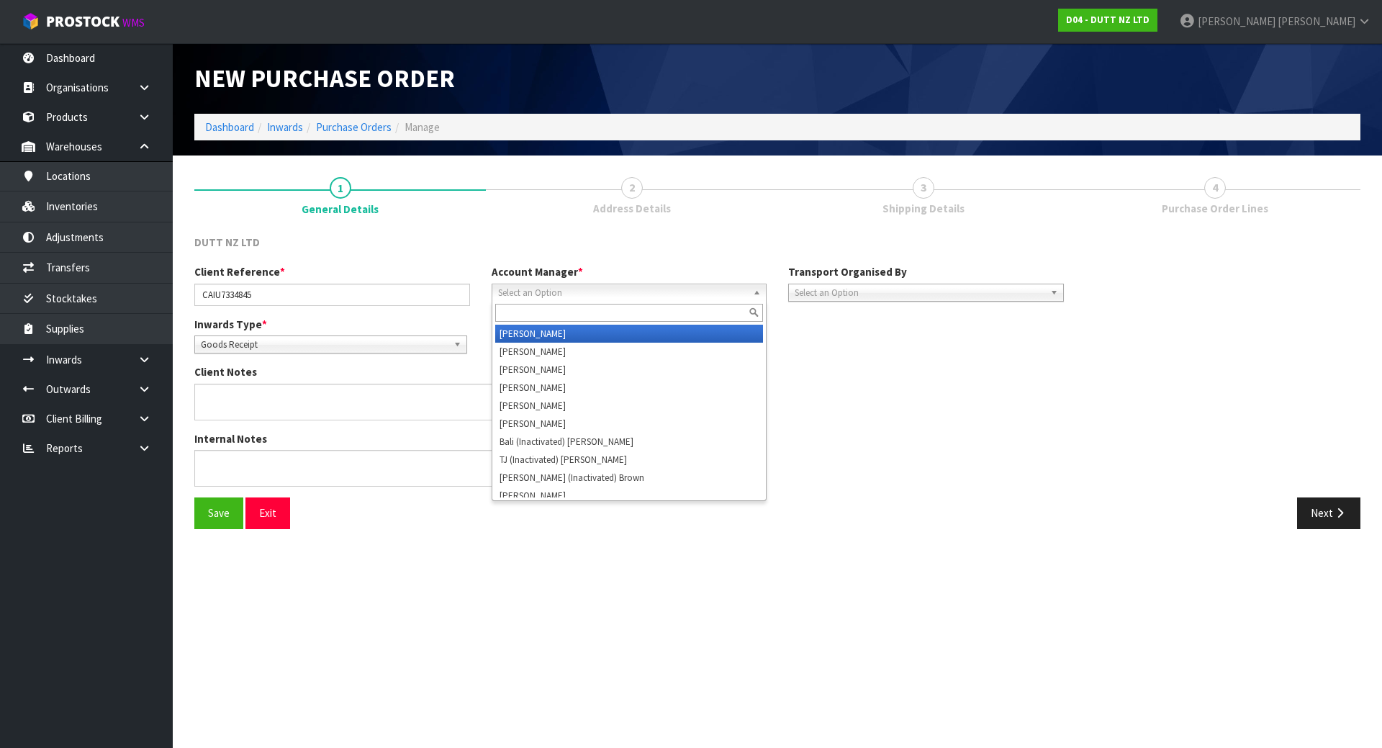
click at [678, 288] on span "Select an Option" at bounding box center [623, 292] width 250 height 17
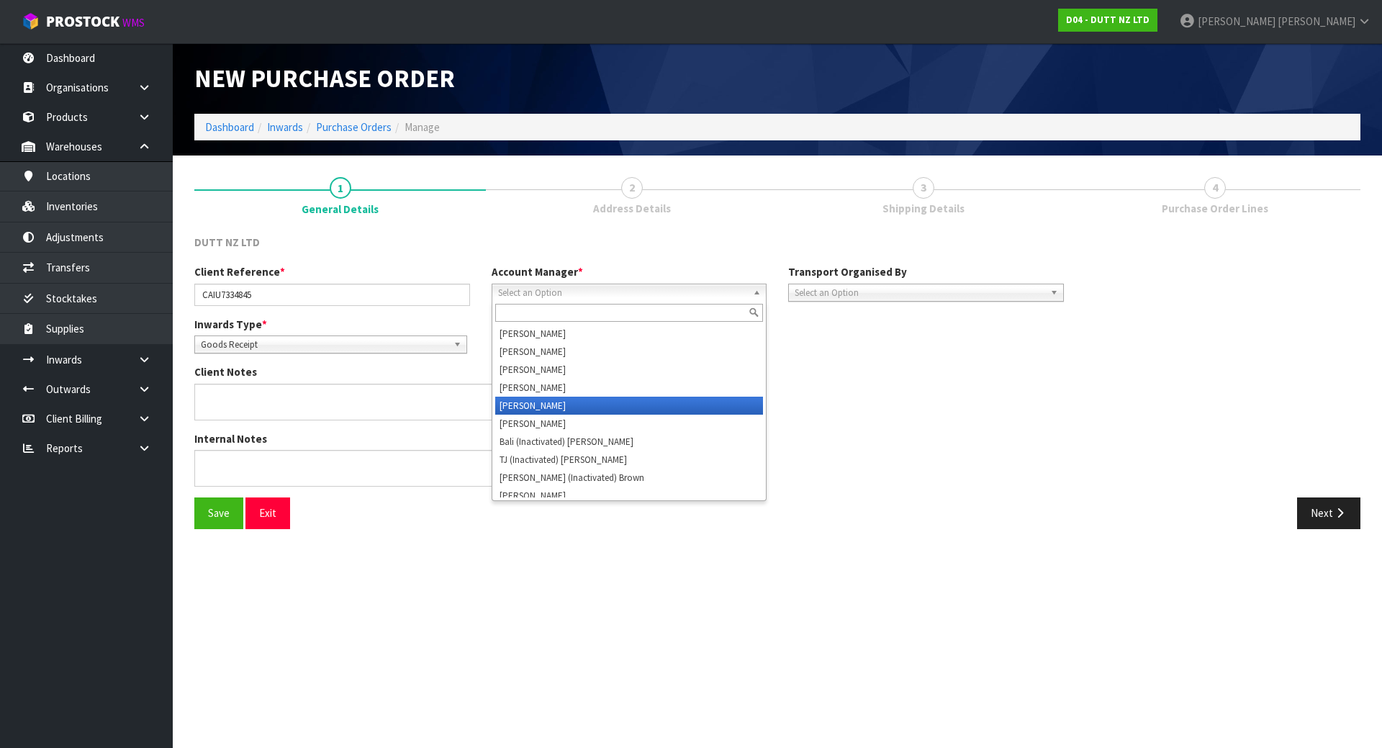
click at [553, 404] on li "[PERSON_NAME]" at bounding box center [629, 406] width 269 height 18
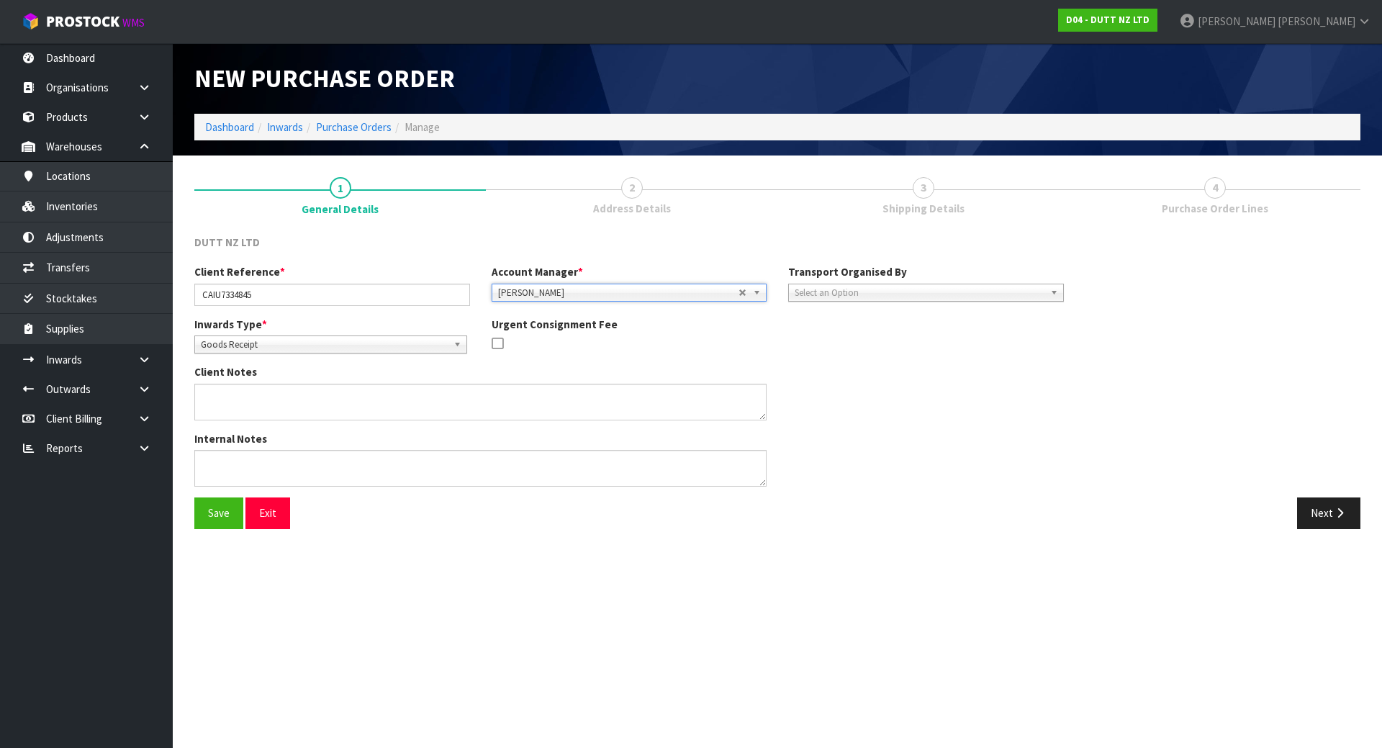
drag, startPoint x: 780, startPoint y: 390, endPoint x: 808, endPoint y: 343, distance: 54.2
click at [783, 387] on div "Client Notes" at bounding box center [629, 397] width 891 height 66
click at [834, 294] on span "Select an Option" at bounding box center [920, 292] width 250 height 17
click at [813, 370] on li "Client" at bounding box center [926, 370] width 269 height 18
click at [1154, 330] on span "Select an Option" at bounding box center [1196, 333] width 185 height 17
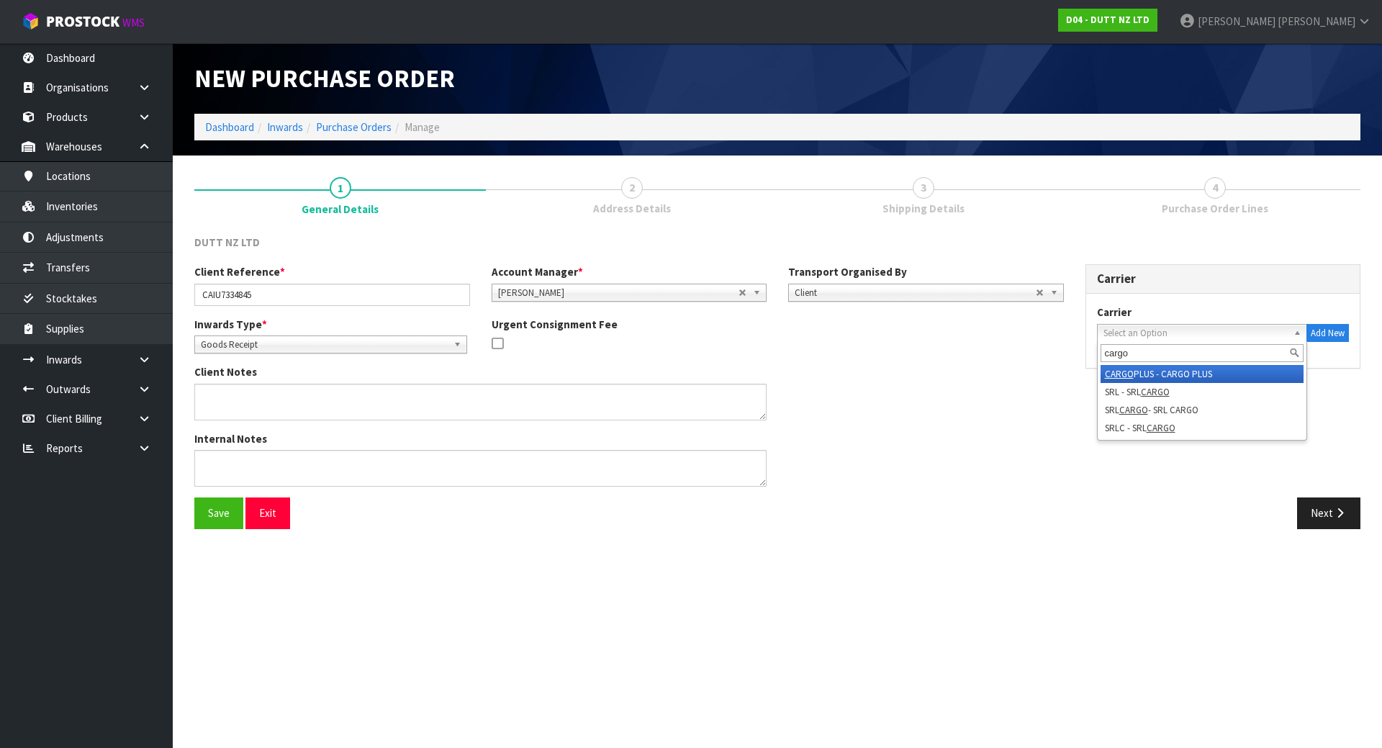
type input "cargo"
click at [1158, 374] on li "CARGO PLUS - CARGO PLUS" at bounding box center [1203, 374] width 204 height 18
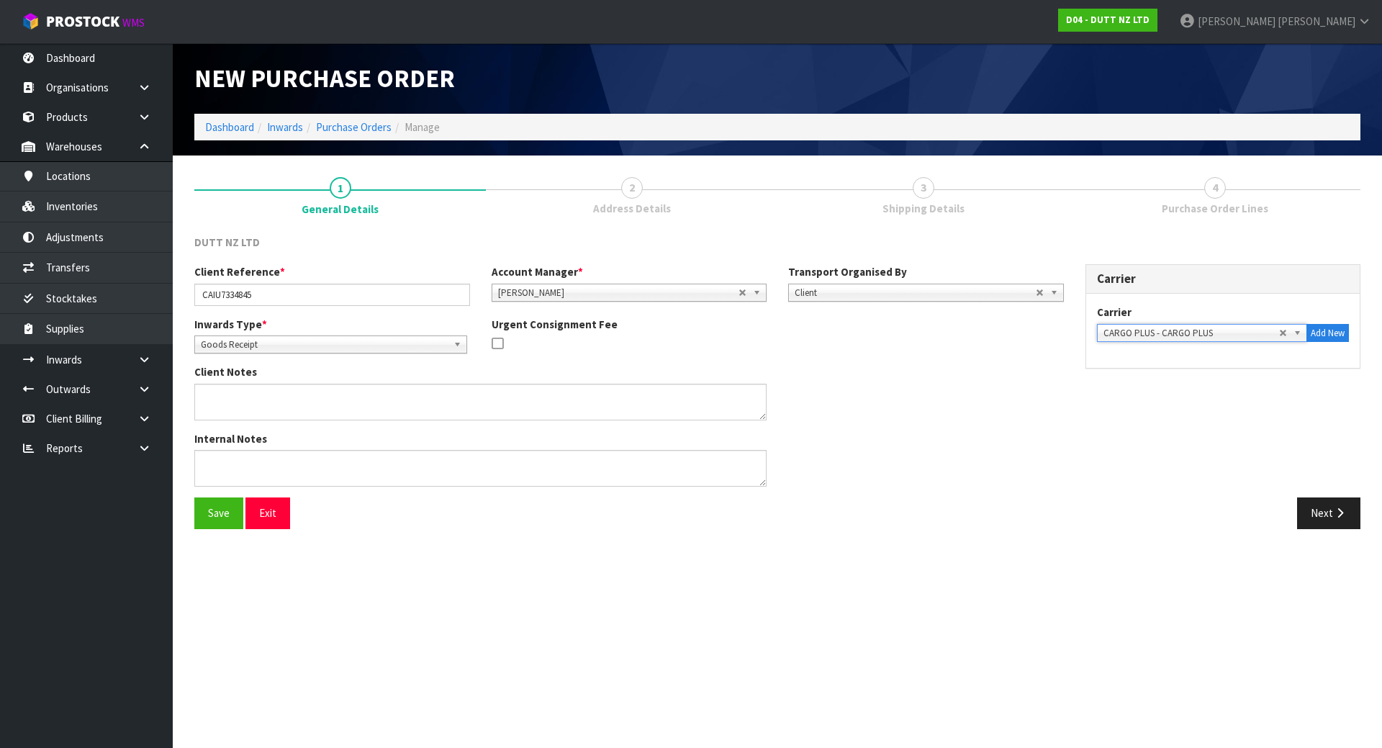
click at [1019, 354] on div "Inwards Type * Goods Receipt Goods Returned Goods Receipt Urgent Consignment Fee" at bounding box center [629, 341] width 891 height 48
click at [1324, 516] on button "Next" at bounding box center [1328, 513] width 63 height 31
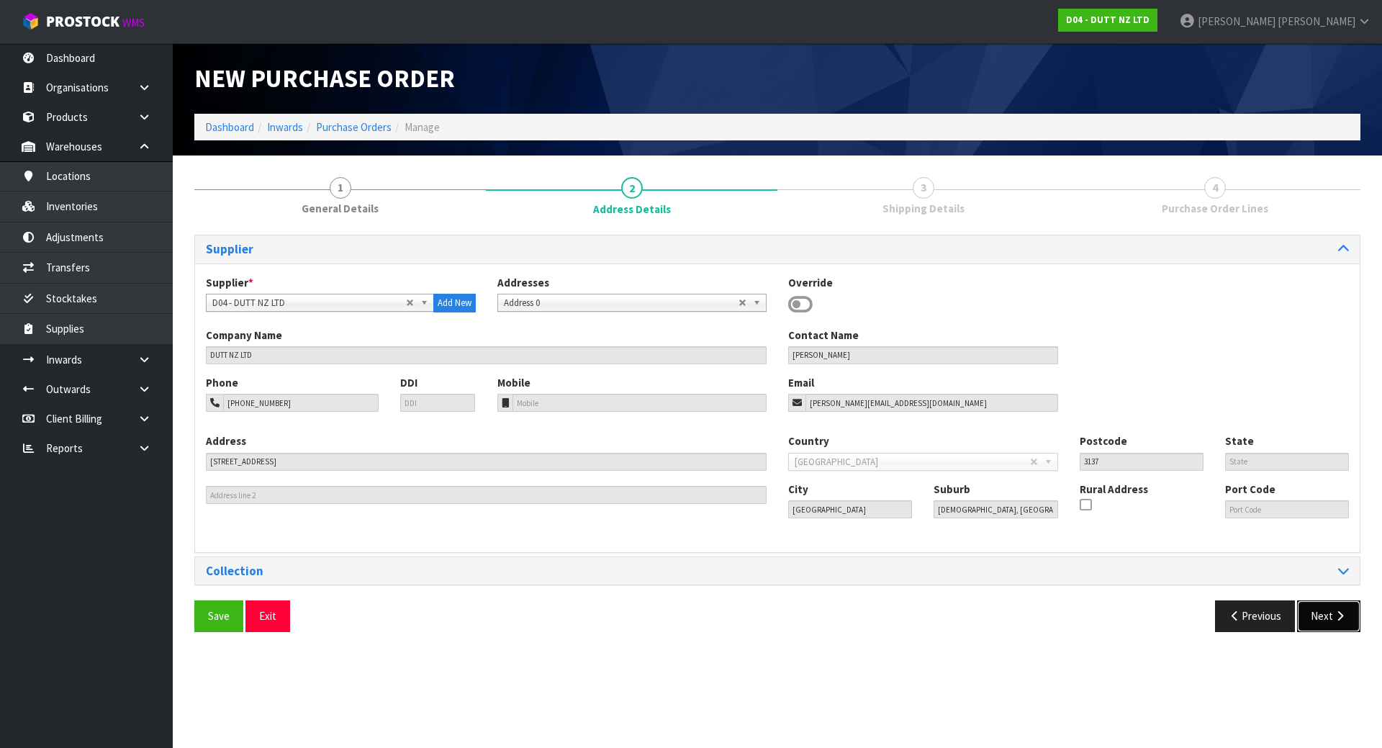
click at [1313, 627] on button "Next" at bounding box center [1328, 615] width 63 height 31
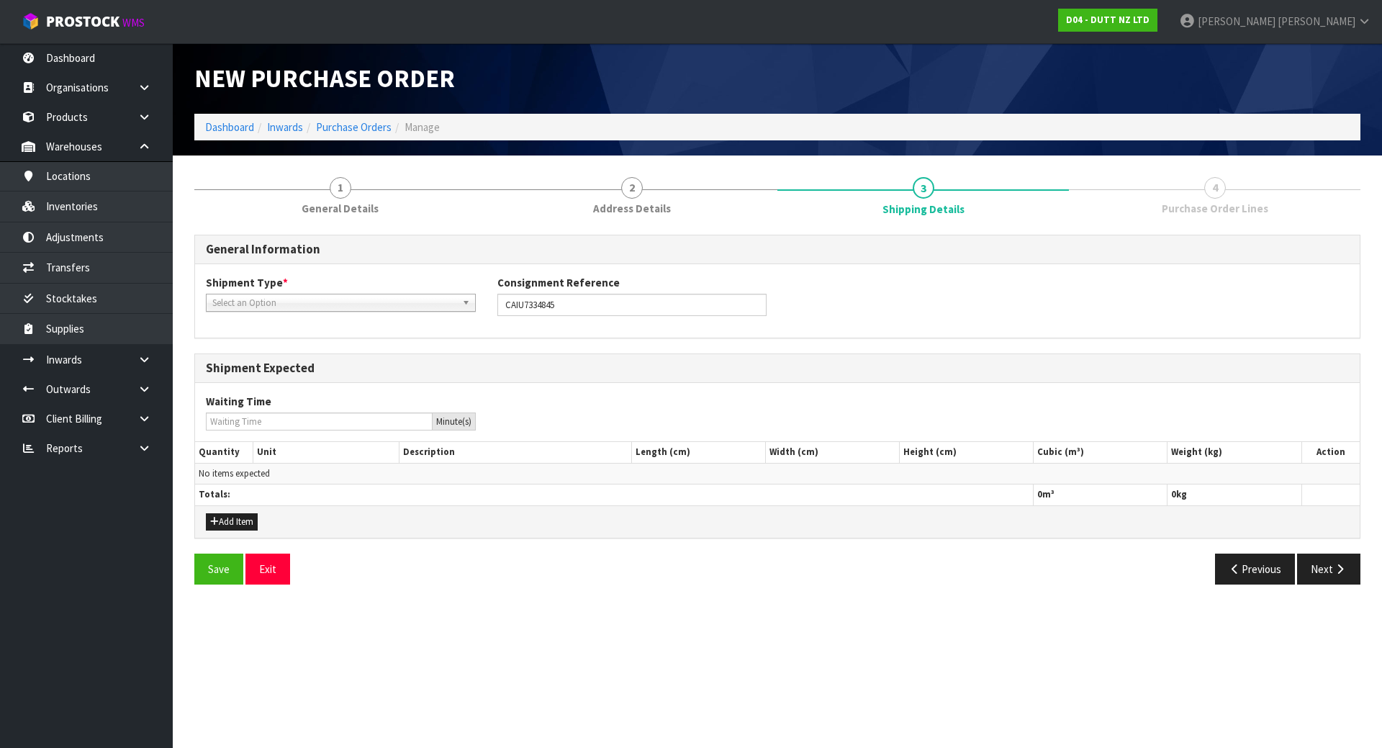
click at [377, 304] on span "Select an Option" at bounding box center [334, 302] width 244 height 17
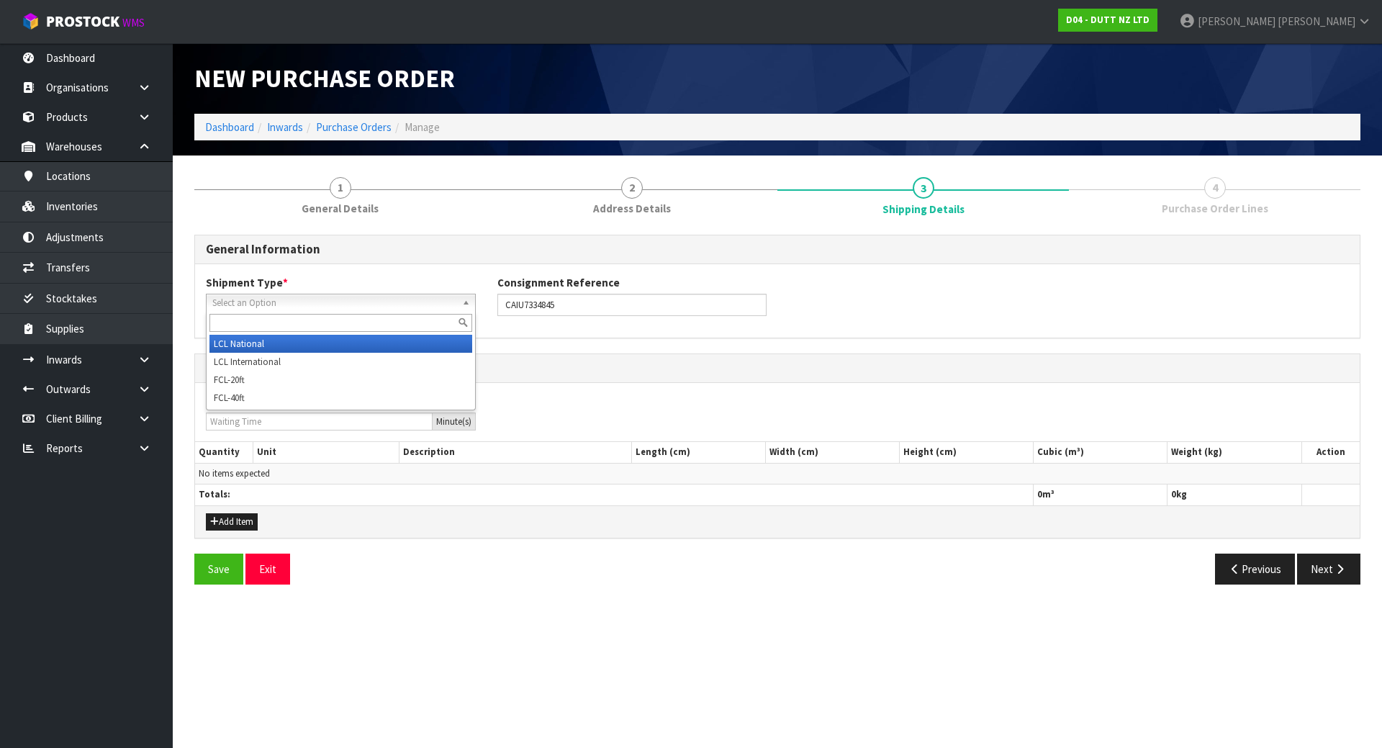
click at [348, 344] on li "LCL National" at bounding box center [341, 344] width 263 height 18
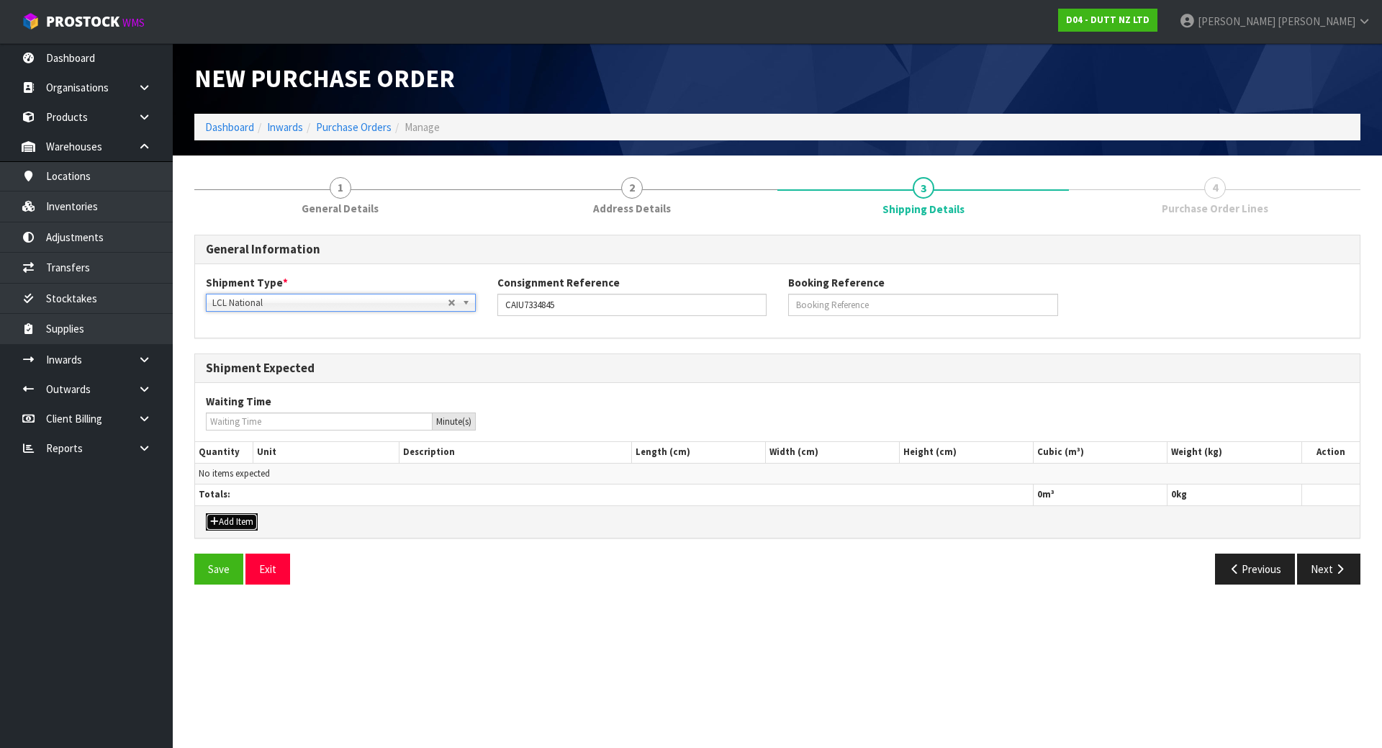
click at [222, 528] on button "Add Item" at bounding box center [232, 521] width 52 height 17
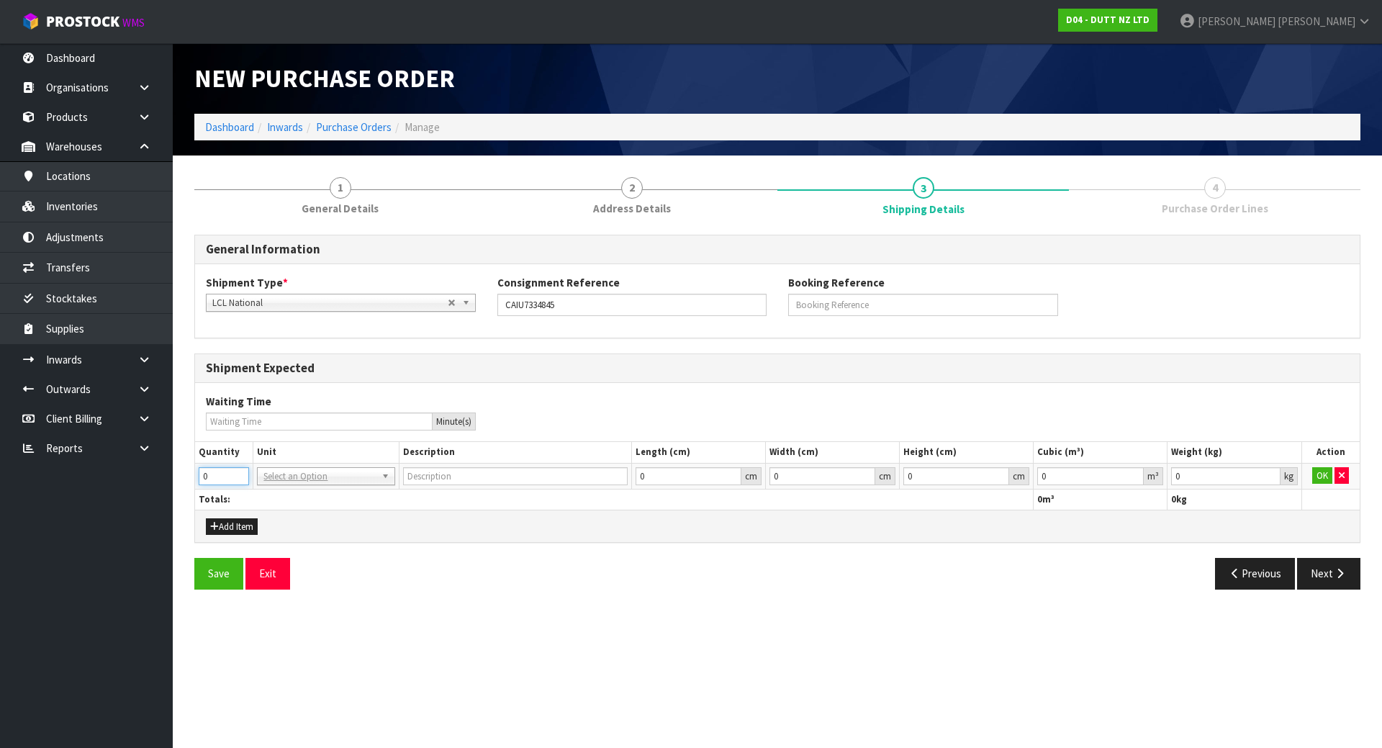
drag, startPoint x: 226, startPoint y: 482, endPoint x: 70, endPoint y: 485, distance: 156.3
click at [70, 485] on body "Toggle navigation ProStock WMS D04 - DUTT NZ LTD Michael Drugan Logout Dashboar…" at bounding box center [691, 374] width 1382 height 748
type input "1"
click at [320, 307] on span "LCL National" at bounding box center [329, 302] width 235 height 17
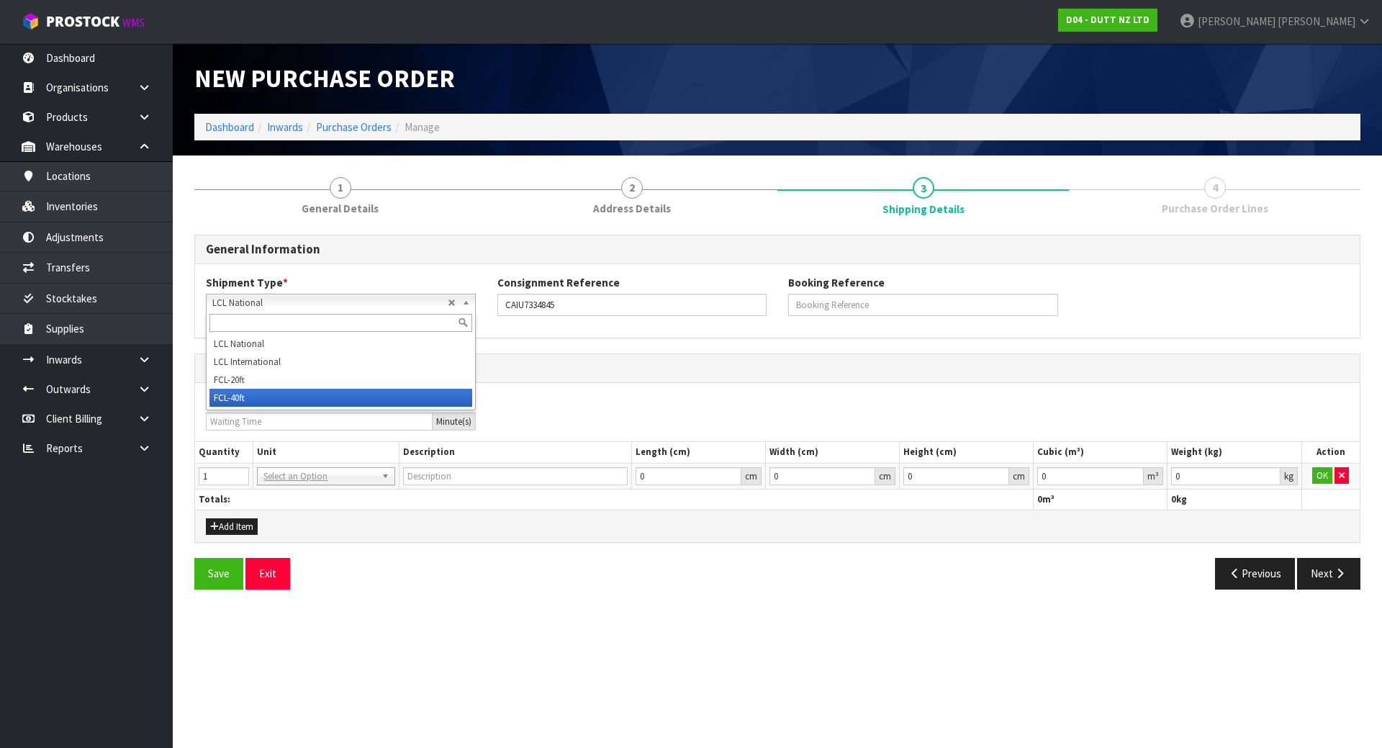
click at [282, 398] on li "FCL-40ft" at bounding box center [341, 398] width 263 height 18
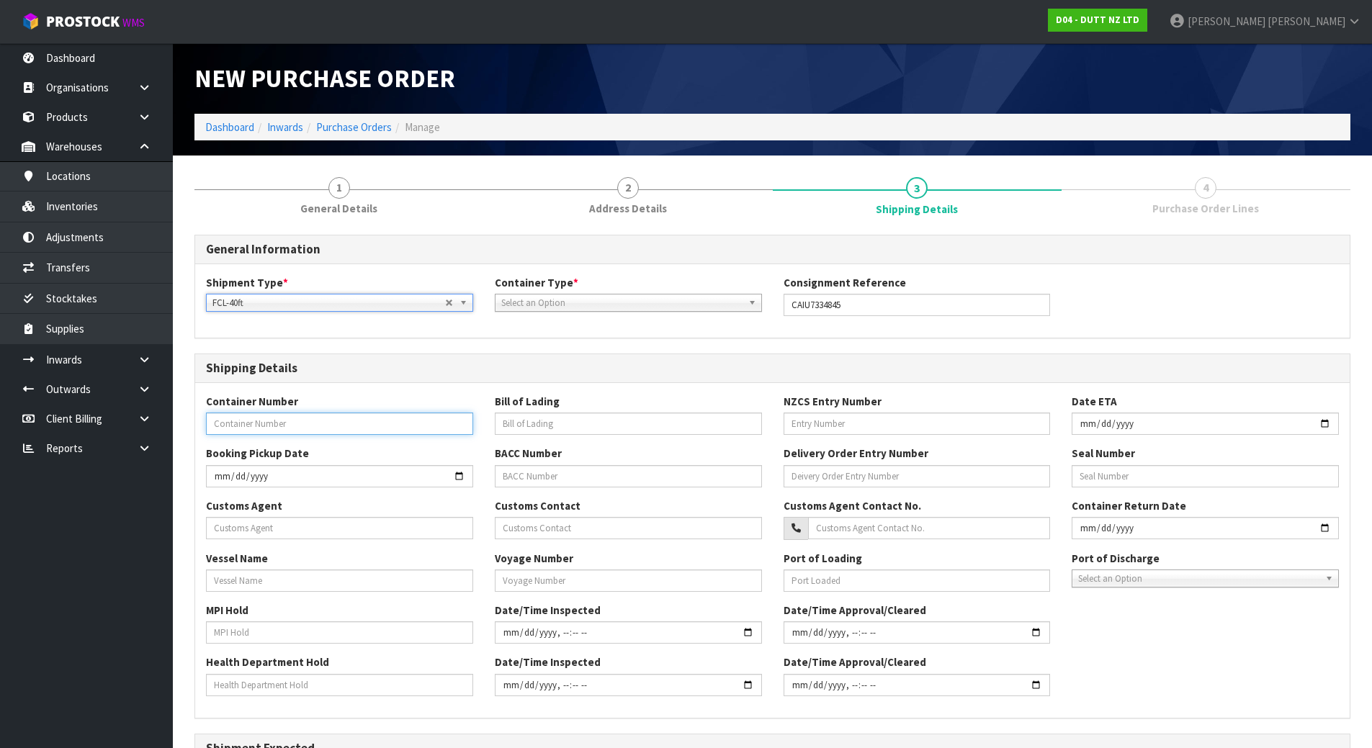
click at [417, 424] on input "text" at bounding box center [339, 424] width 267 height 22
paste input "CAIU7334845"
type input "CAIU7334845"
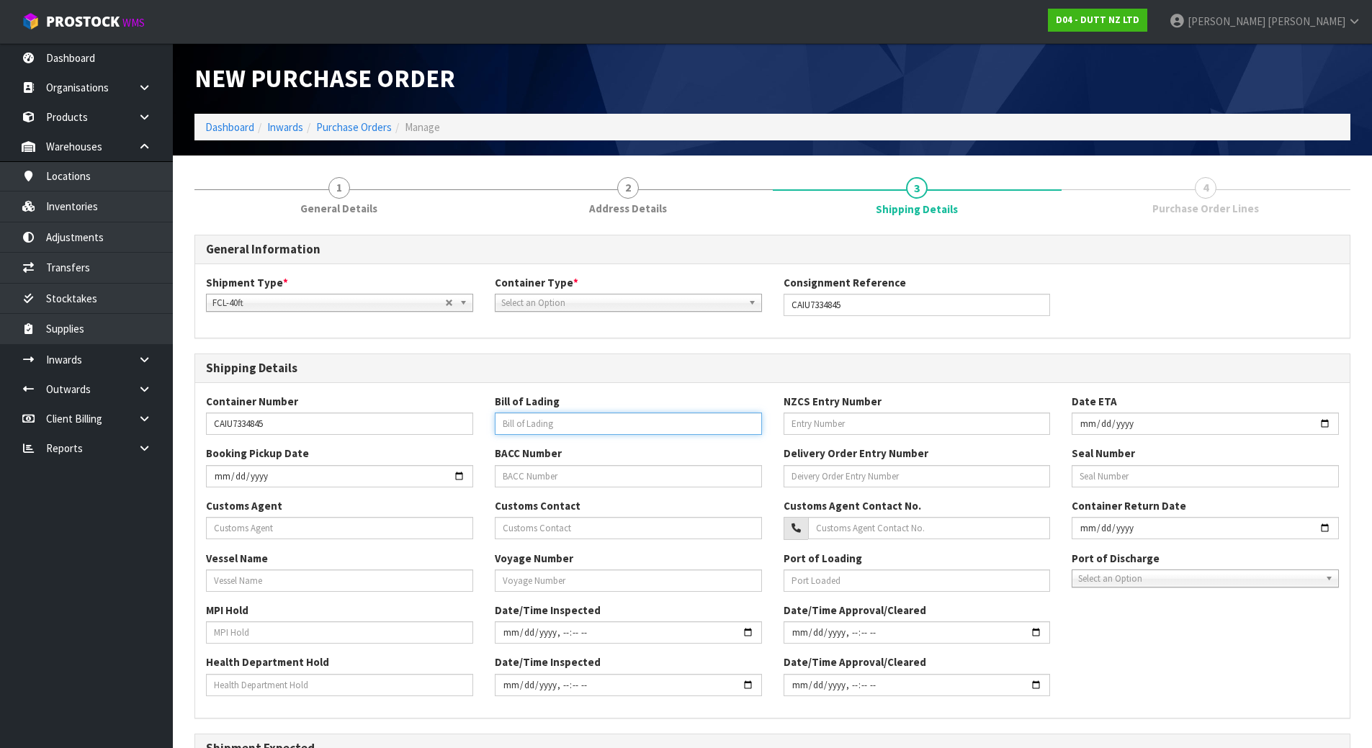
click at [505, 433] on input "text" at bounding box center [628, 424] width 267 height 22
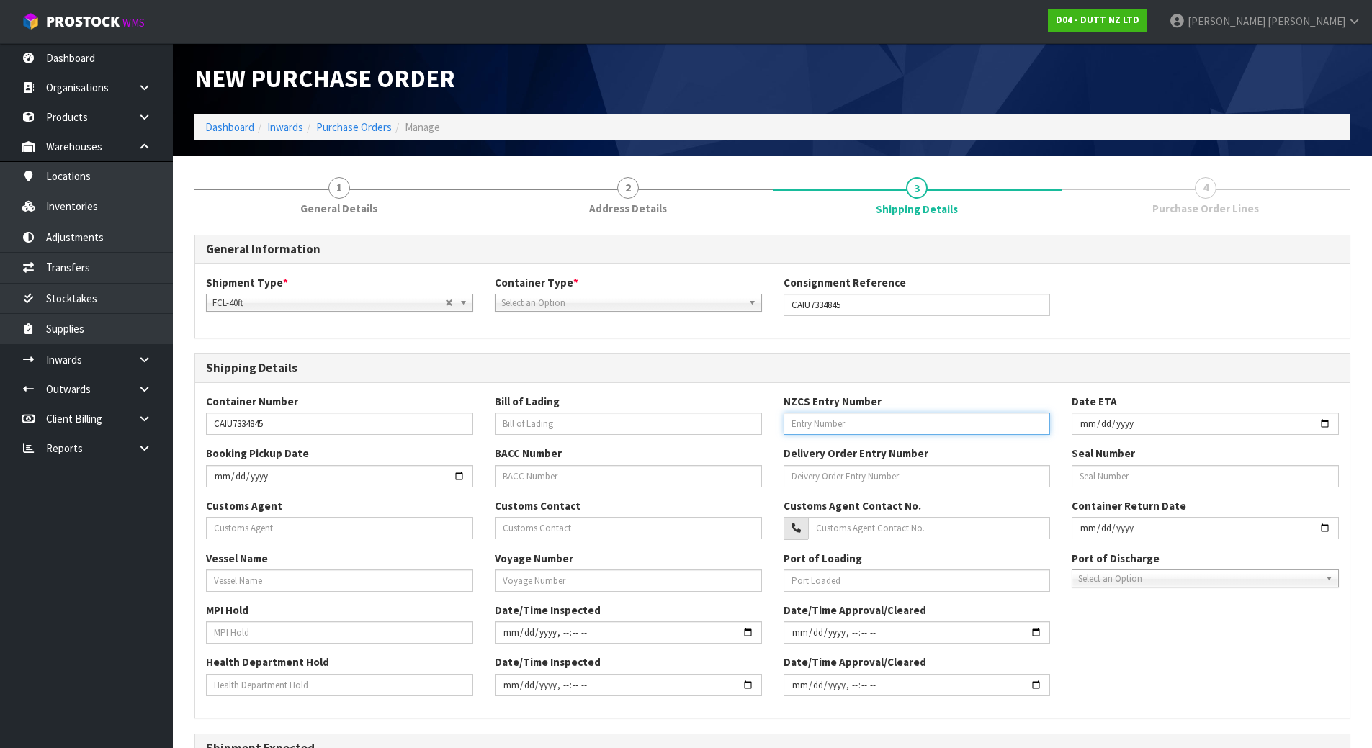
click at [878, 421] on input "text" at bounding box center [916, 424] width 267 height 22
type input "50216142"
click at [516, 476] on input "text" at bounding box center [628, 476] width 267 height 22
click at [858, 480] on input "text" at bounding box center [916, 476] width 267 height 22
click at [840, 472] on input "text" at bounding box center [916, 476] width 267 height 22
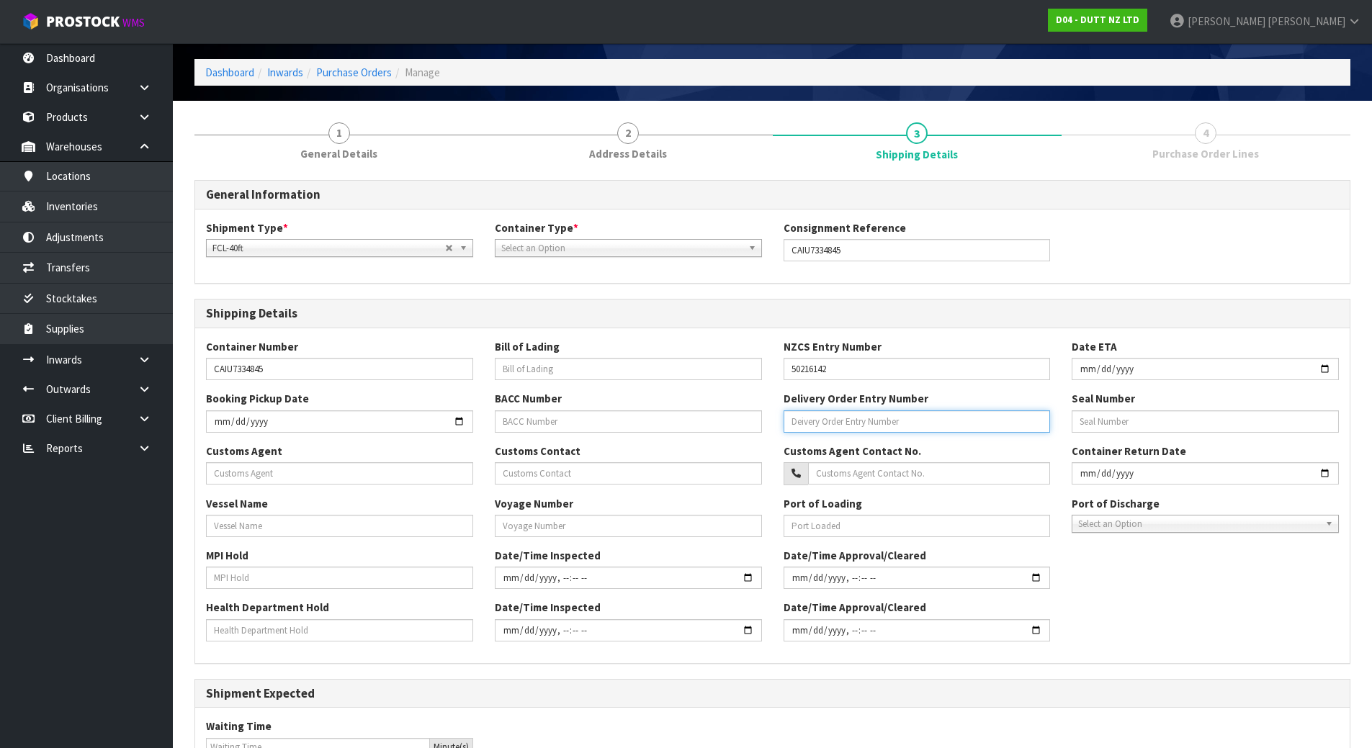
scroll to position [144, 0]
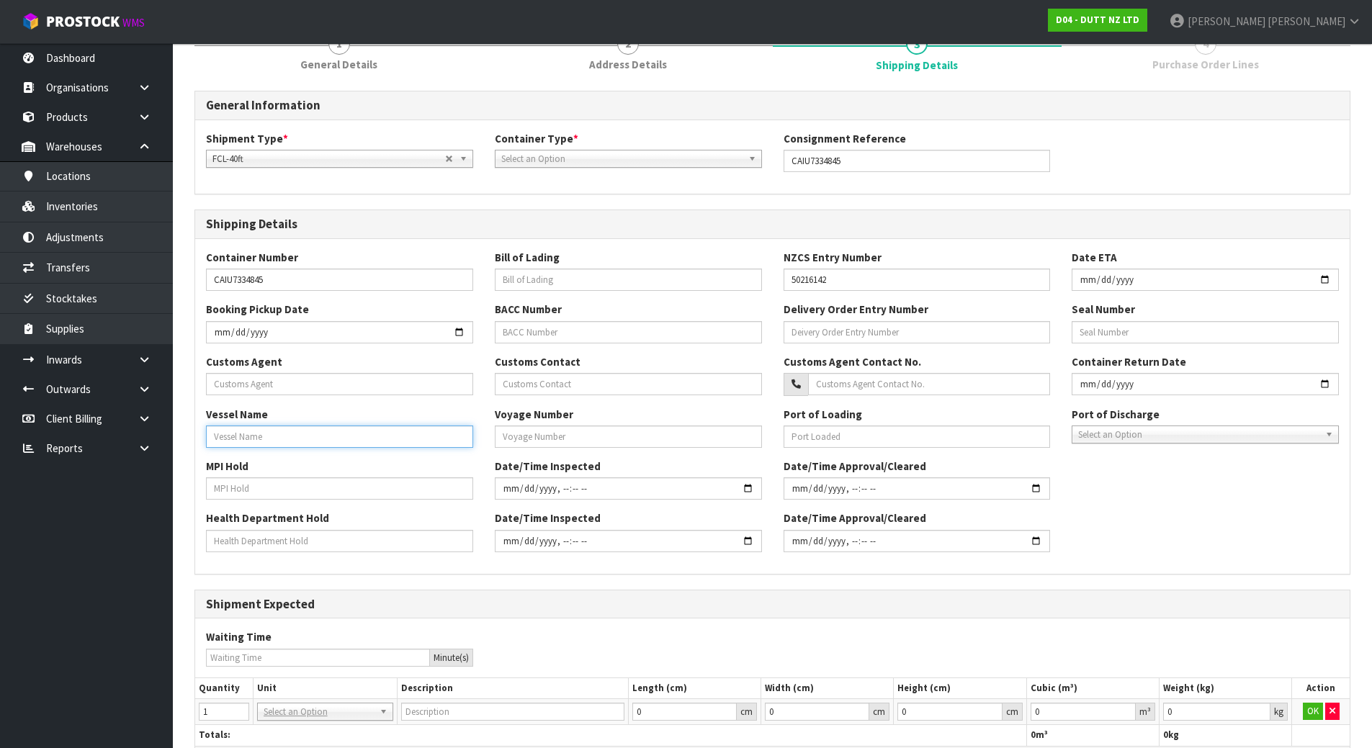
click at [390, 434] on input "text" at bounding box center [339, 437] width 267 height 22
click at [366, 379] on input "text" at bounding box center [339, 384] width 267 height 22
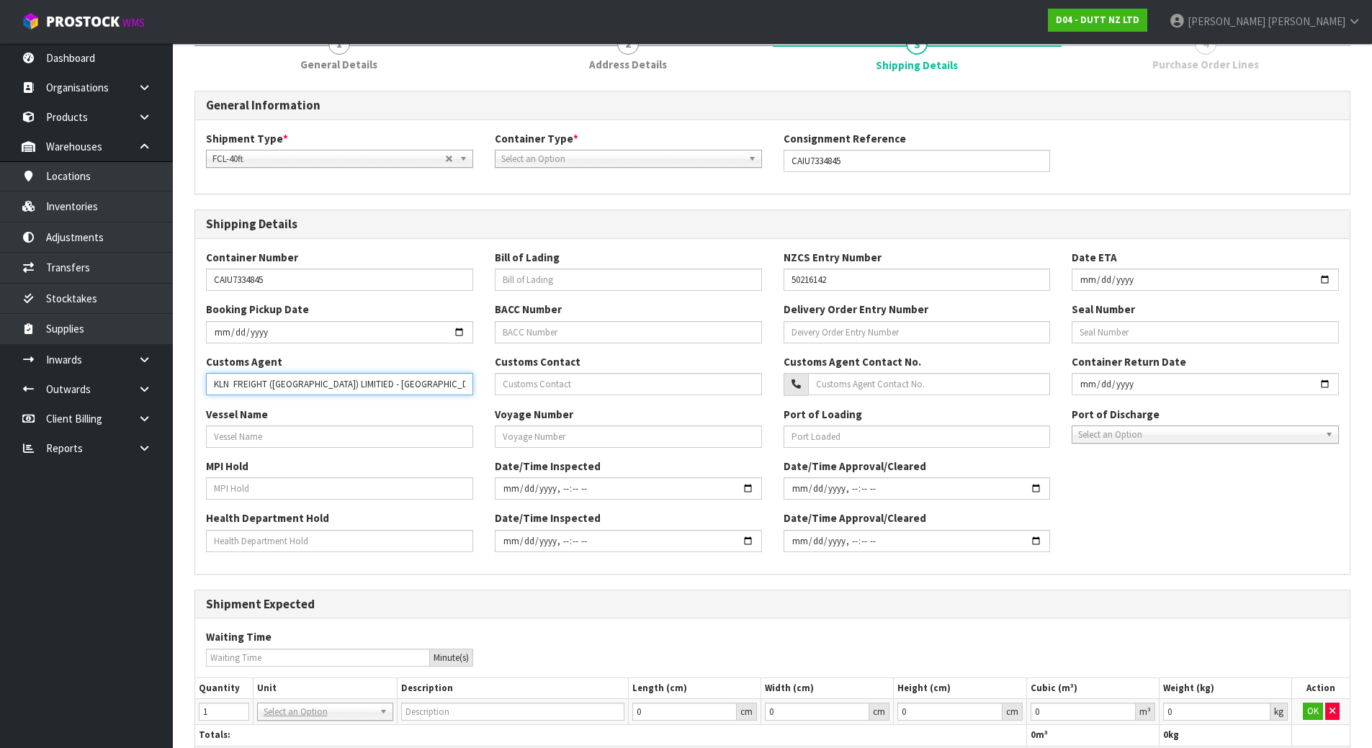
type input "KLN FREIGHT (OCEANIA) LIMITIED - AUCKLAND"
click at [365, 442] on input "text" at bounding box center [339, 437] width 267 height 22
click at [330, 494] on input "text" at bounding box center [339, 488] width 267 height 22
type input "NO"
click at [589, 436] on input "text" at bounding box center [628, 437] width 267 height 22
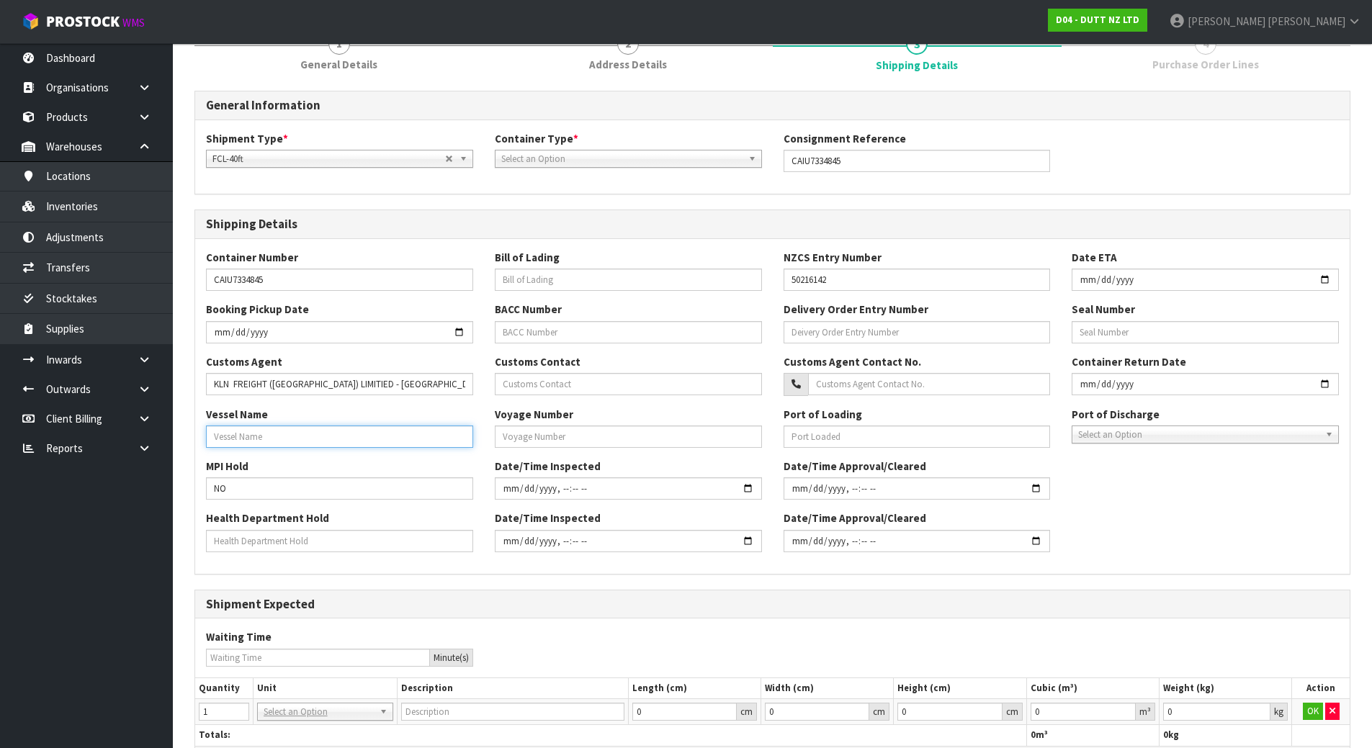
click at [458, 431] on input "text" at bounding box center [339, 437] width 267 height 22
type input "GSL KITHIRA"
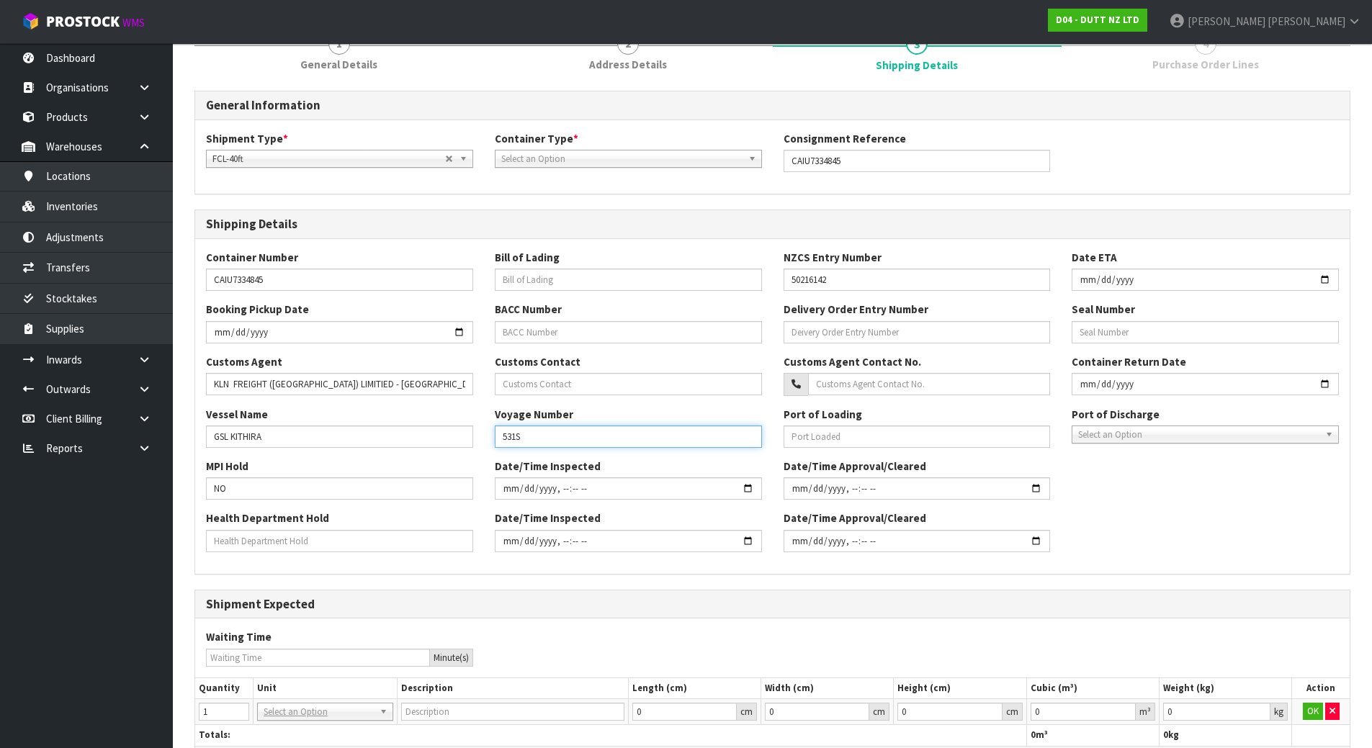
type input "531S"
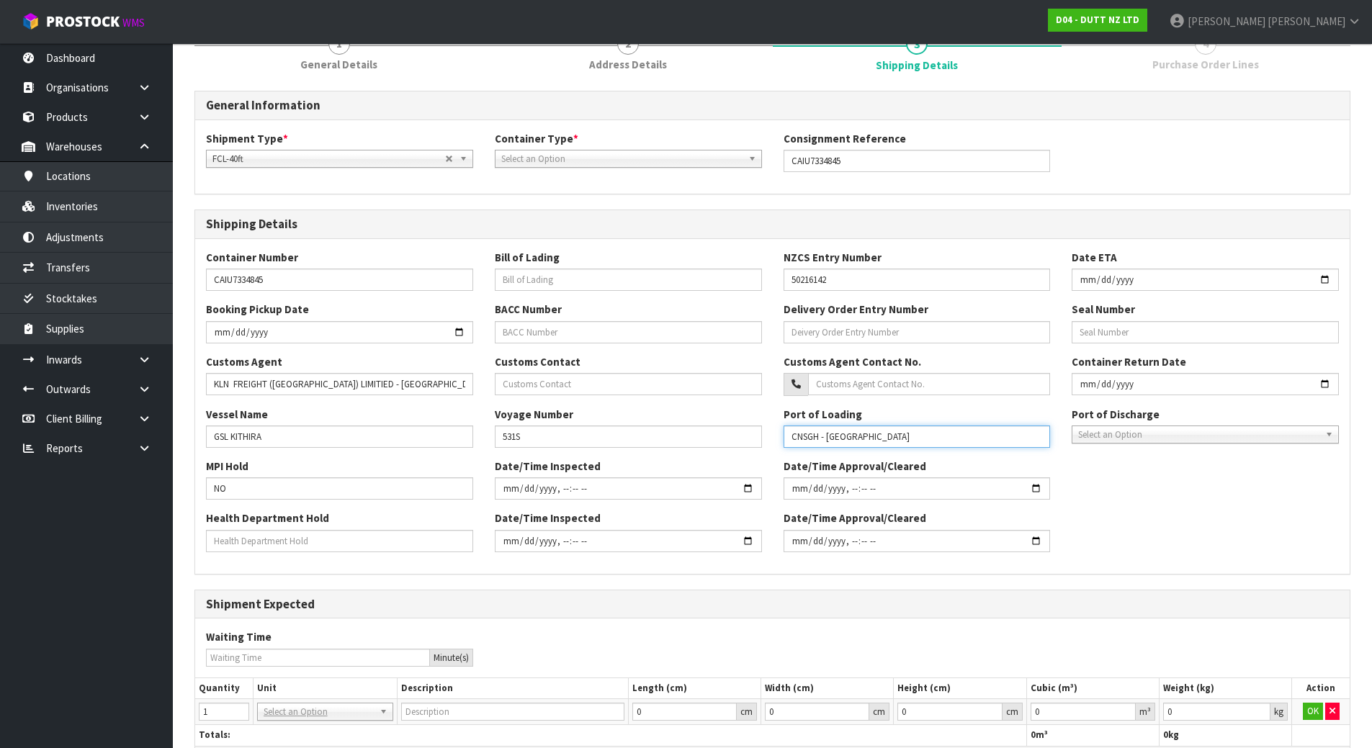
type input "CNSGH - SHANGHAI"
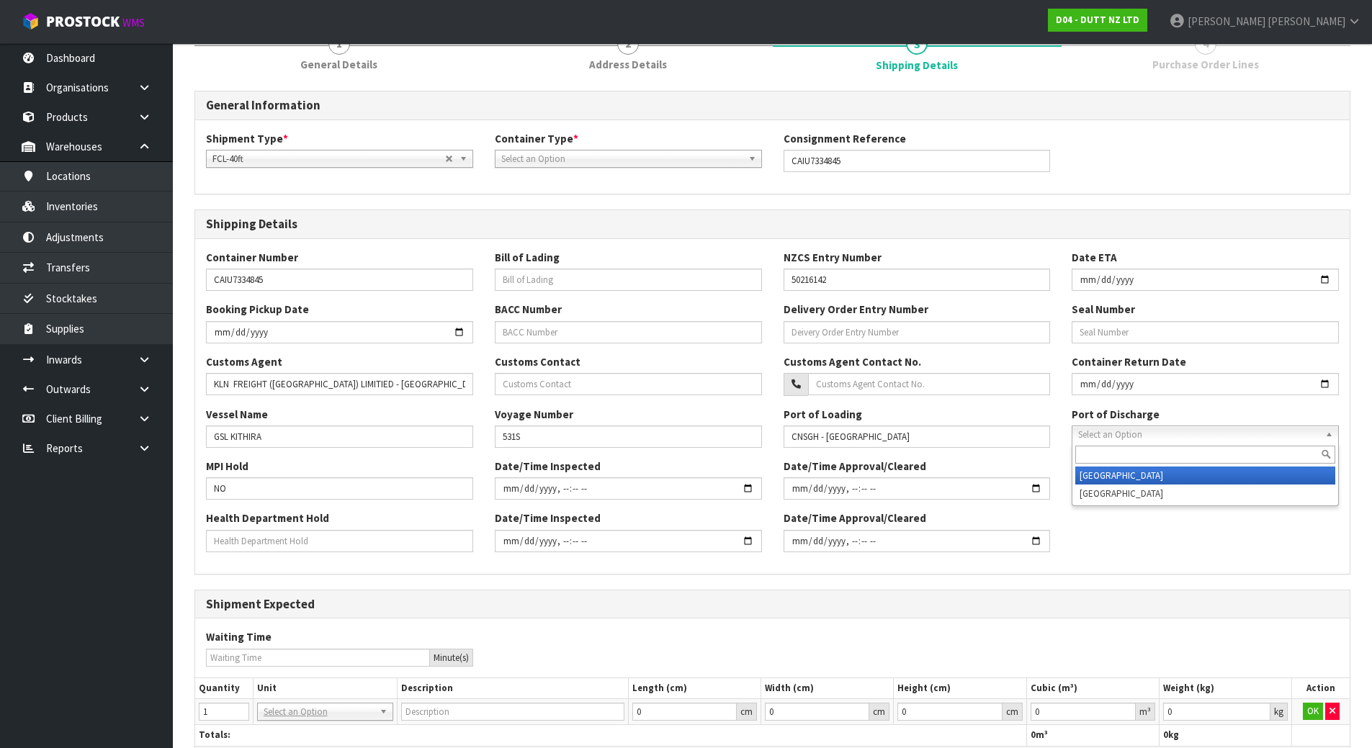
click at [1184, 441] on span "Select an Option" at bounding box center [1198, 434] width 241 height 17
click at [1152, 481] on li "Auckland" at bounding box center [1205, 476] width 260 height 18
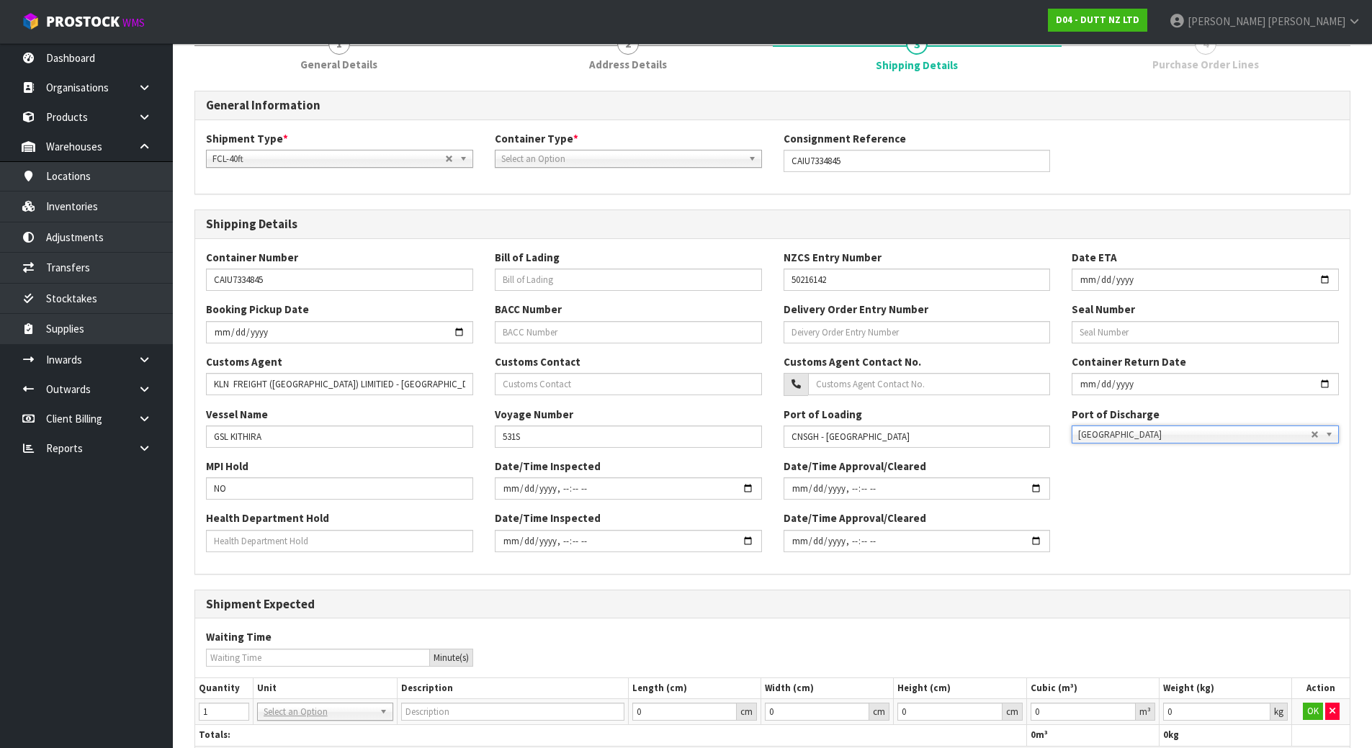
drag, startPoint x: 1130, startPoint y: 513, endPoint x: 910, endPoint y: 519, distance: 219.7
click at [1129, 513] on div "Health Department Hold Date/Time Inspected Date/Time Approval/Cleared" at bounding box center [772, 536] width 1154 height 52
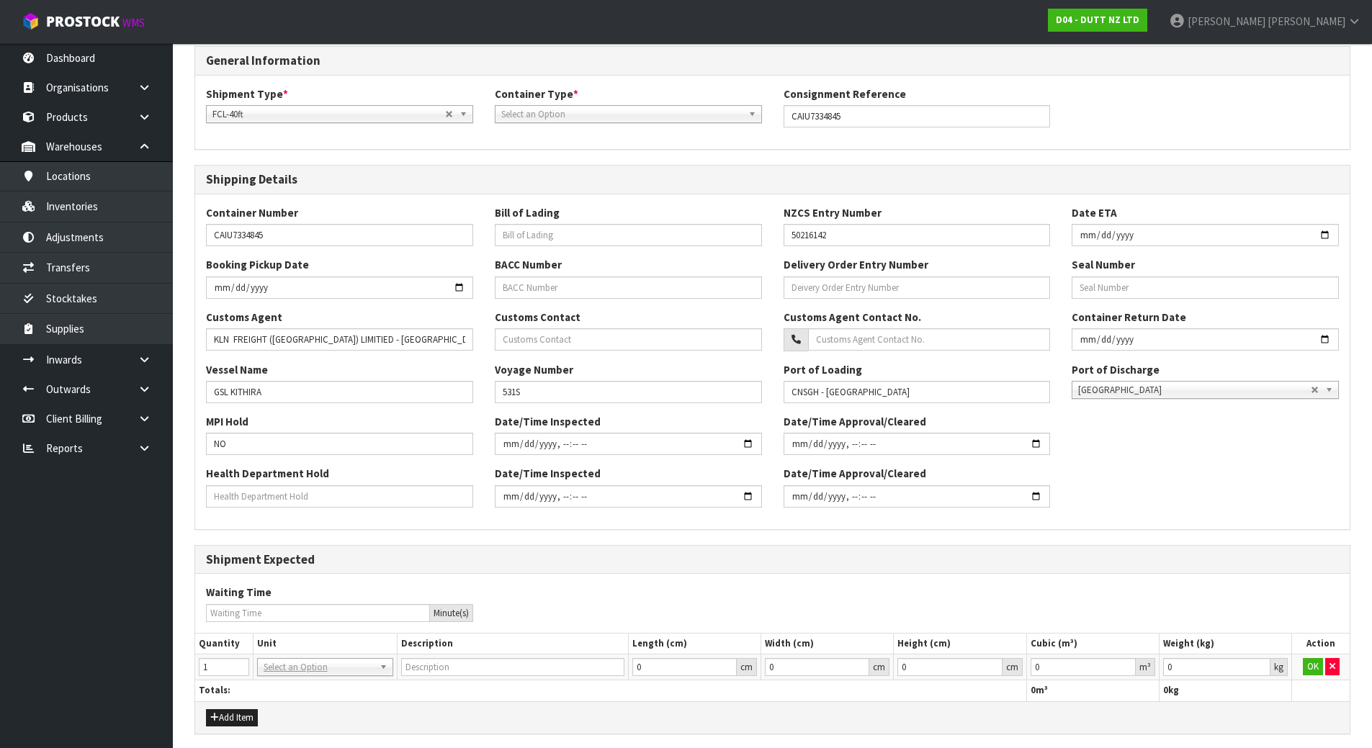
scroll to position [243, 0]
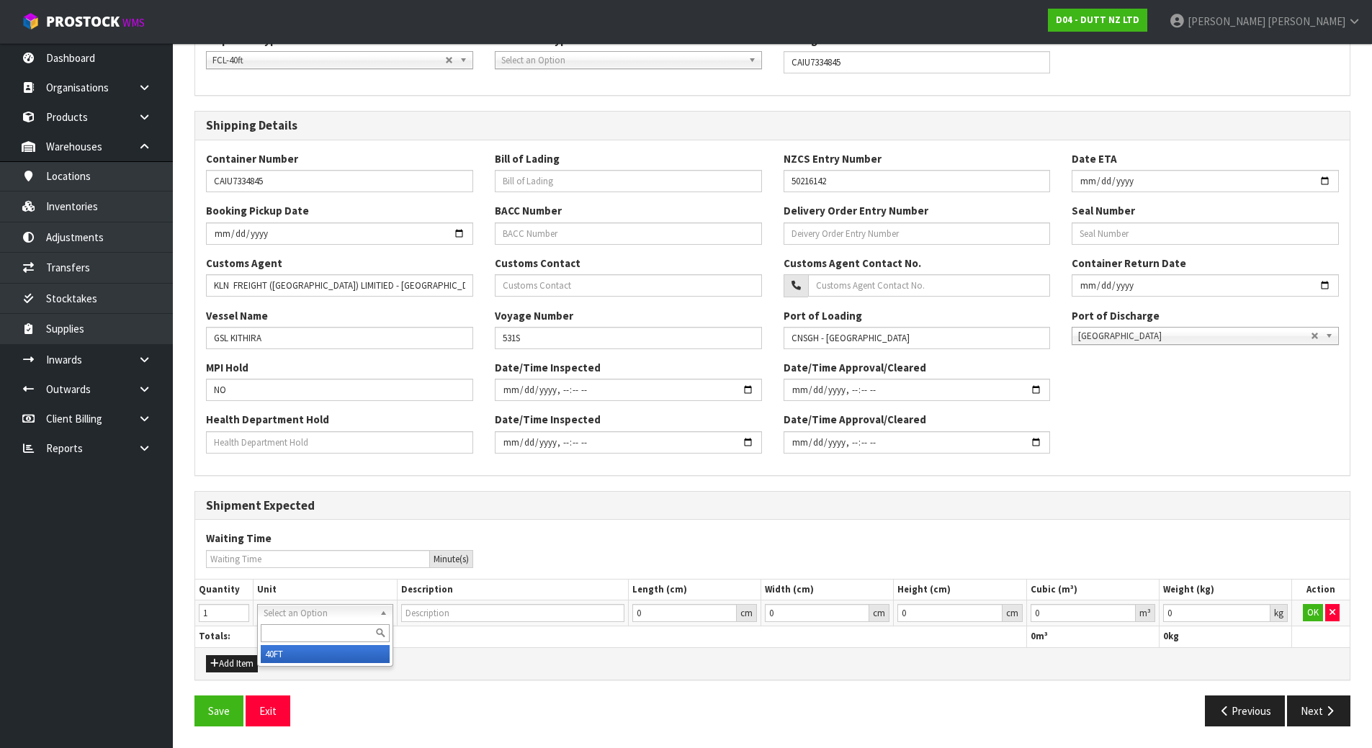
type input "40FT CONTAINER"
click at [978, 552] on div "Waiting Time Minute(s)" at bounding box center [772, 549] width 1154 height 37
click at [1309, 618] on button "OK" at bounding box center [1312, 612] width 20 height 17
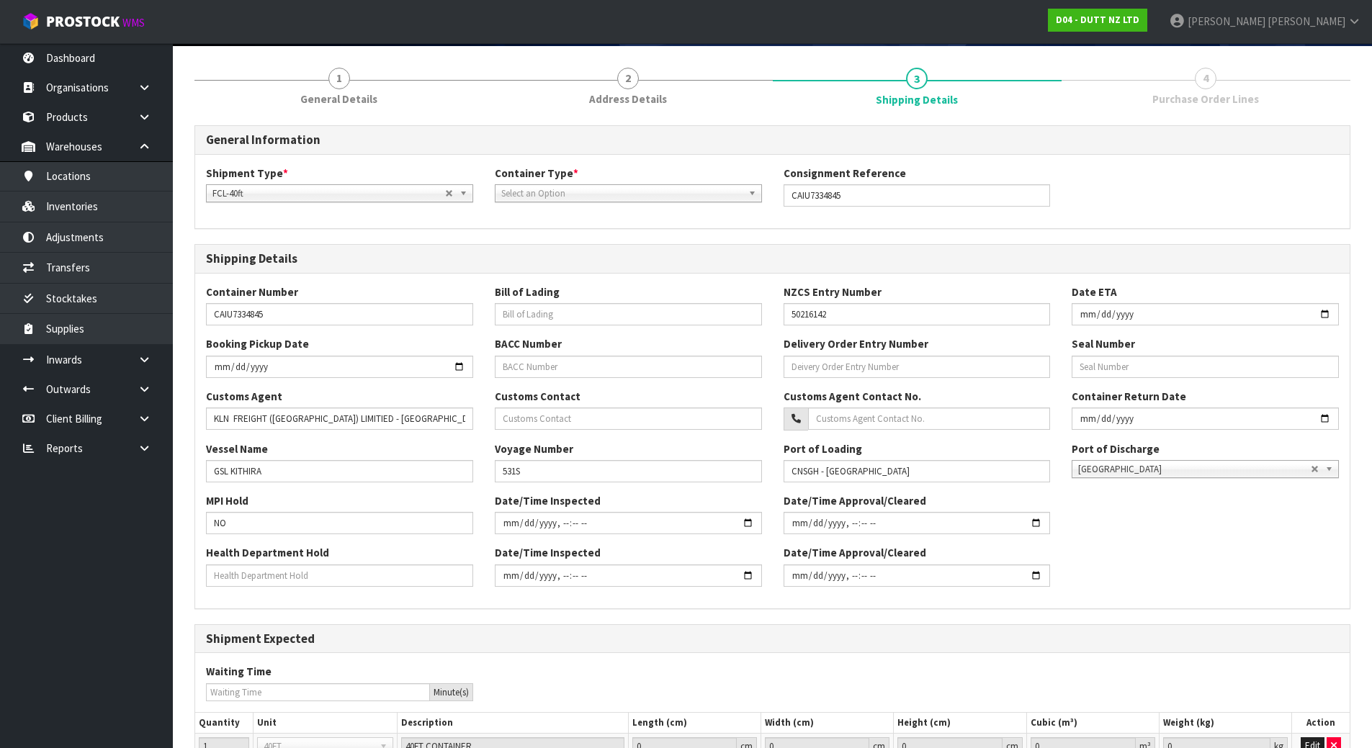
scroll to position [99, 0]
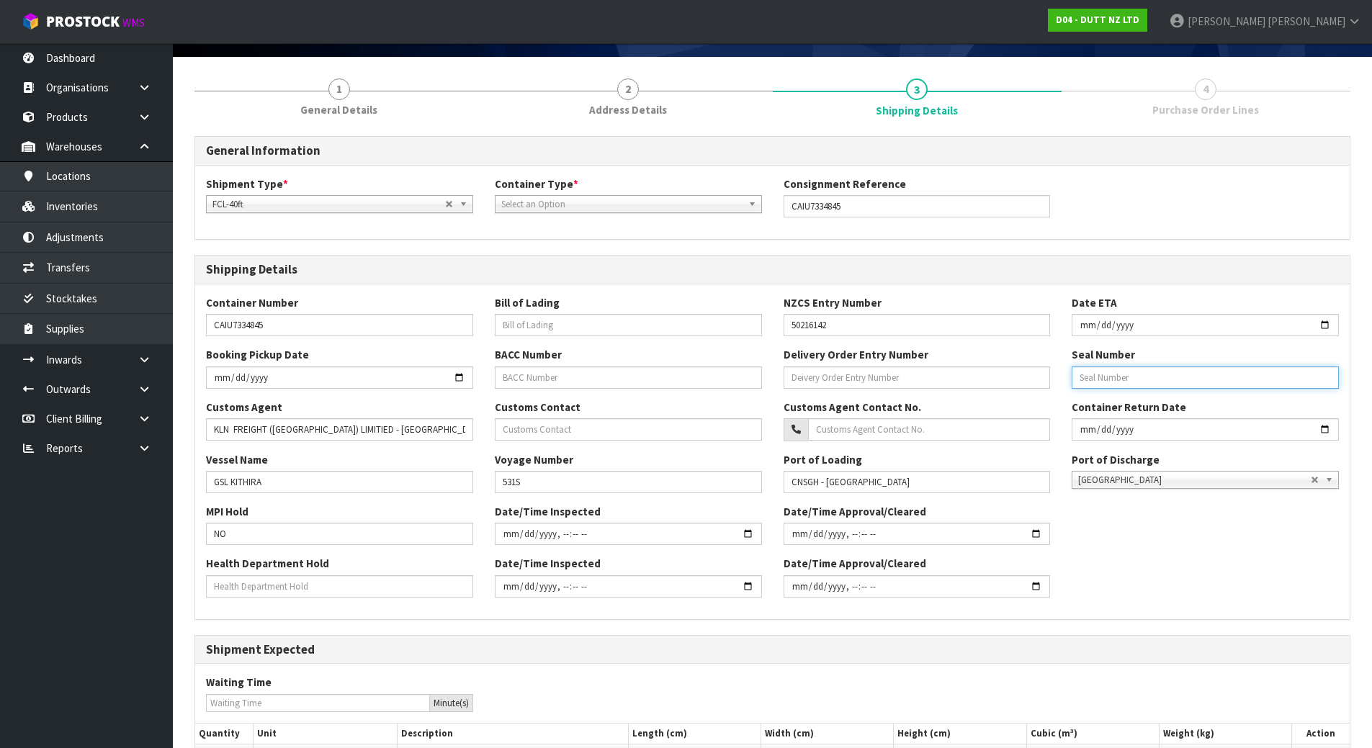
click at [1120, 382] on input "text" at bounding box center [1204, 377] width 267 height 22
type input "CU542708"
click at [1108, 394] on div "Booking Pickup Date BACC Number Delivery Order Entry Number Seal Number CU542708" at bounding box center [772, 373] width 1154 height 52
click at [1052, 396] on div "Booking Pickup Date BACC Number Delivery Order Entry Number Seal Number CU542708" at bounding box center [772, 373] width 1154 height 52
click at [899, 369] on input "text" at bounding box center [916, 377] width 267 height 22
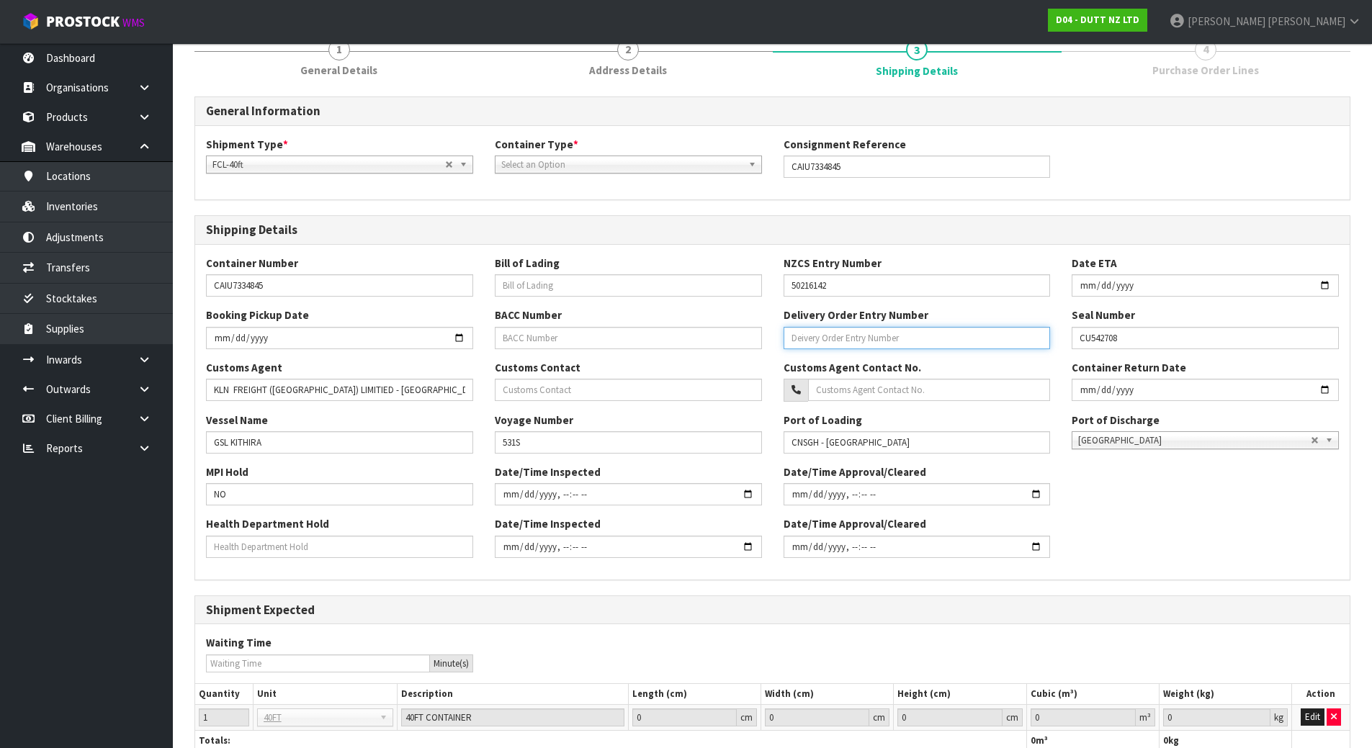
scroll to position [243, 0]
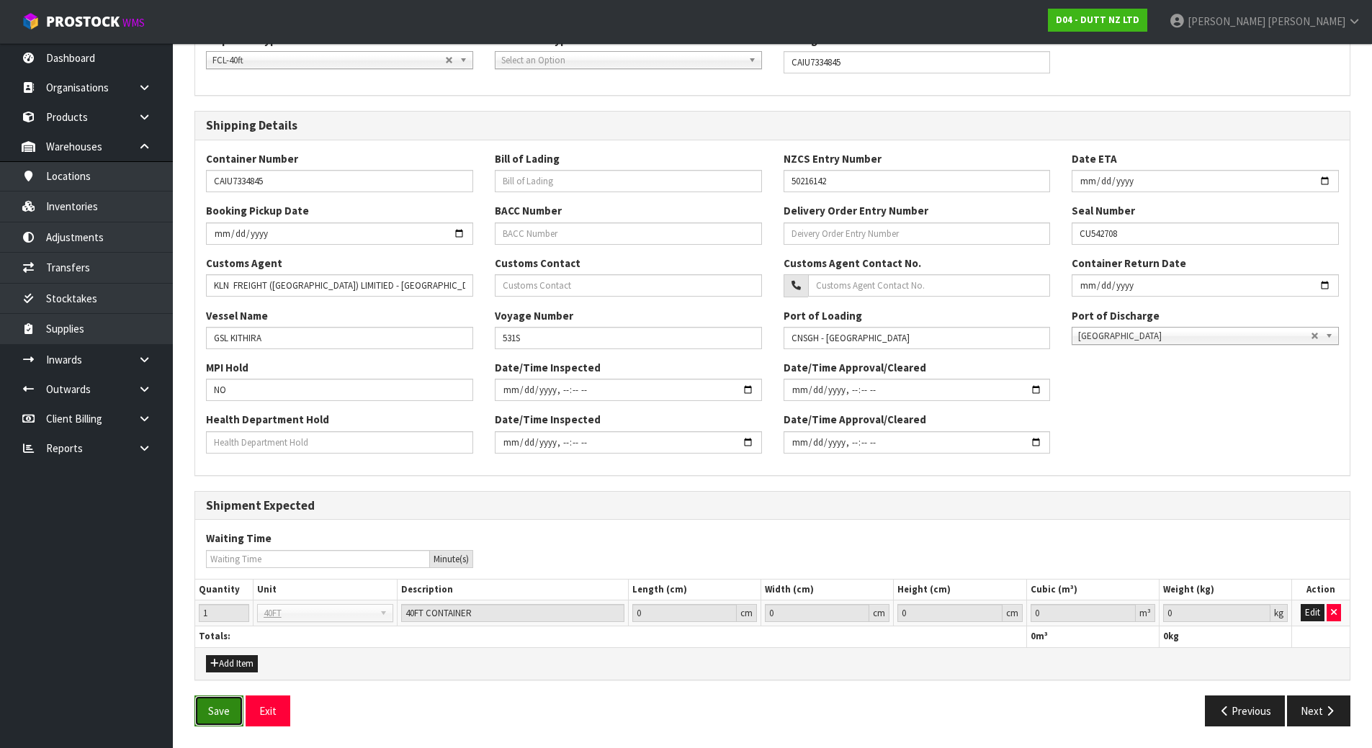
click at [210, 714] on button "Save" at bounding box center [218, 711] width 49 height 31
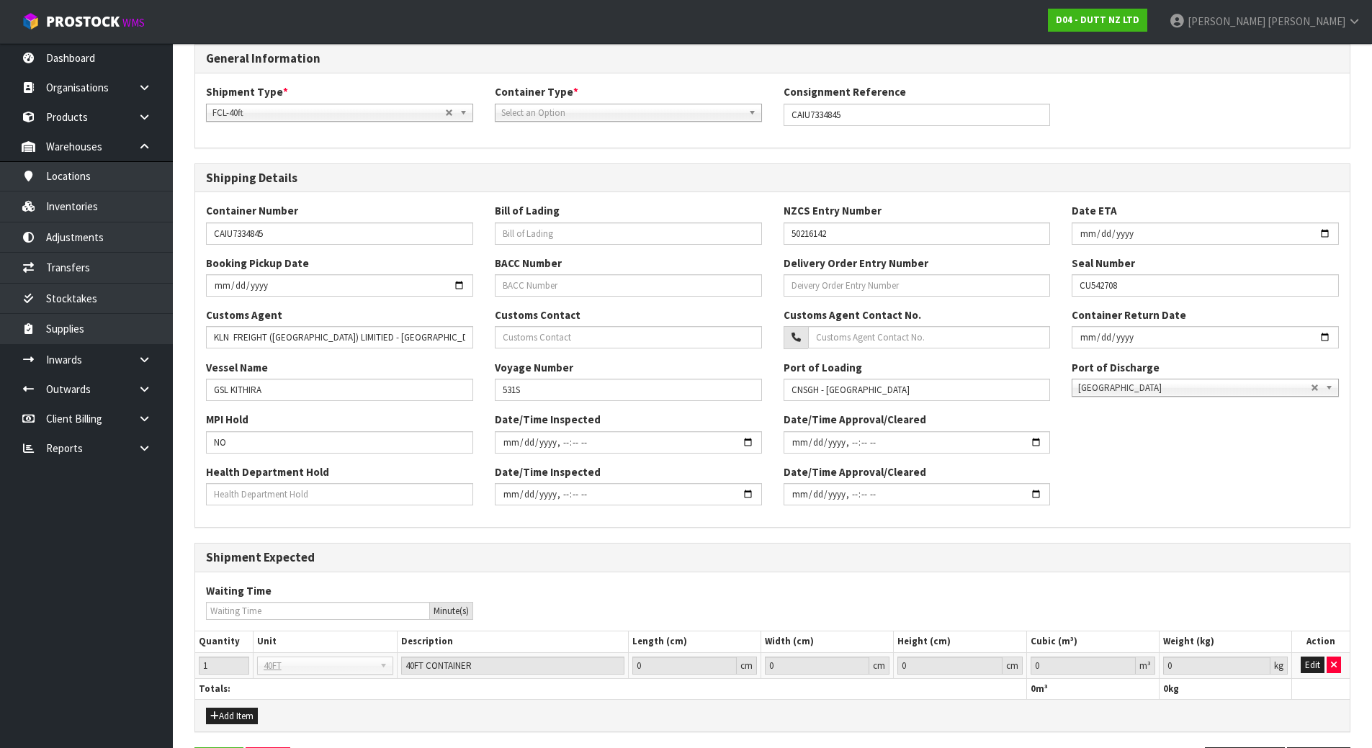
scroll to position [0, 0]
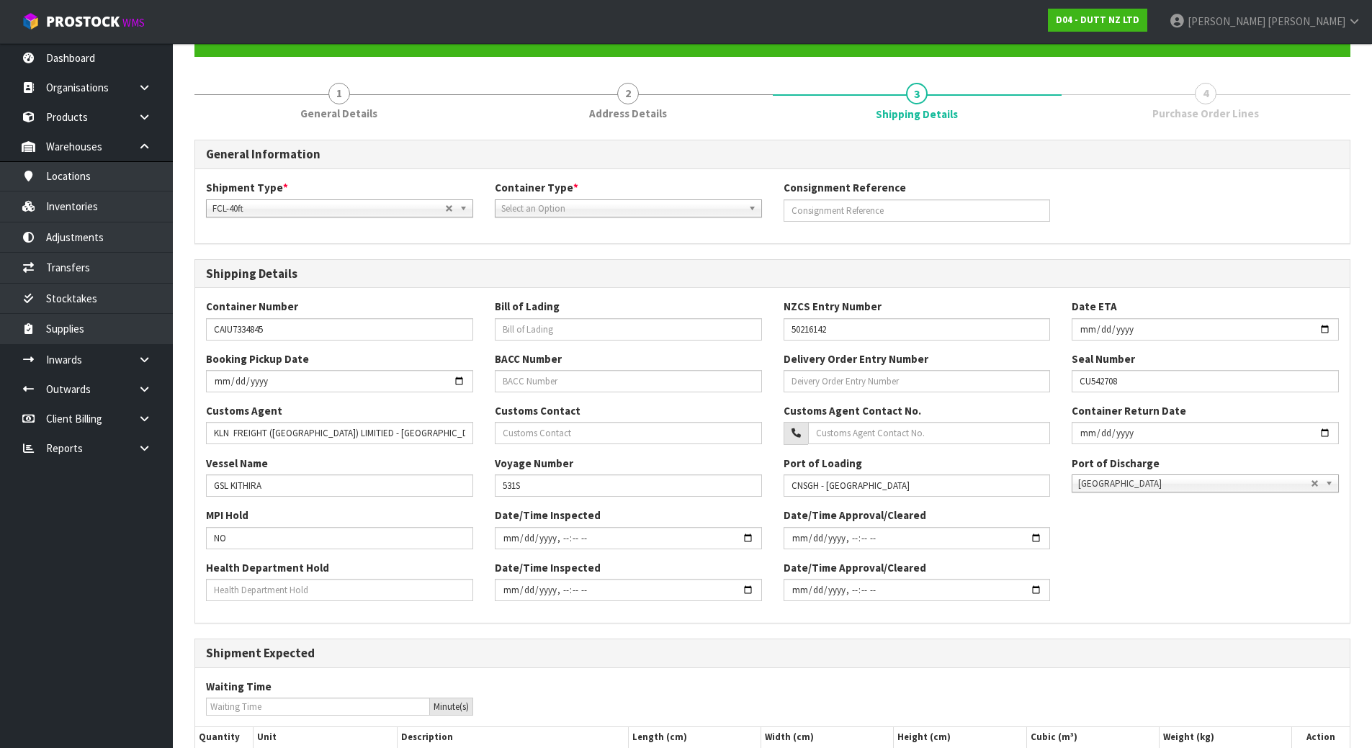
scroll to position [144, 0]
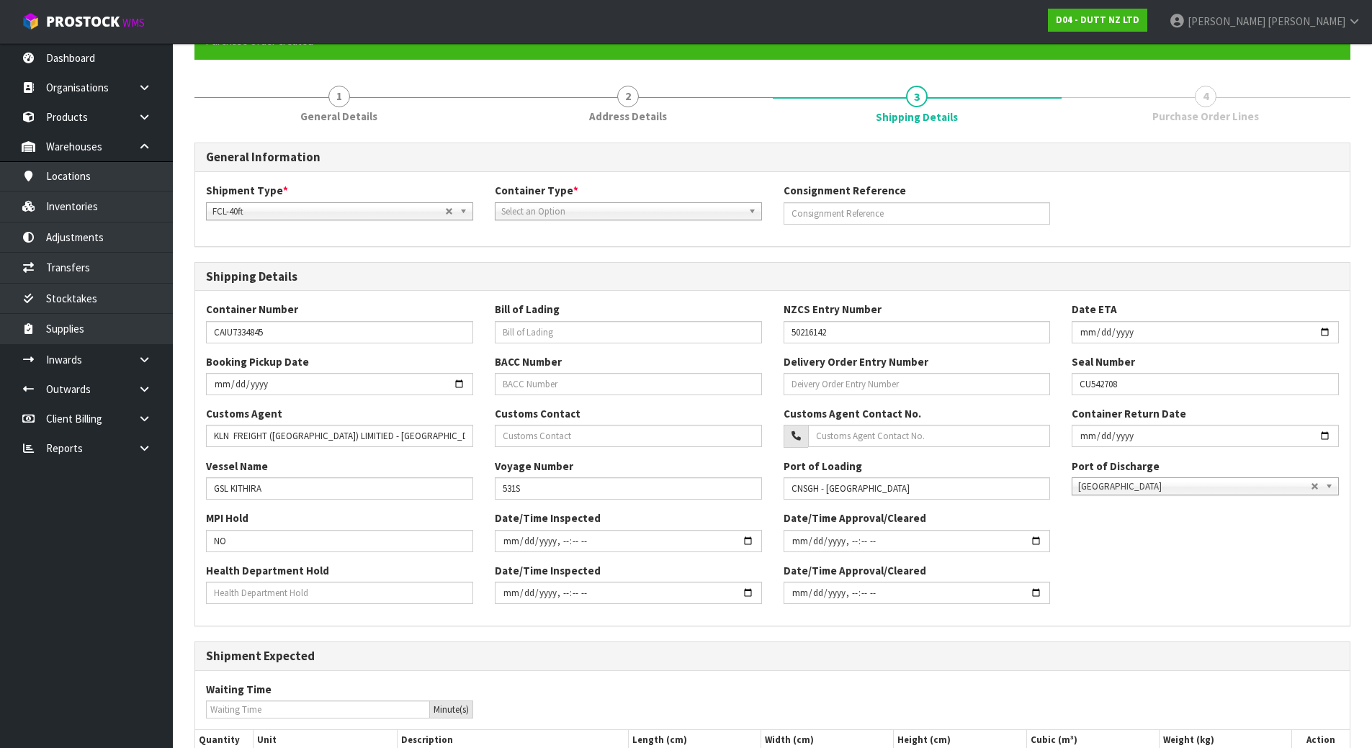
click at [567, 218] on span "Select an Option" at bounding box center [621, 211] width 241 height 17
click at [564, 275] on li "Pallet" at bounding box center [628, 270] width 260 height 18
click at [677, 255] on div "General Information Shipment Type * LCL National LCL International FCL-20ft FCL…" at bounding box center [772, 515] width 1156 height 745
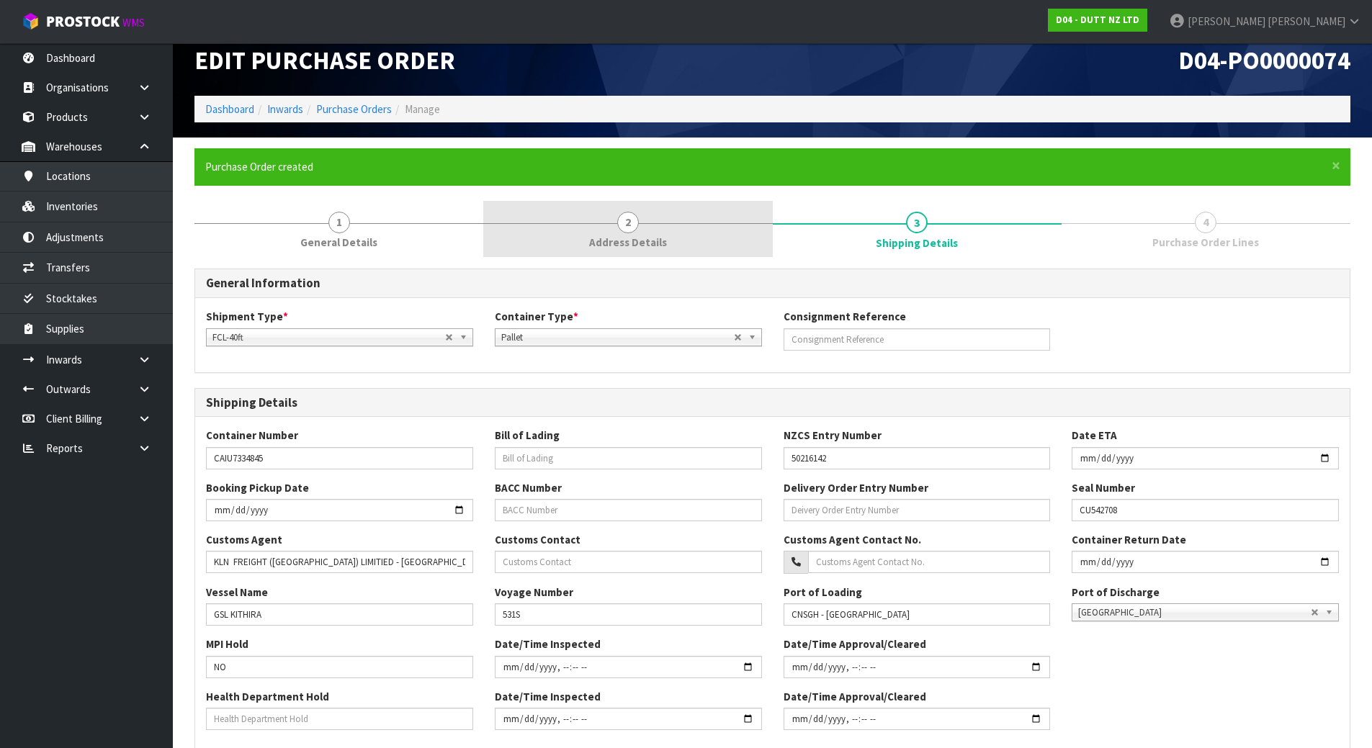
scroll to position [7, 0]
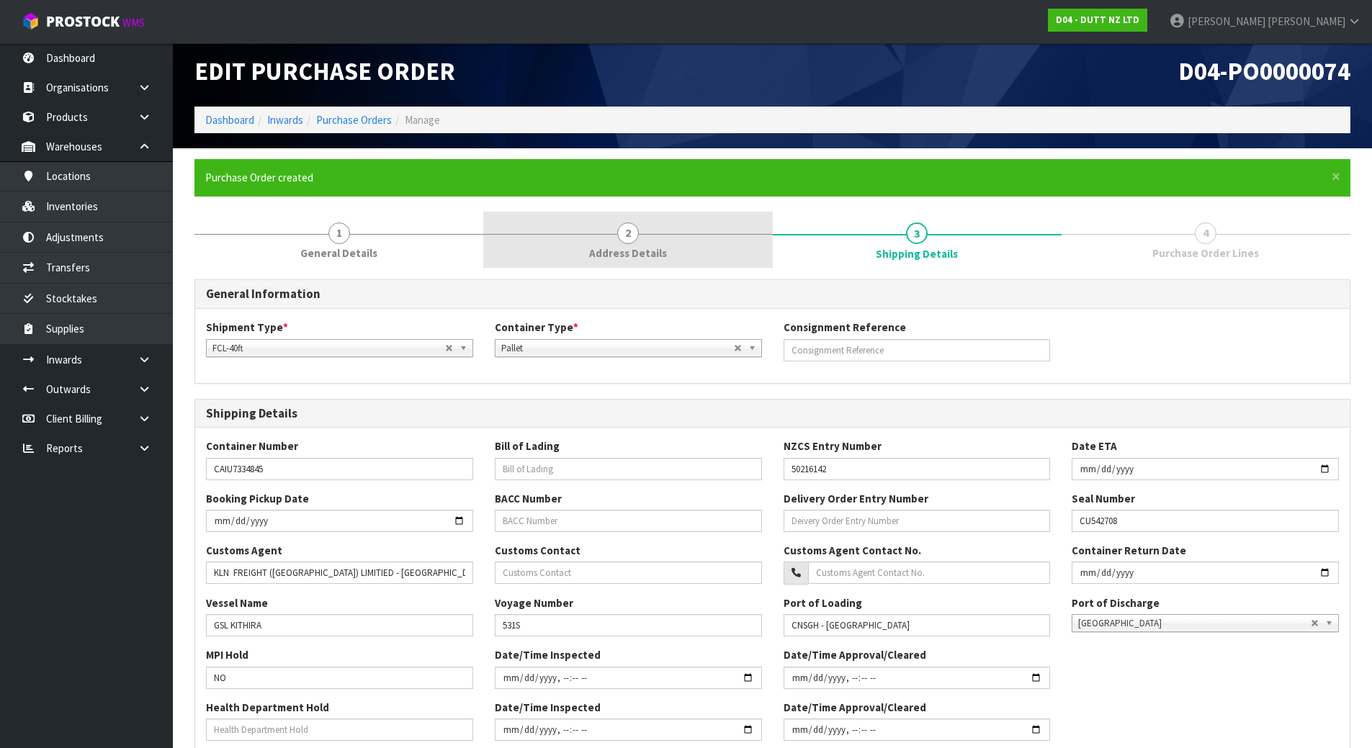
click at [688, 248] on link "2 Address Details" at bounding box center [627, 240] width 289 height 57
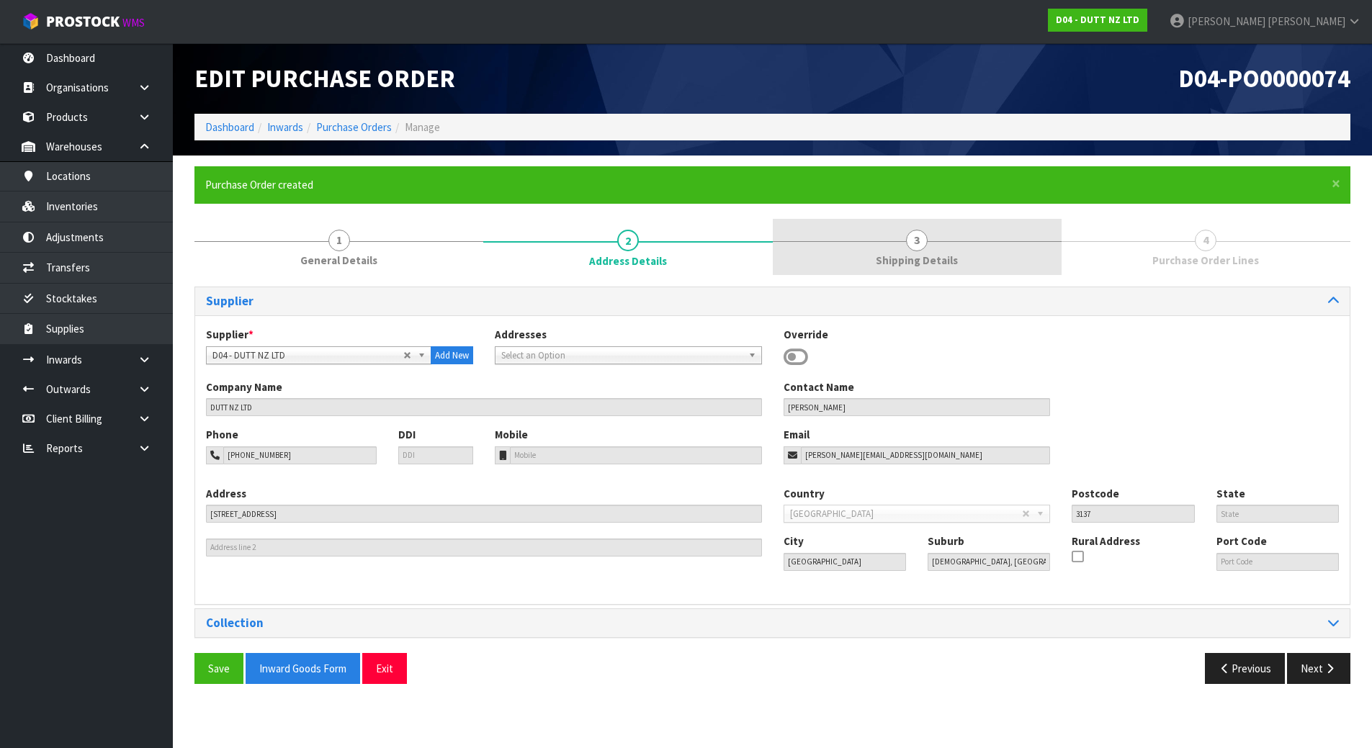
scroll to position [0, 0]
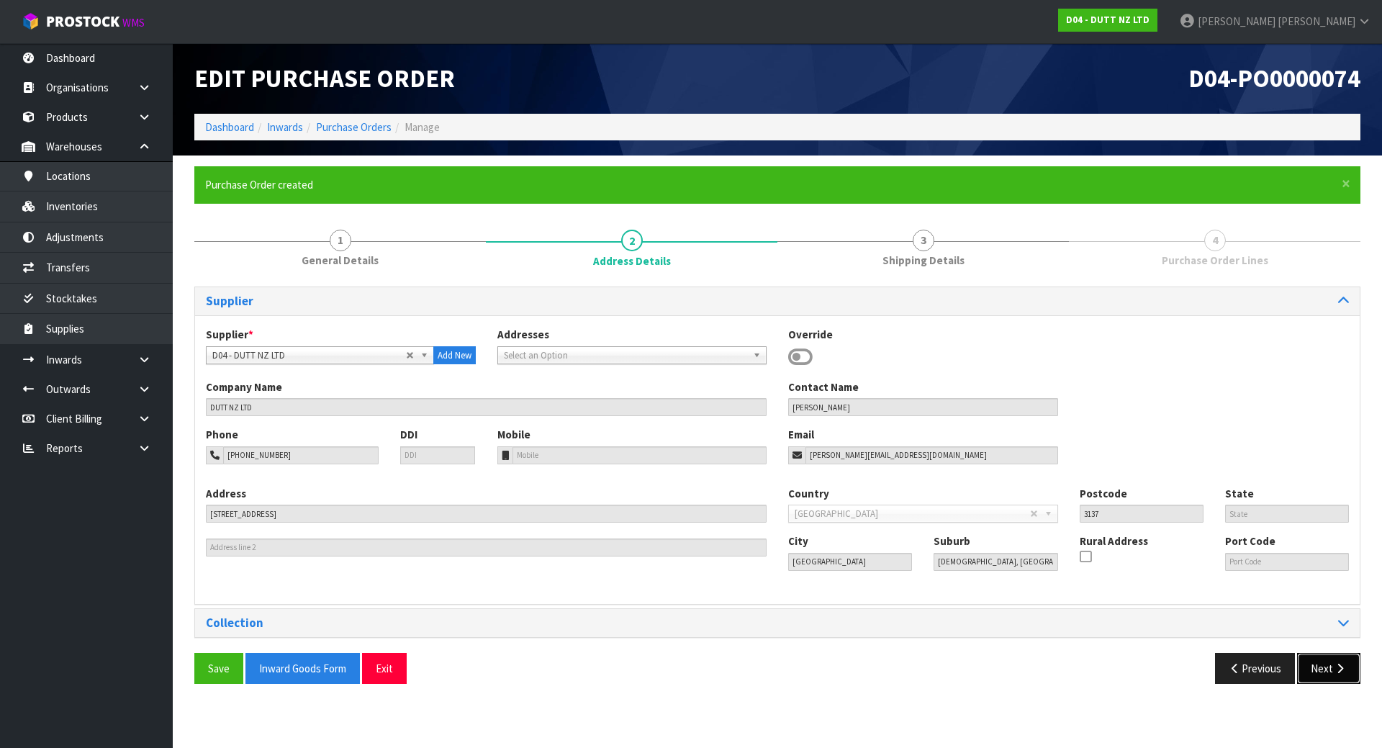
click at [1333, 658] on button "Next" at bounding box center [1328, 668] width 63 height 31
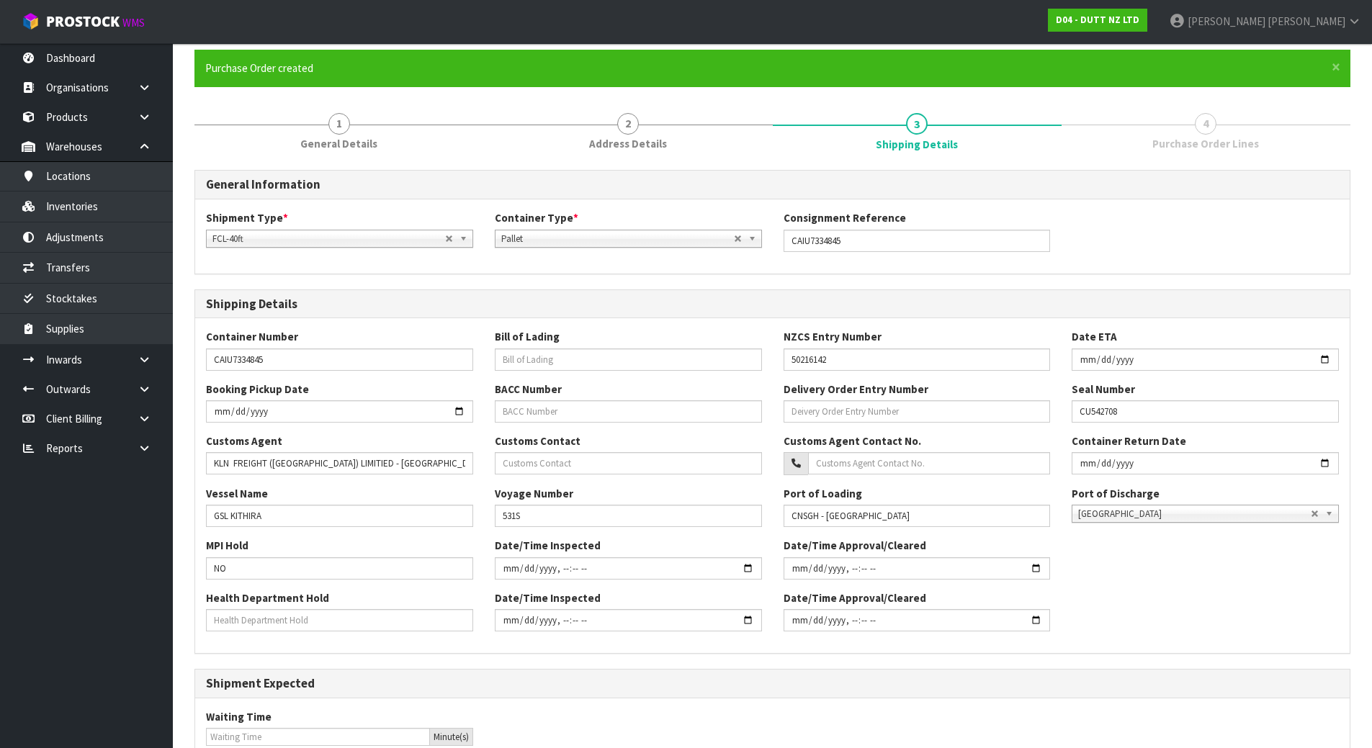
scroll to position [295, 0]
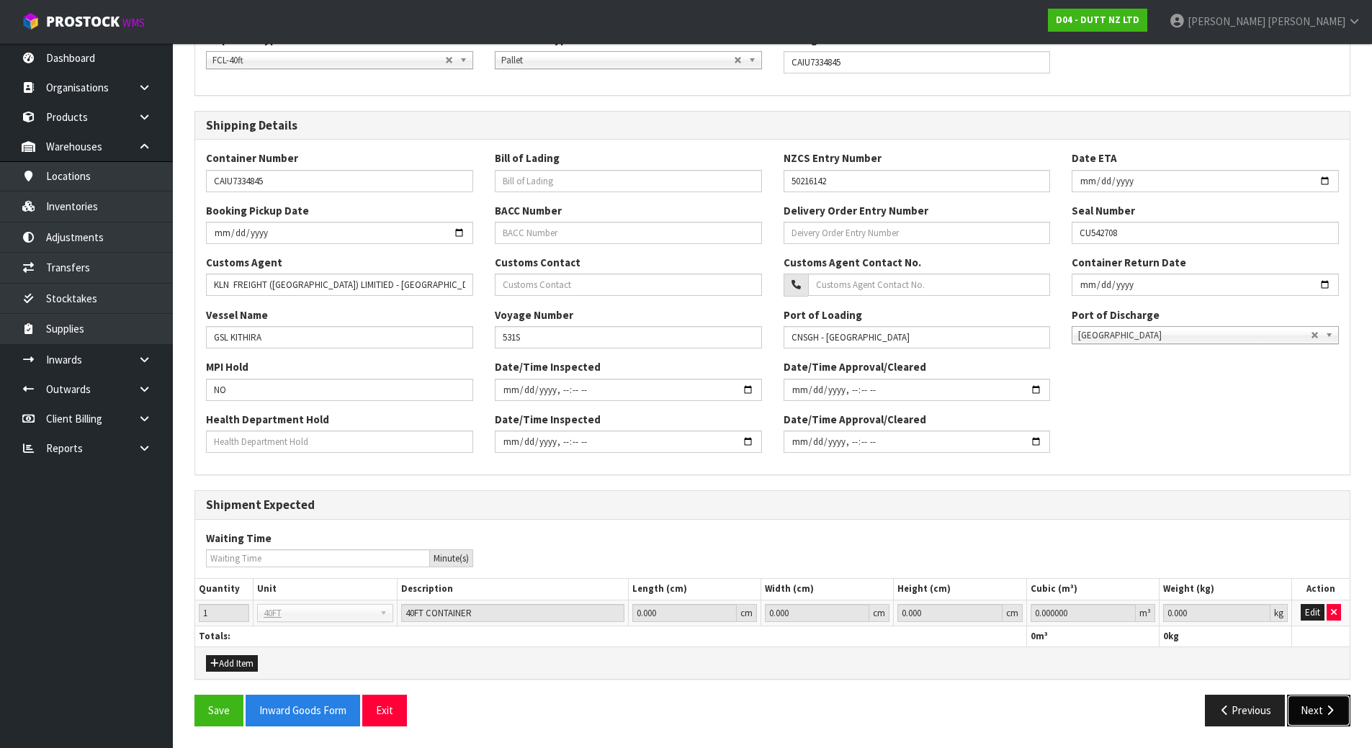
click at [1313, 711] on button "Next" at bounding box center [1318, 710] width 63 height 31
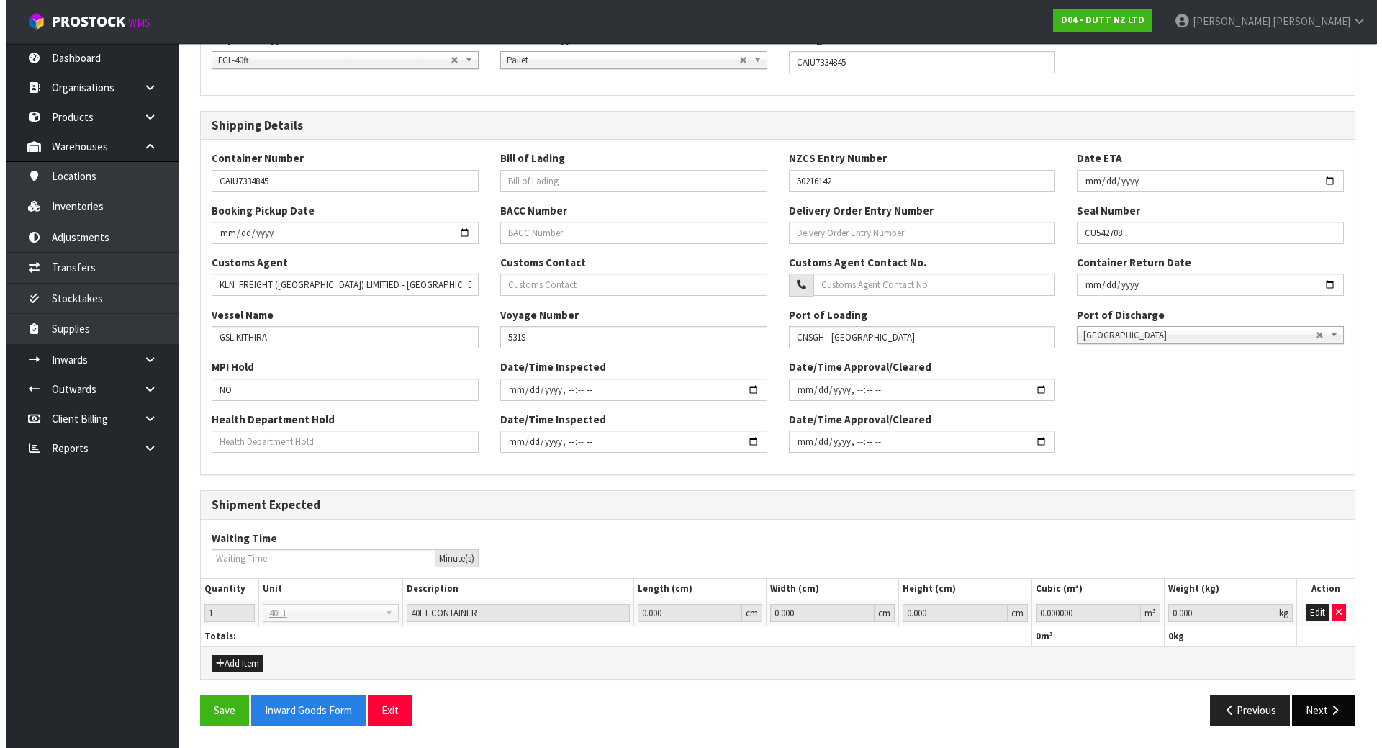
scroll to position [0, 0]
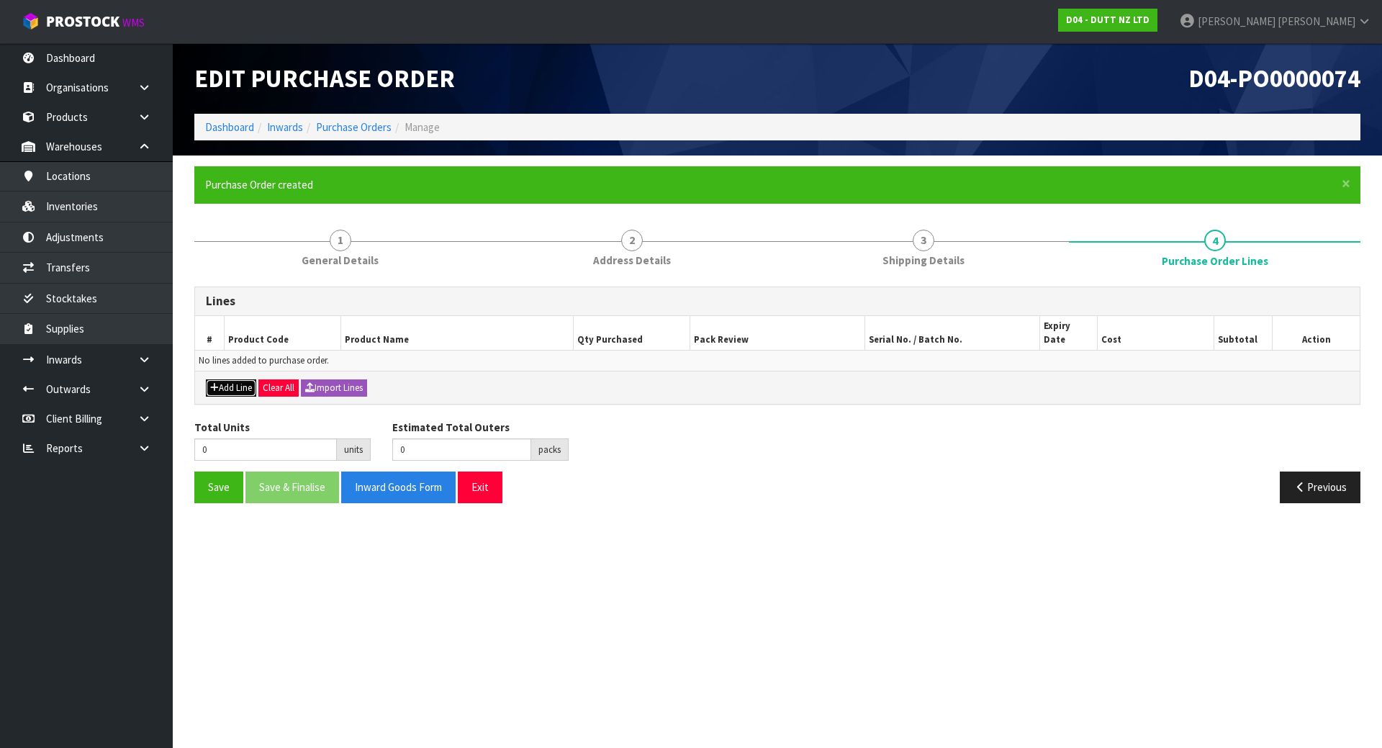
click at [217, 383] on icon "button" at bounding box center [214, 387] width 9 height 9
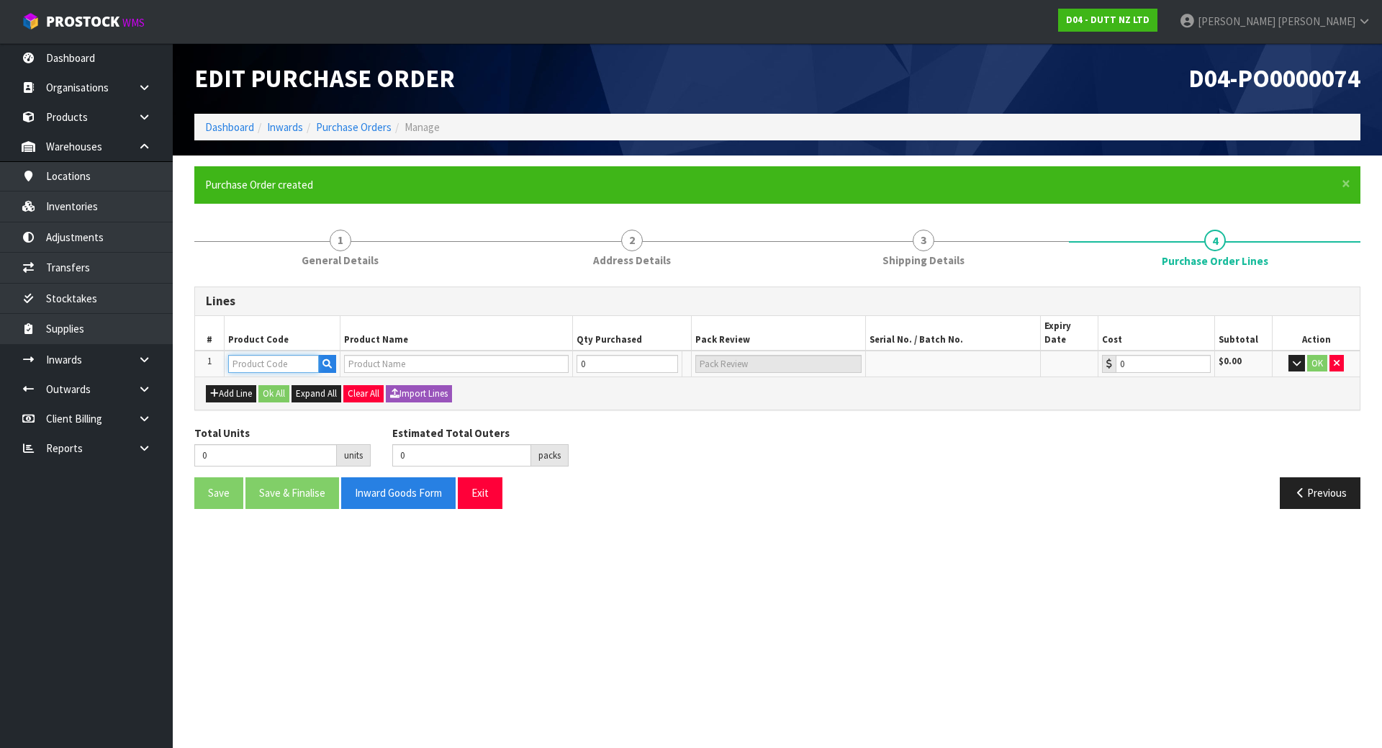
click at [235, 355] on input "text" at bounding box center [273, 364] width 91 height 18
type input "PLAT-HORN"
click at [845, 431] on div "Total Units 0 units Estimated Total Outers 0 packs Estimated Total Pallets 0 pa…" at bounding box center [778, 452] width 1188 height 53
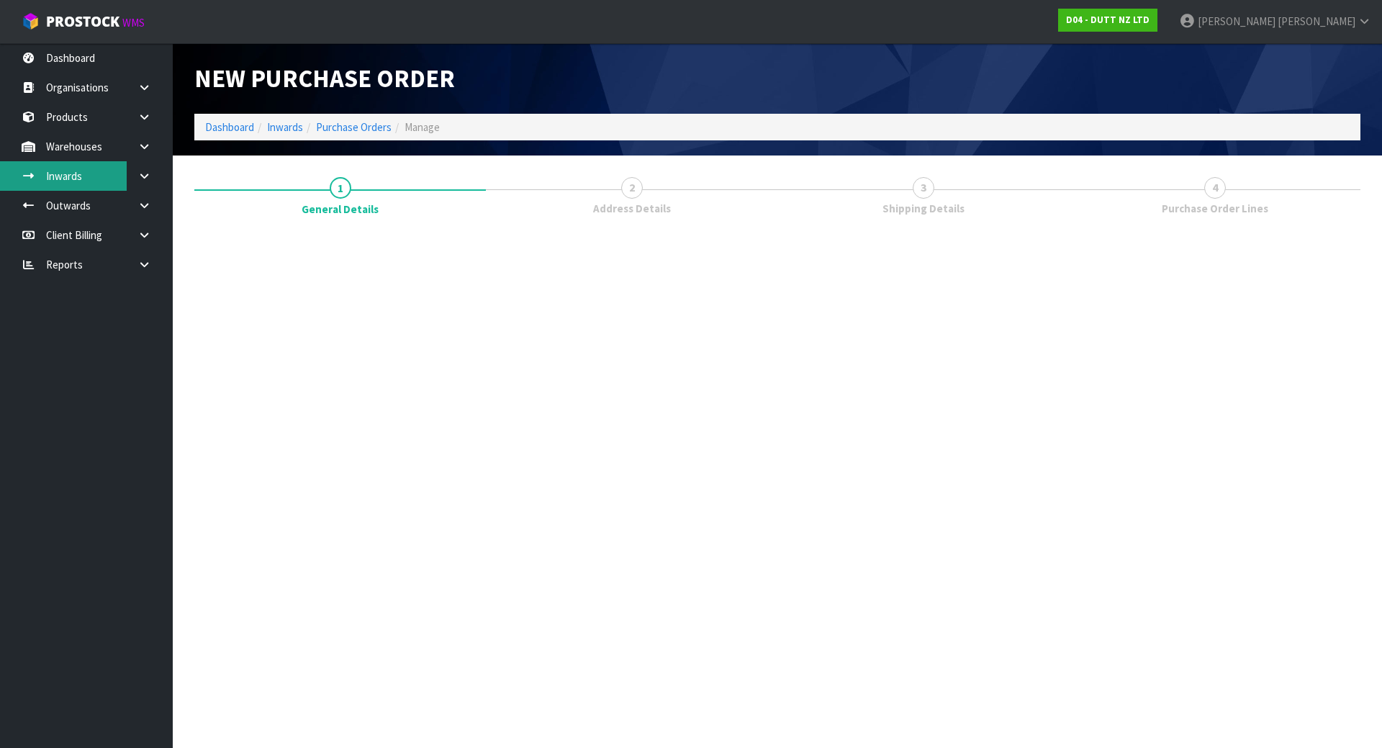
click at [83, 174] on link "Inwards" at bounding box center [86, 176] width 173 height 30
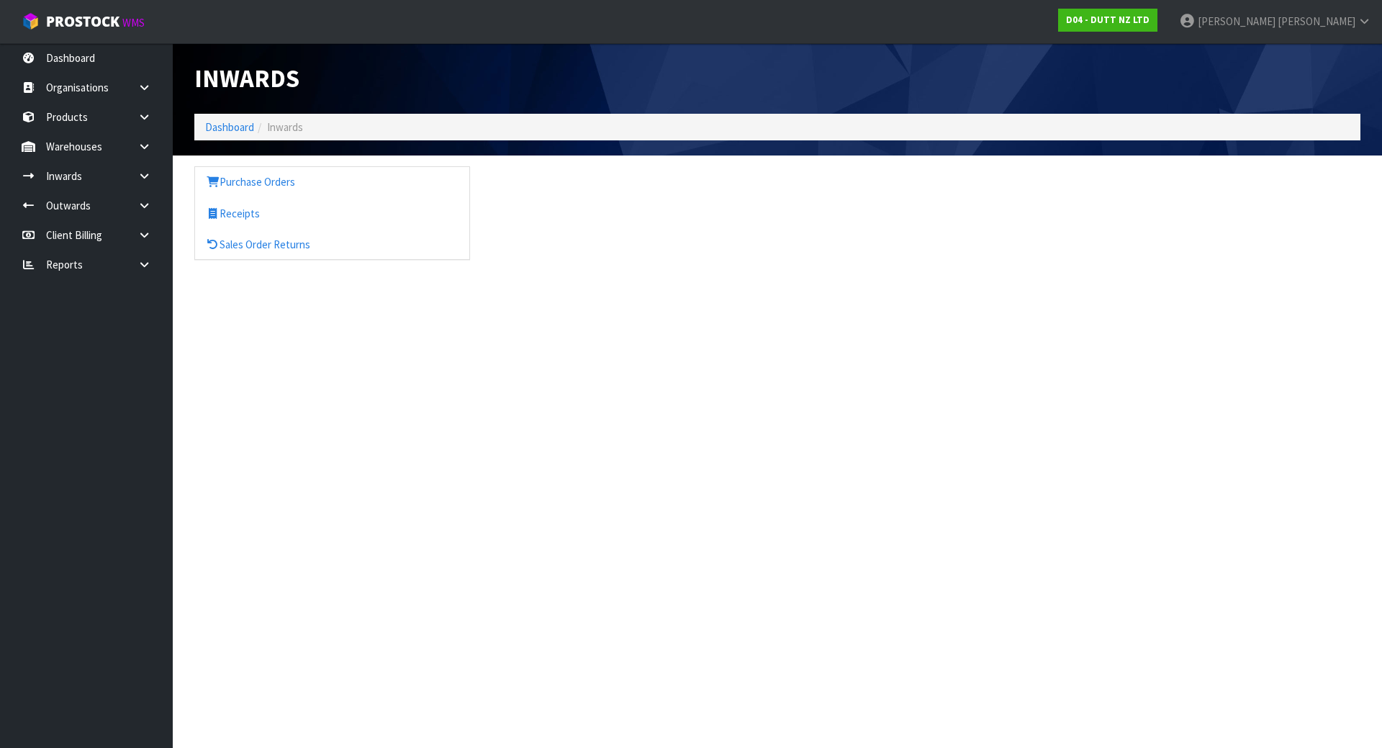
click at [84, 55] on div "Inwards Dashboard Inwards Purchase Orders Receipts Sales Order Returns" at bounding box center [691, 143] width 1382 height 286
click at [82, 56] on link "Dashboard" at bounding box center [86, 58] width 173 height 30
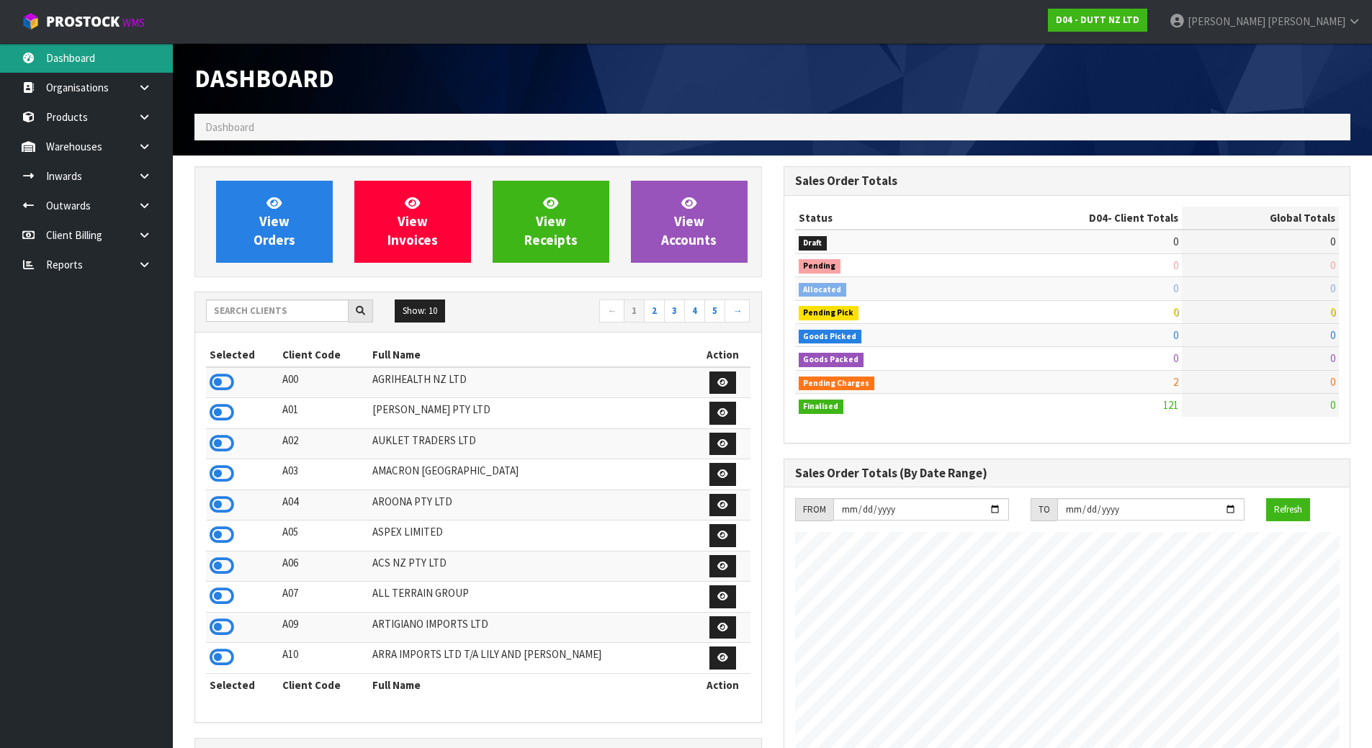
scroll to position [998, 588]
click at [292, 307] on input "text" at bounding box center [277, 311] width 143 height 22
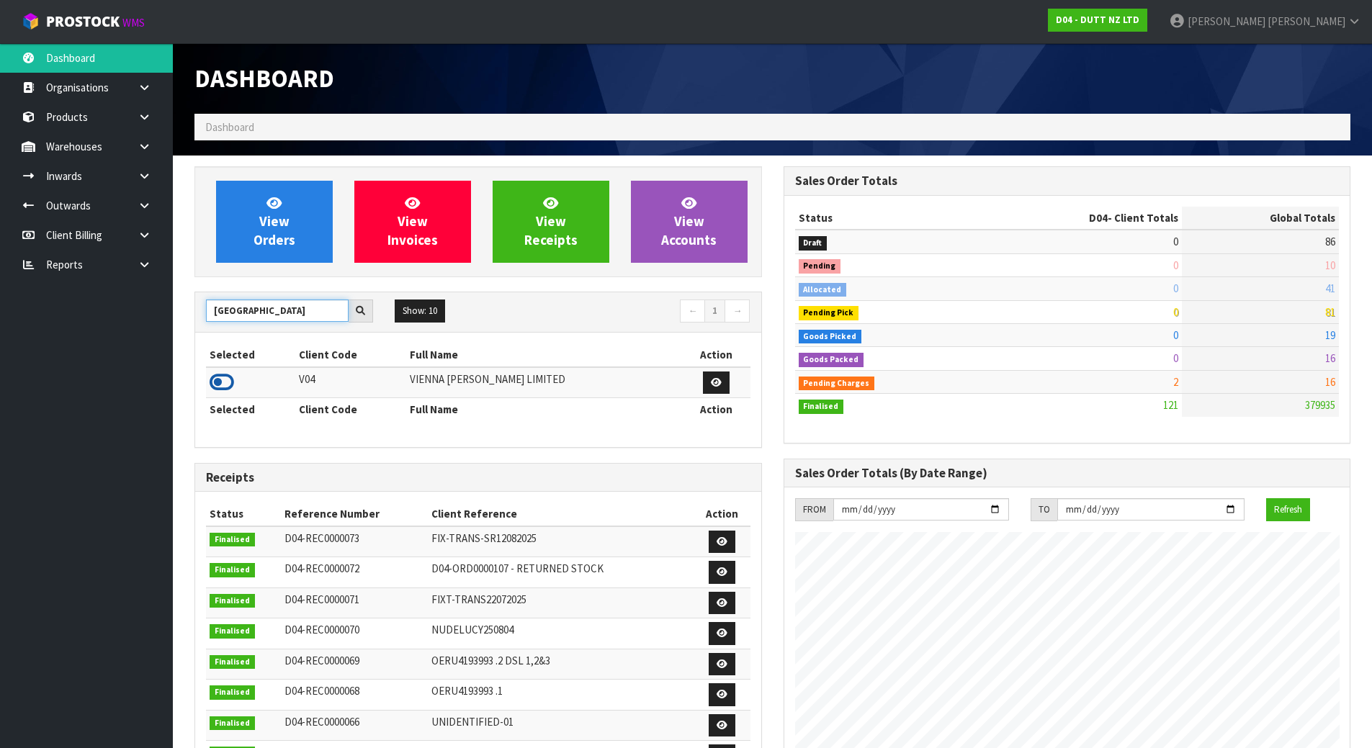
type input "VIENNA"
click at [229, 377] on icon at bounding box center [222, 383] width 24 height 22
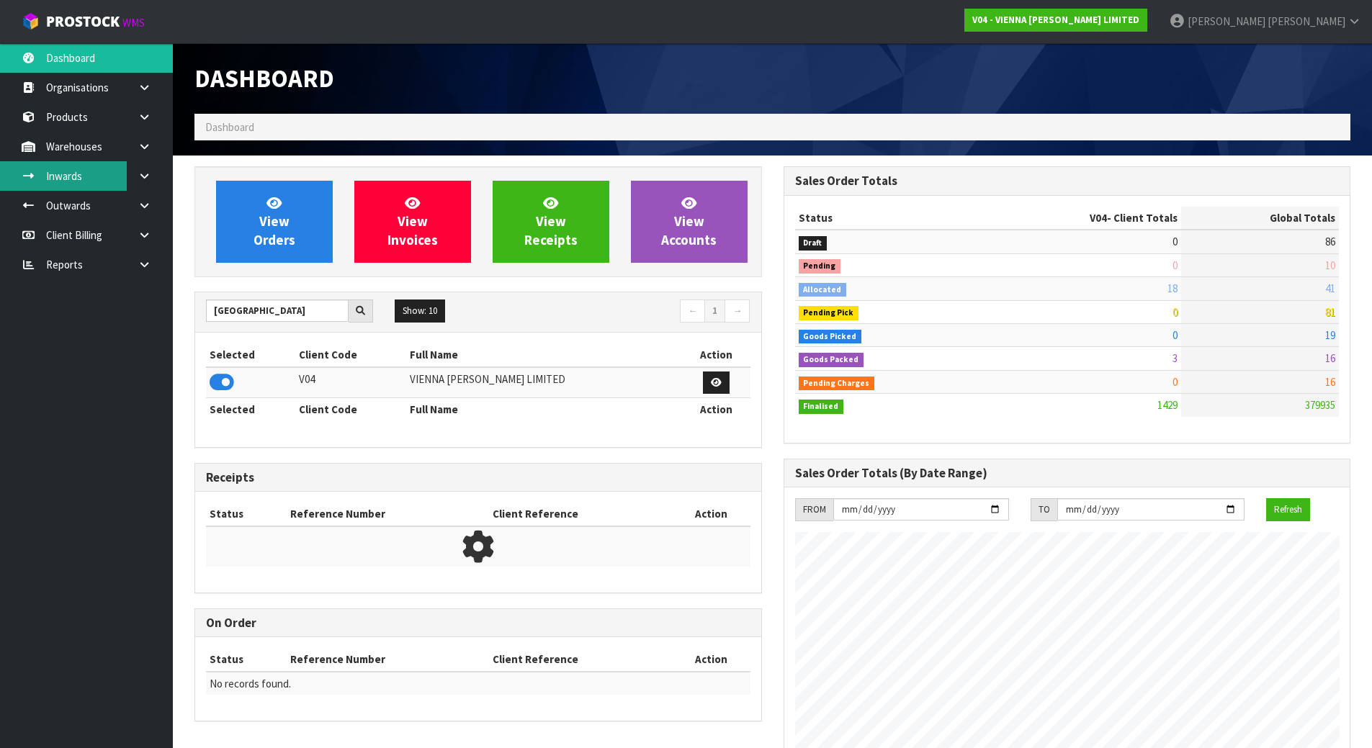
scroll to position [1138, 588]
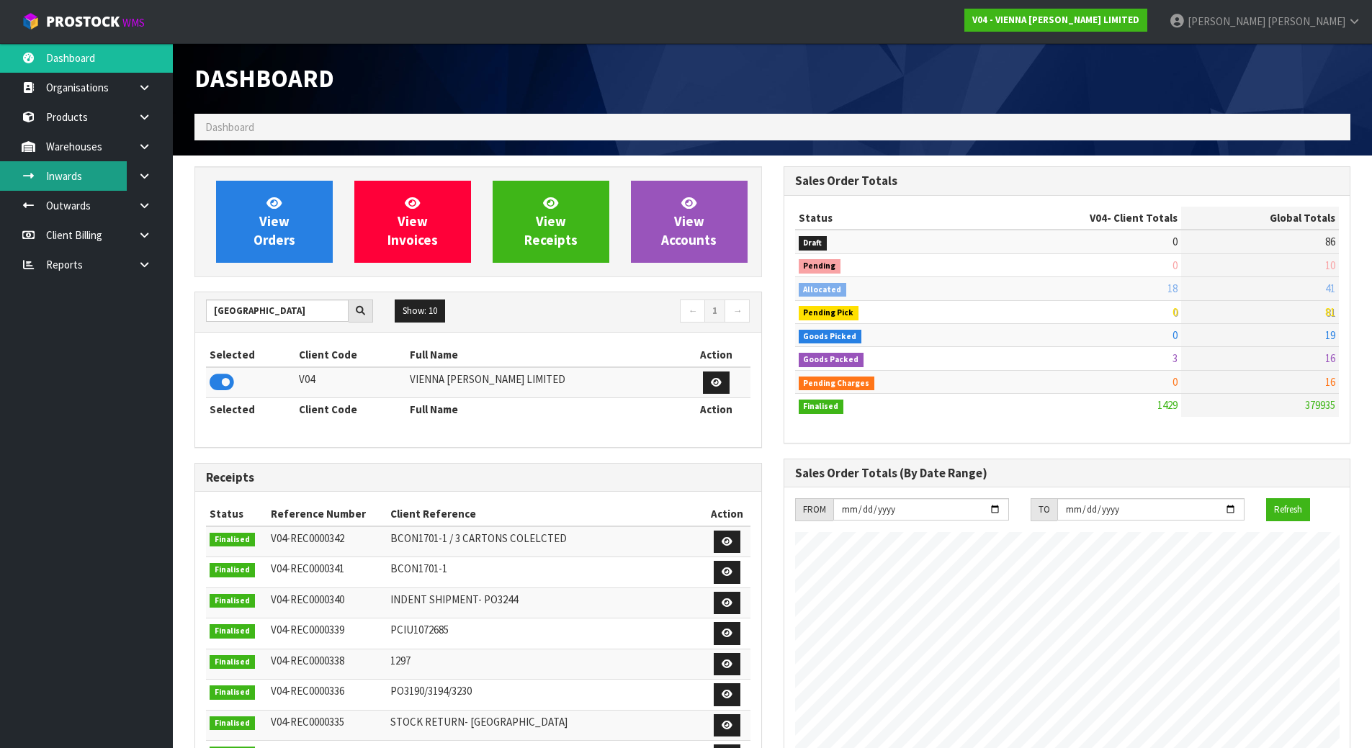
click at [83, 187] on link "Inwards" at bounding box center [86, 176] width 173 height 30
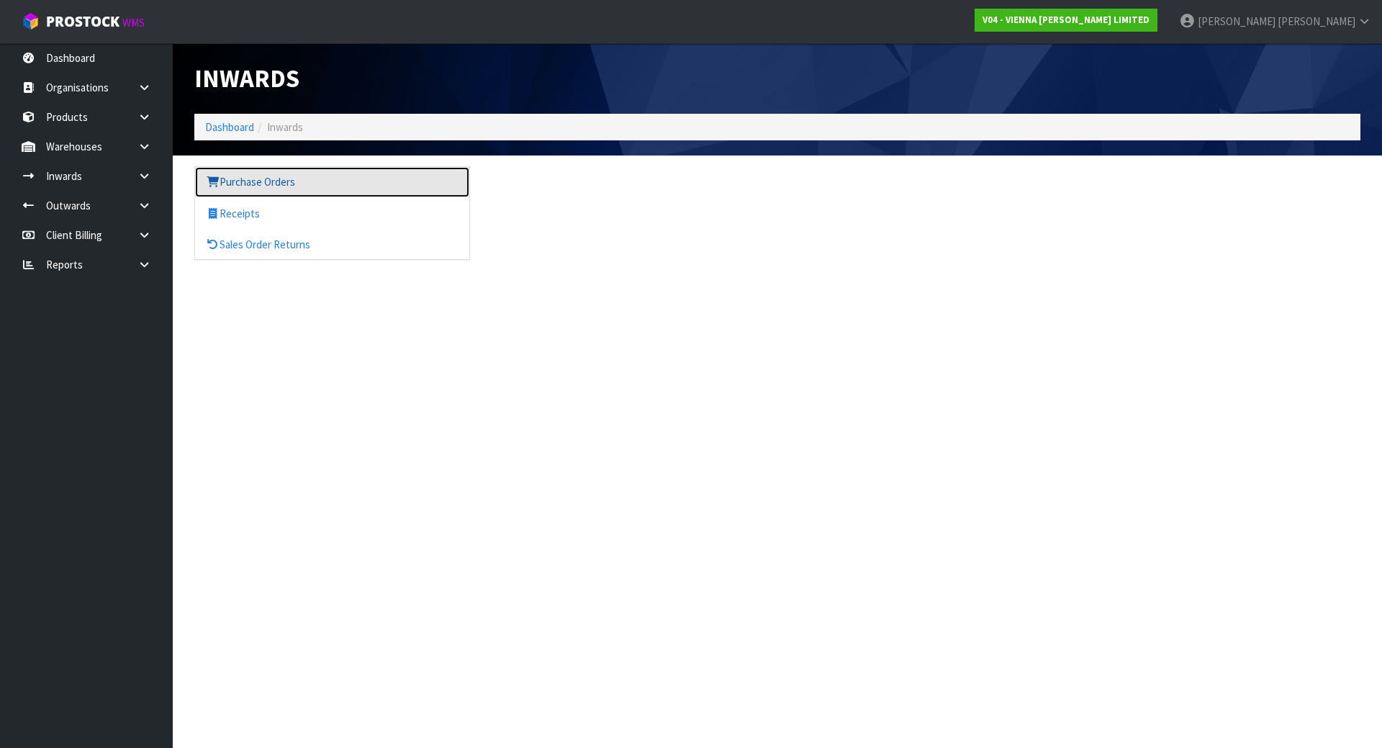
click at [271, 186] on link "Purchase Orders" at bounding box center [332, 182] width 274 height 30
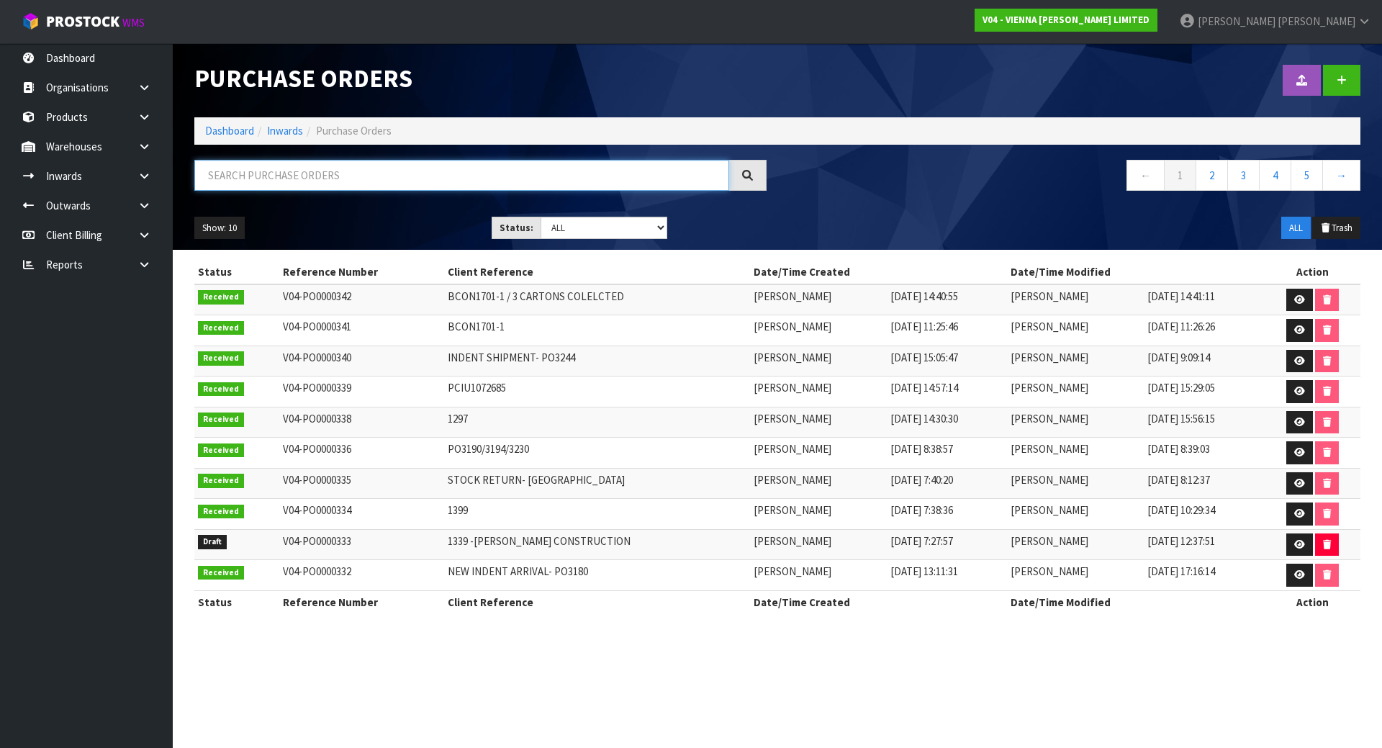
click at [308, 185] on input "text" at bounding box center [461, 175] width 535 height 31
paste input "PCIU1072685"
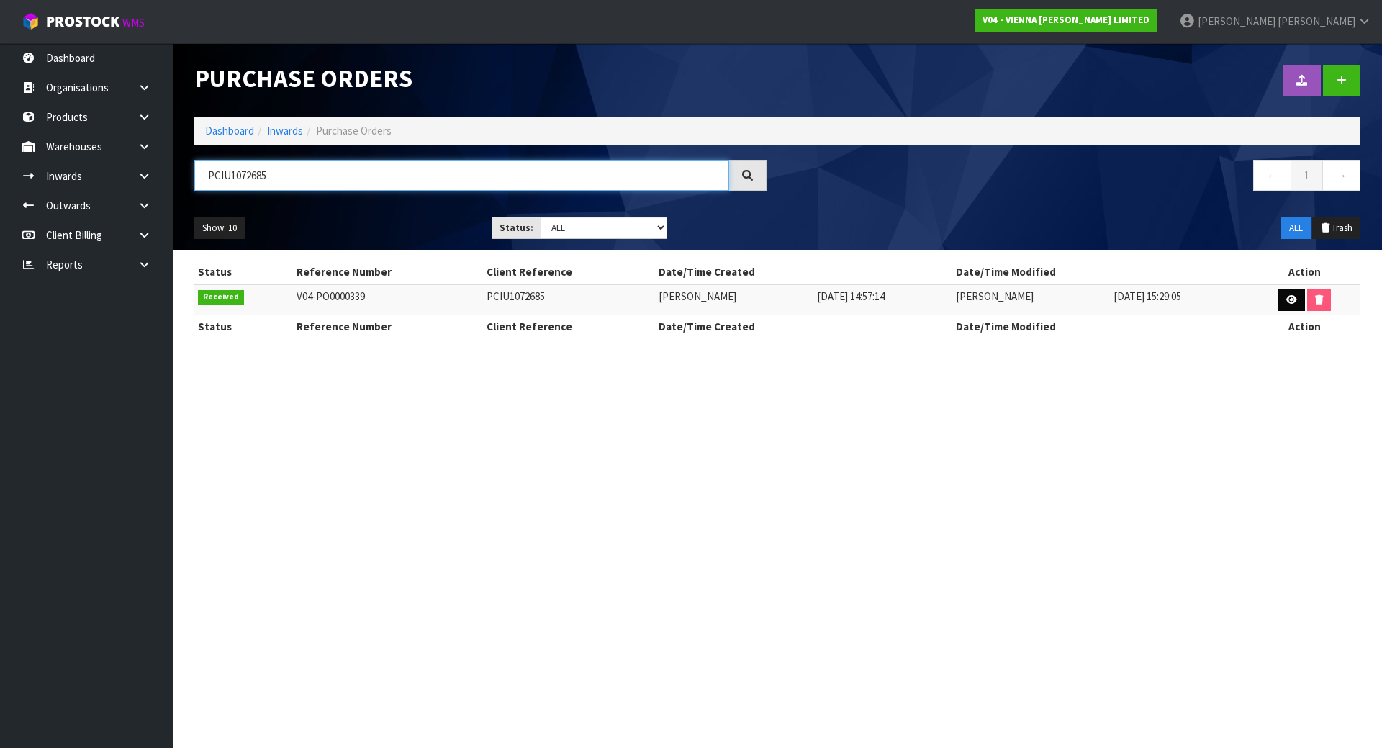
type input "PCIU1072685"
click at [1284, 298] on link at bounding box center [1292, 300] width 27 height 23
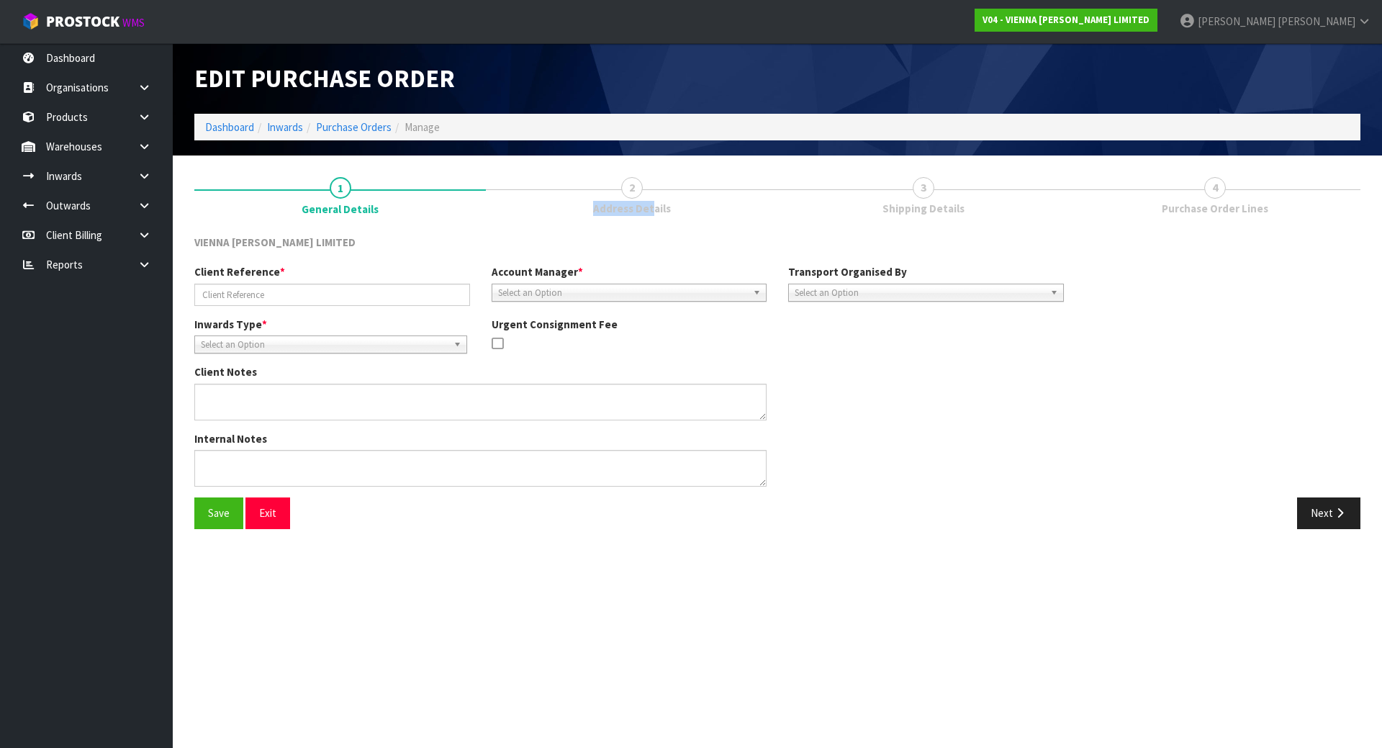
click at [653, 201] on span "Address Details" at bounding box center [632, 208] width 78 height 15
type input "PCIU1072685"
type textarea "NEW SHIPMENT DUE 25TH AUGUST, PLEASE RECEIPT IN AS NUMBER OF CARTONS. FCL CONTA…"
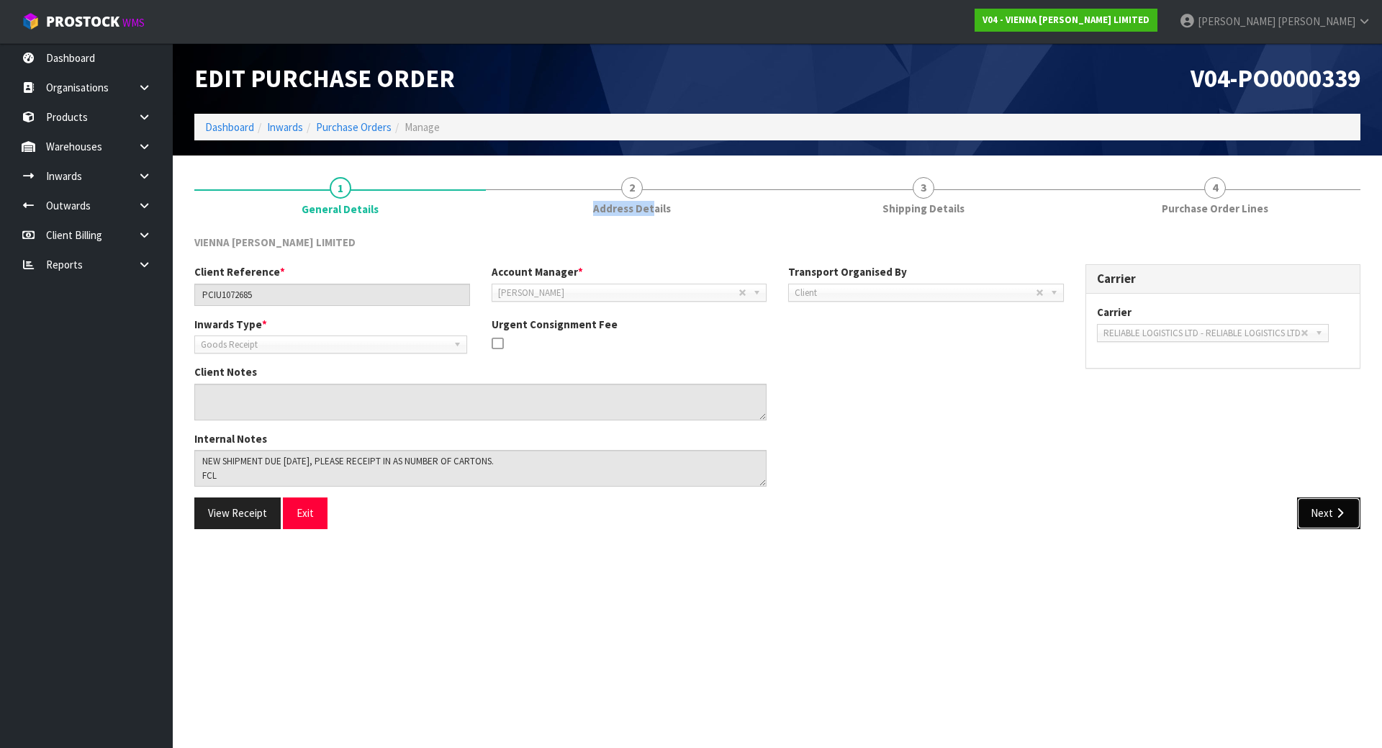
click at [1329, 517] on button "Next" at bounding box center [1328, 513] width 63 height 31
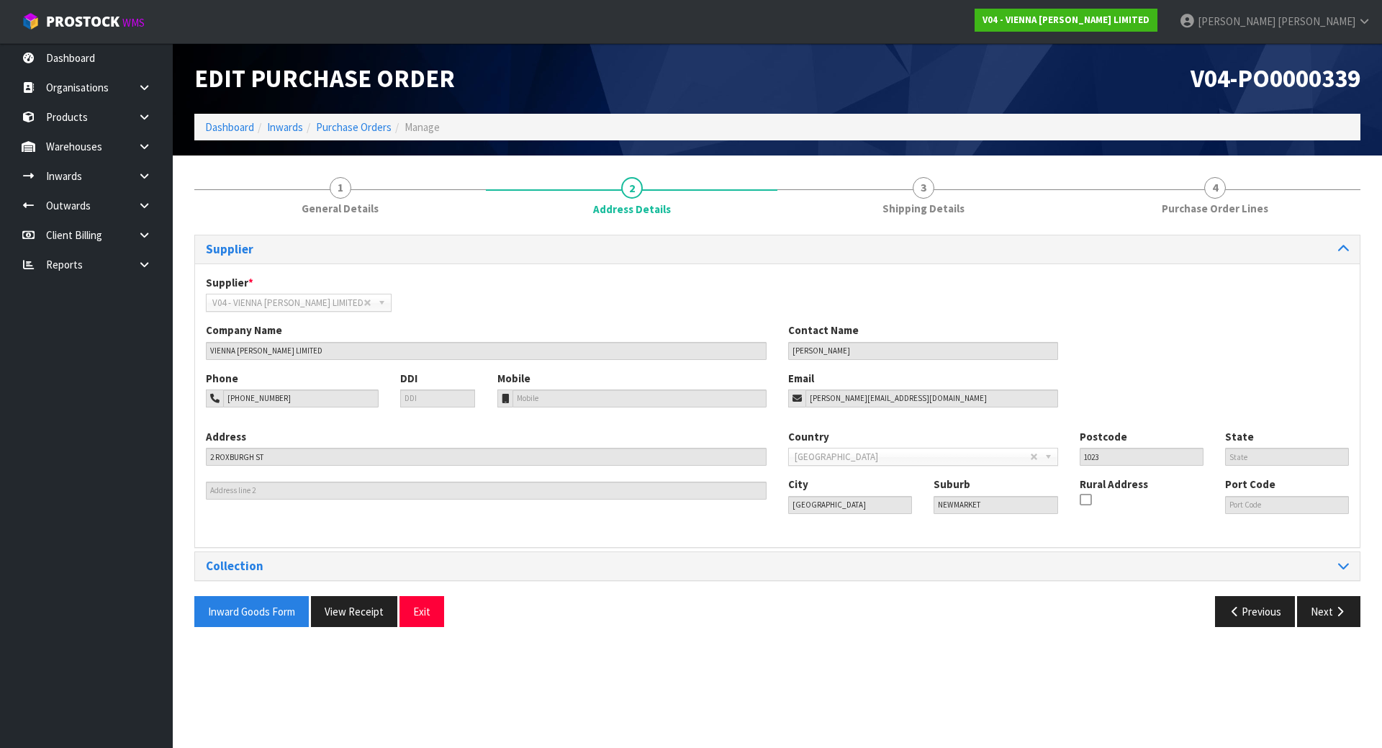
click at [1328, 595] on div "Supplier Supplier * A00 - AGRIHEALTH NZ LTD A01 - AGAIN FASTER PTY LTD A02 - AU…" at bounding box center [777, 436] width 1166 height 403
click at [1325, 606] on button "Next" at bounding box center [1328, 611] width 63 height 31
